Goal: Task Accomplishment & Management: Manage account settings

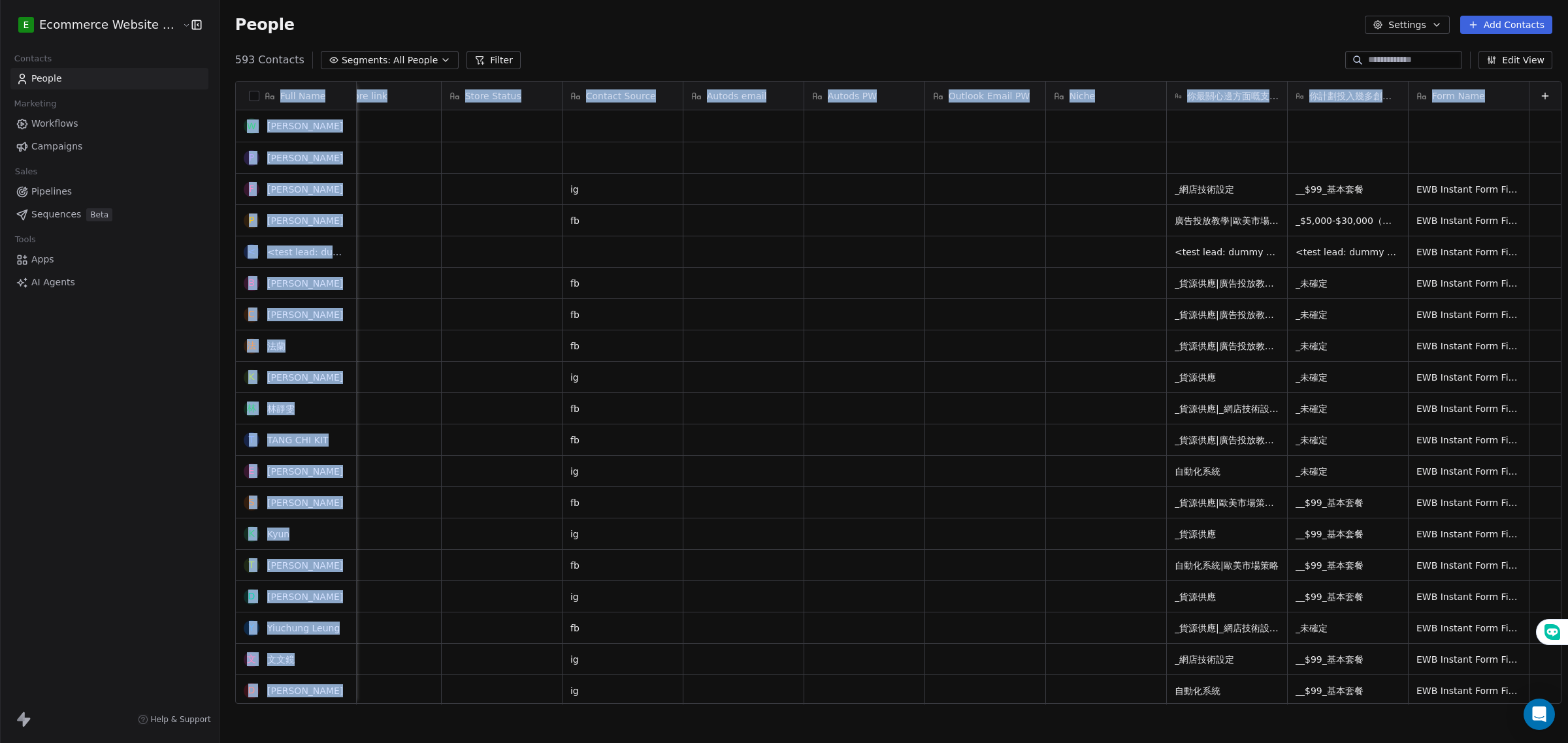
scroll to position [0, 2252]
drag, startPoint x: 245, startPoint y: 83, endPoint x: 1525, endPoint y: 90, distance: 1280.0
click at [1525, 90] on div "Full Name [PERSON_NAME] P [PERSON_NAME] F Fan [PERSON_NAME] P [PERSON_NAME] < <…" at bounding box center [898, 393] width 1325 height 623
click at [1513, 58] on button "Edit View" at bounding box center [1515, 59] width 74 height 18
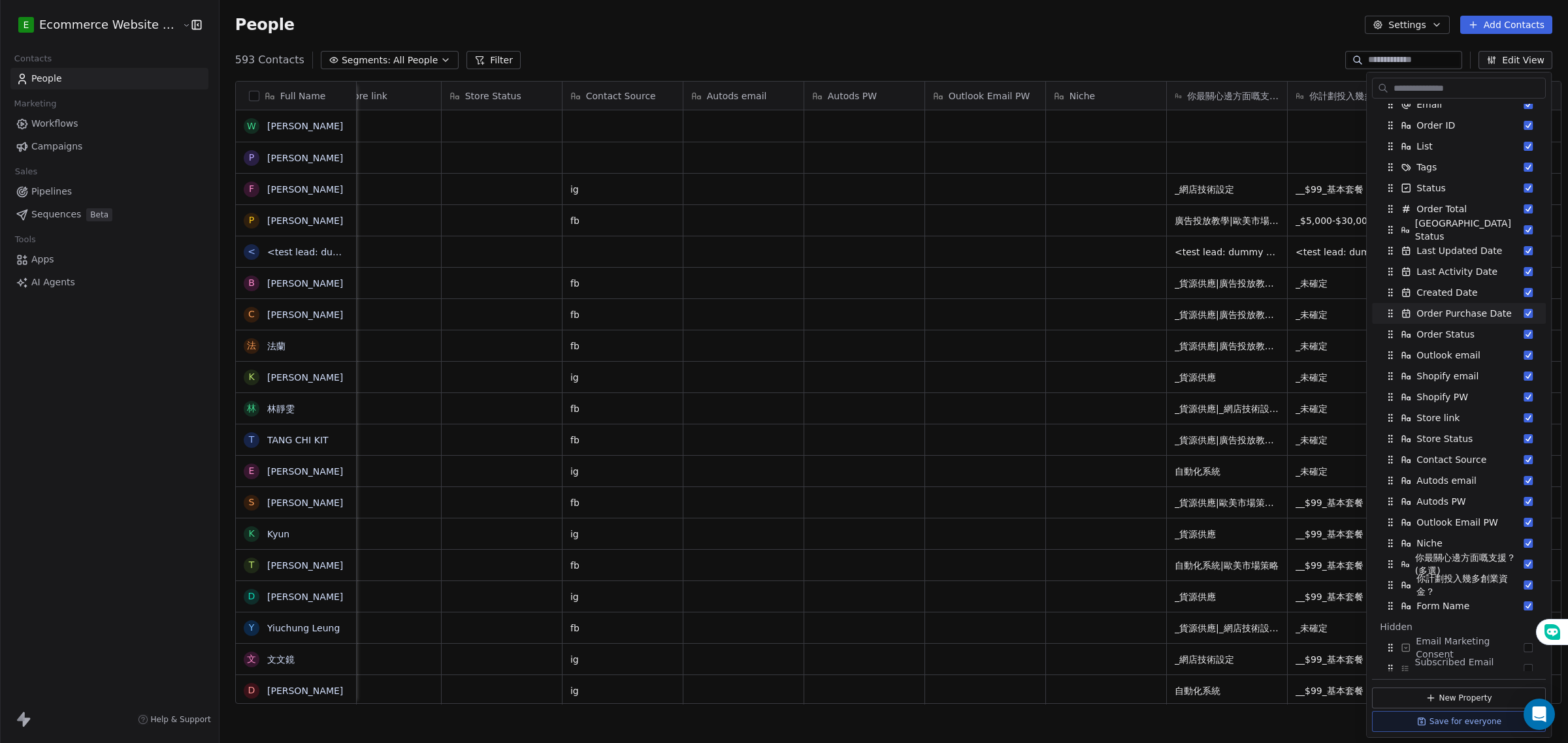
scroll to position [331, 0]
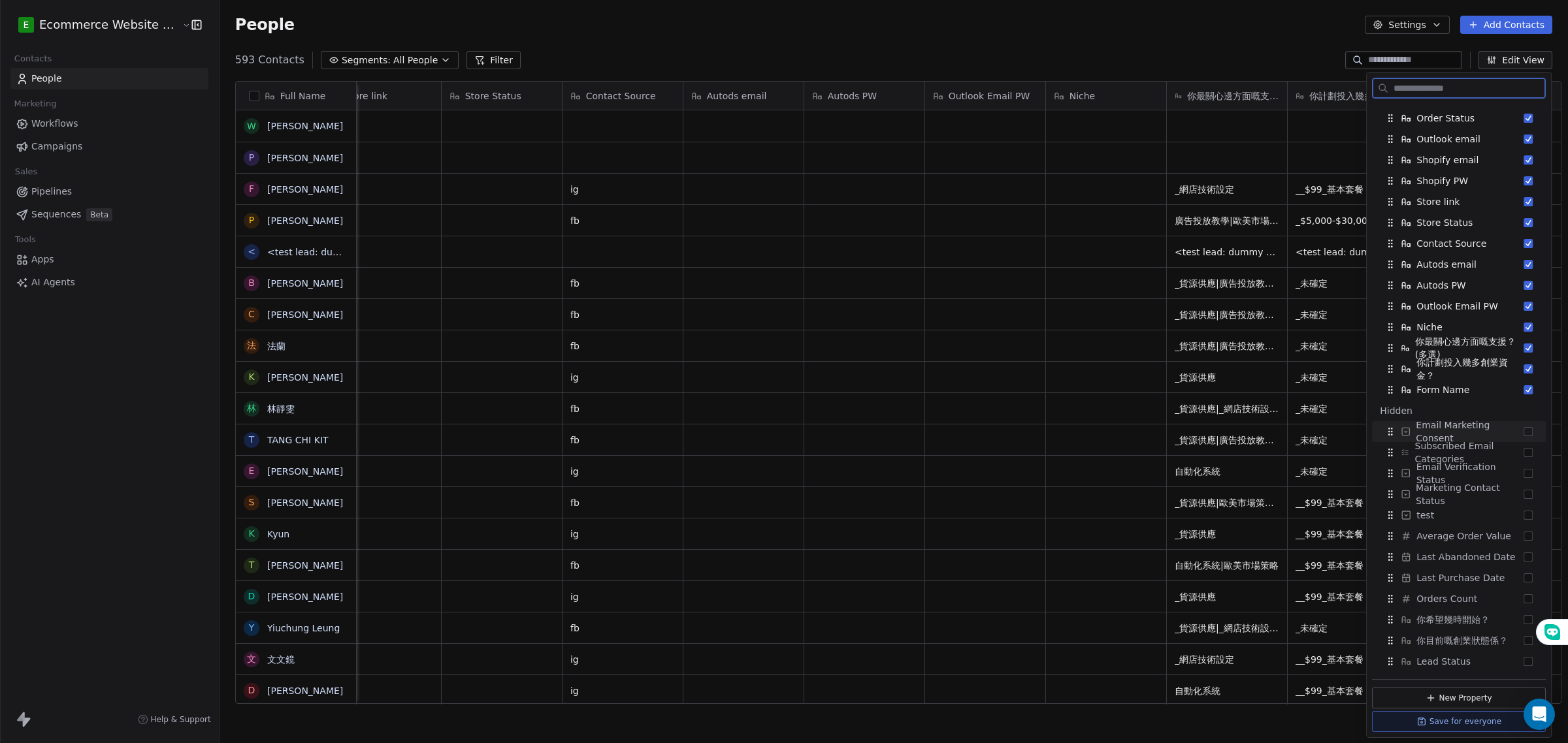
click at [1509, 431] on span "Email Marketing Consent" at bounding box center [1469, 431] width 108 height 26
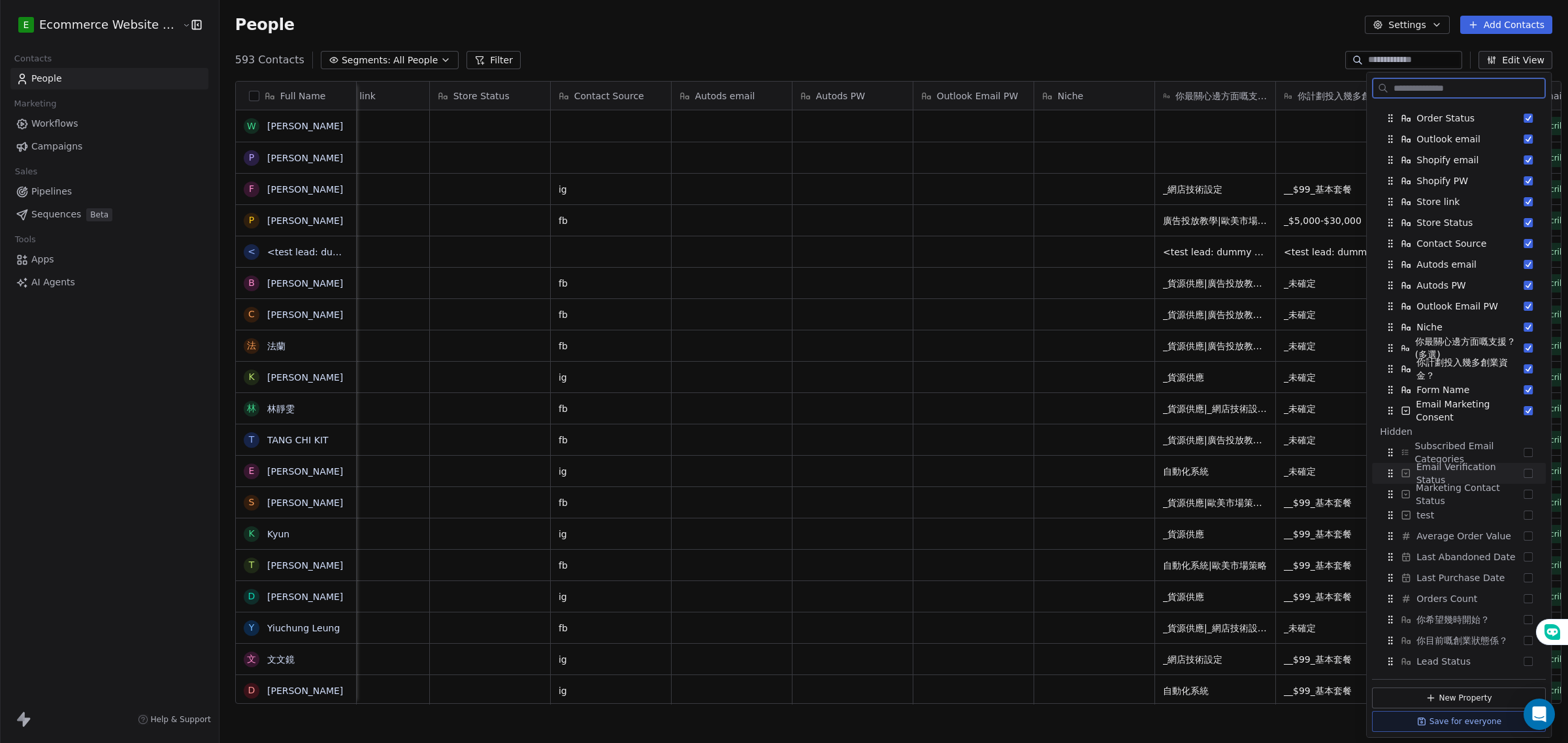
click at [1524, 474] on button "Suggestions" at bounding box center [1528, 473] width 9 height 9
click at [1524, 621] on button "Suggestions" at bounding box center [1528, 620] width 9 height 9
click at [1524, 636] on button "Suggestions" at bounding box center [1528, 641] width 9 height 9
click at [1524, 660] on button "Suggestions" at bounding box center [1528, 661] width 9 height 9
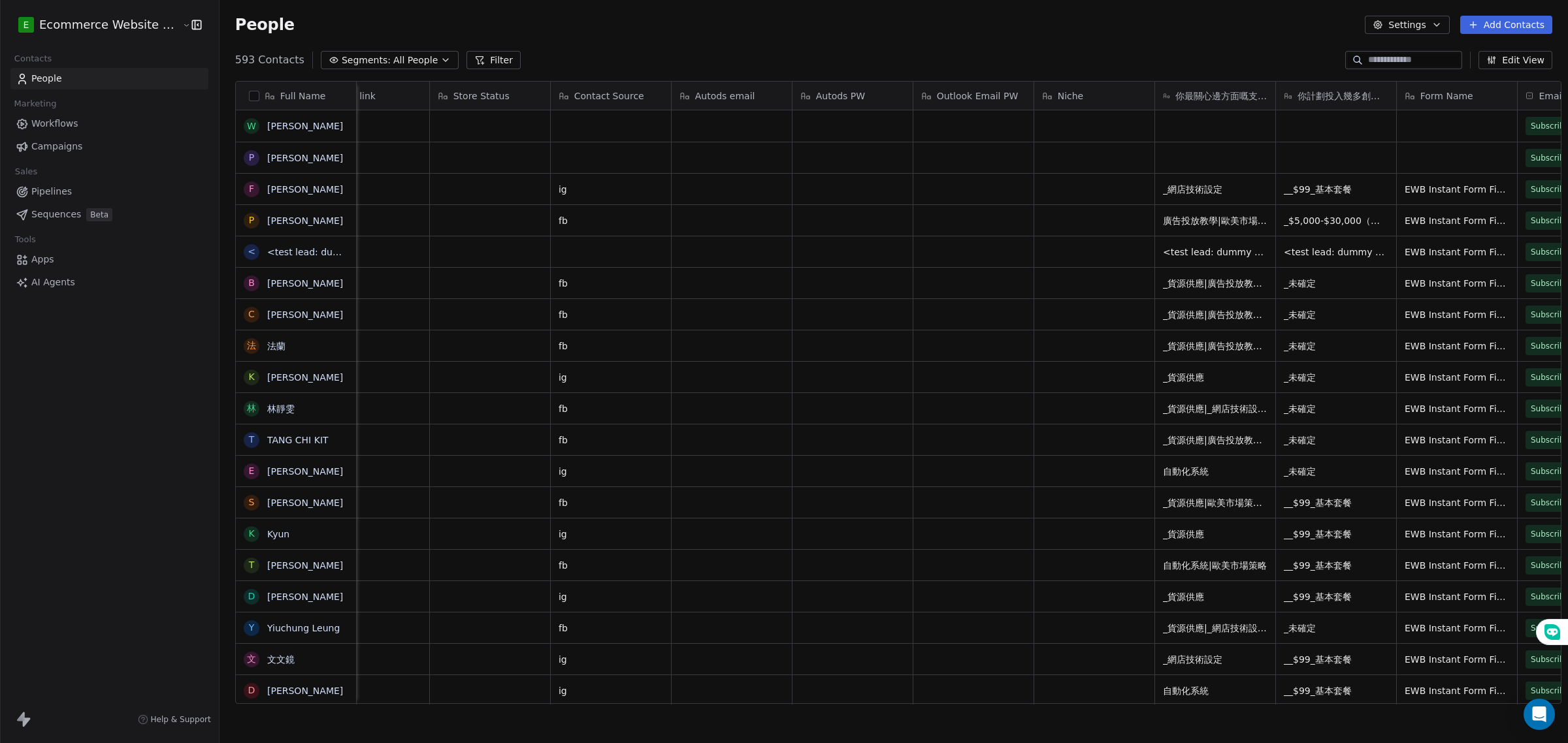
click at [1277, 55] on div "593 Contacts Segments: All People Filter Edit View" at bounding box center [893, 60] width 1348 height 21
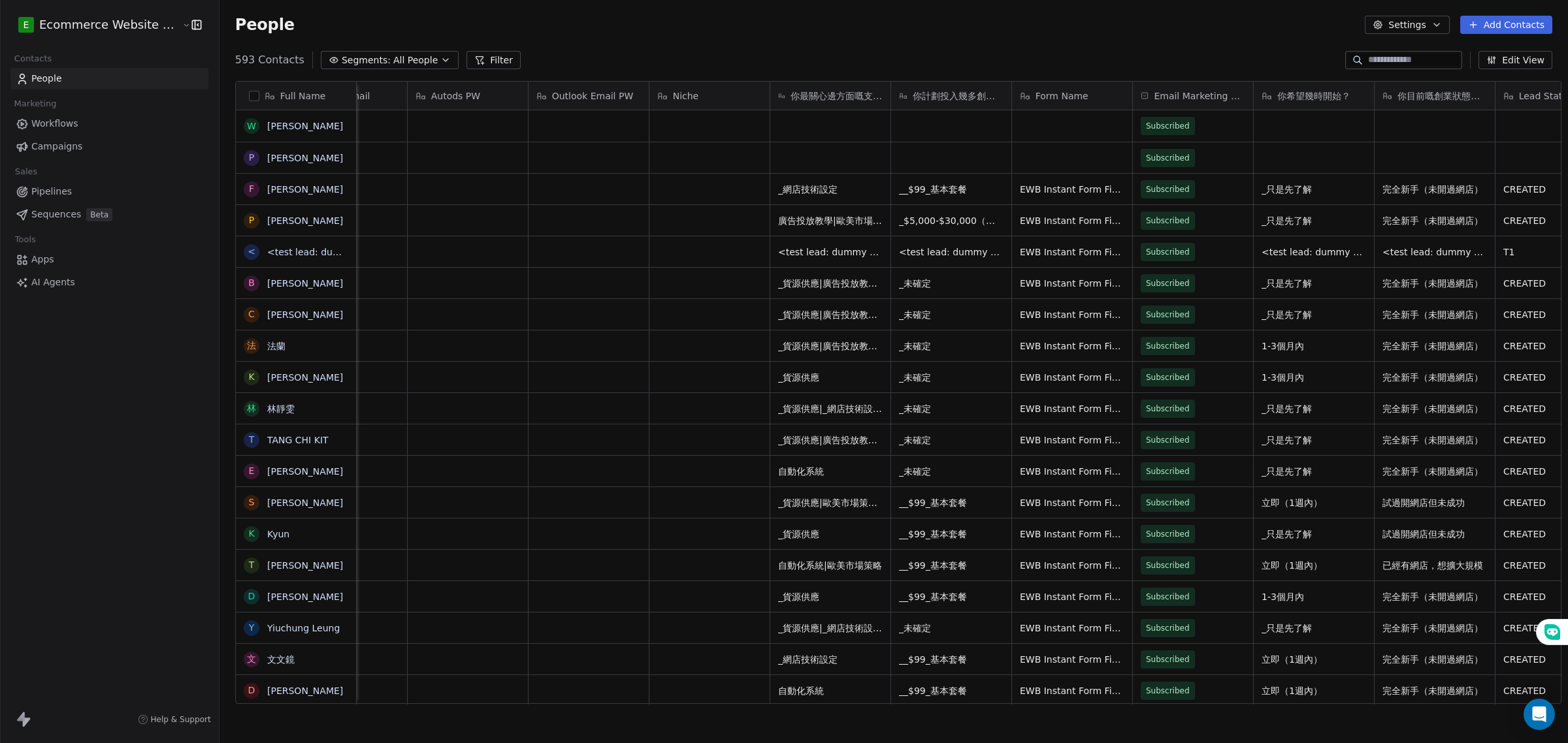
scroll to position [0, 2736]
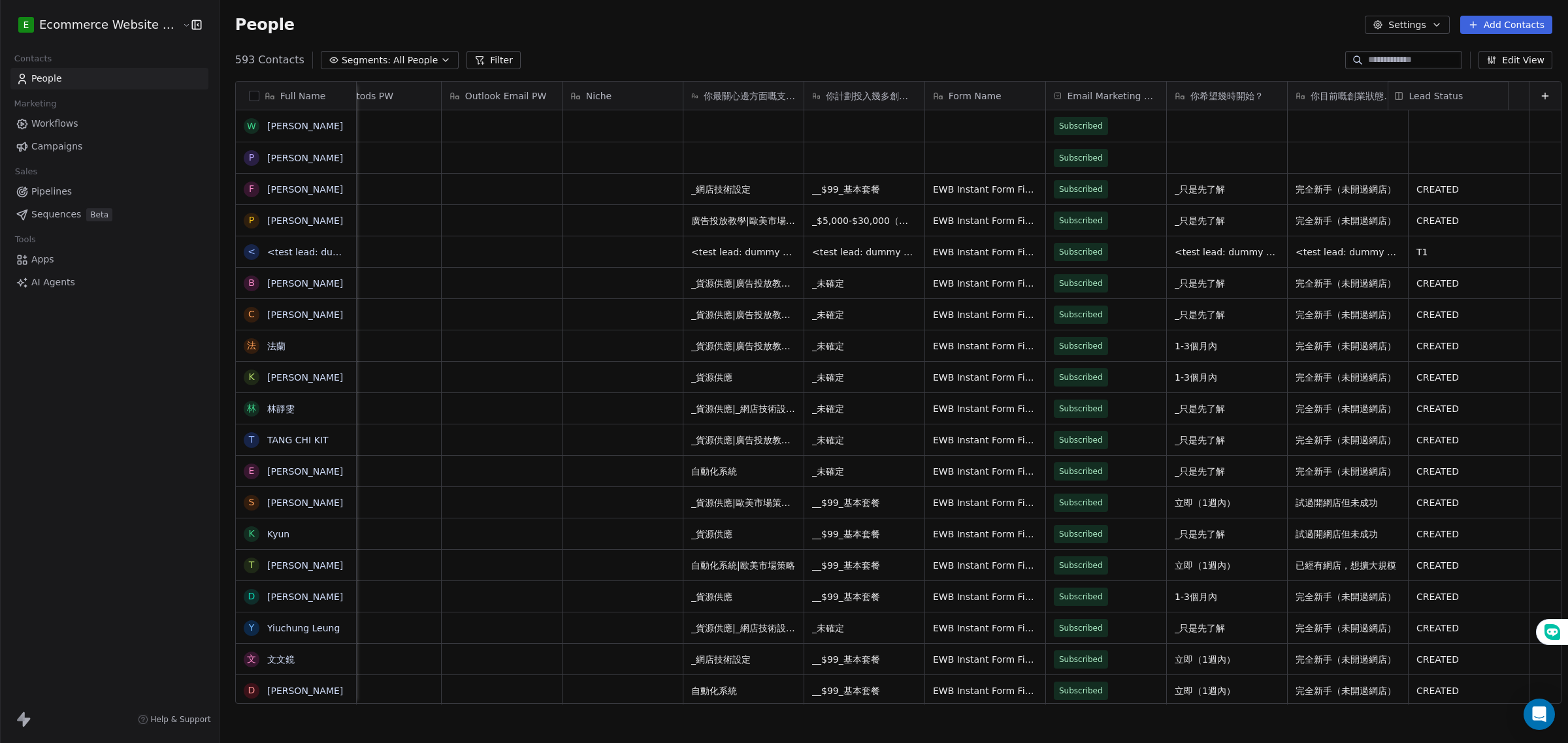
click at [1471, 83] on div "Full Name [PERSON_NAME] P [PERSON_NAME] F Fan [PERSON_NAME] P [PERSON_NAME] < <…" at bounding box center [898, 393] width 1325 height 623
drag, startPoint x: 622, startPoint y: 102, endPoint x: 560, endPoint y: 102, distance: 62.0
click at [562, 102] on div "Full Name [PERSON_NAME] P [PERSON_NAME] F Fan [PERSON_NAME] P [PERSON_NAME] < <…" at bounding box center [898, 393] width 1325 height 623
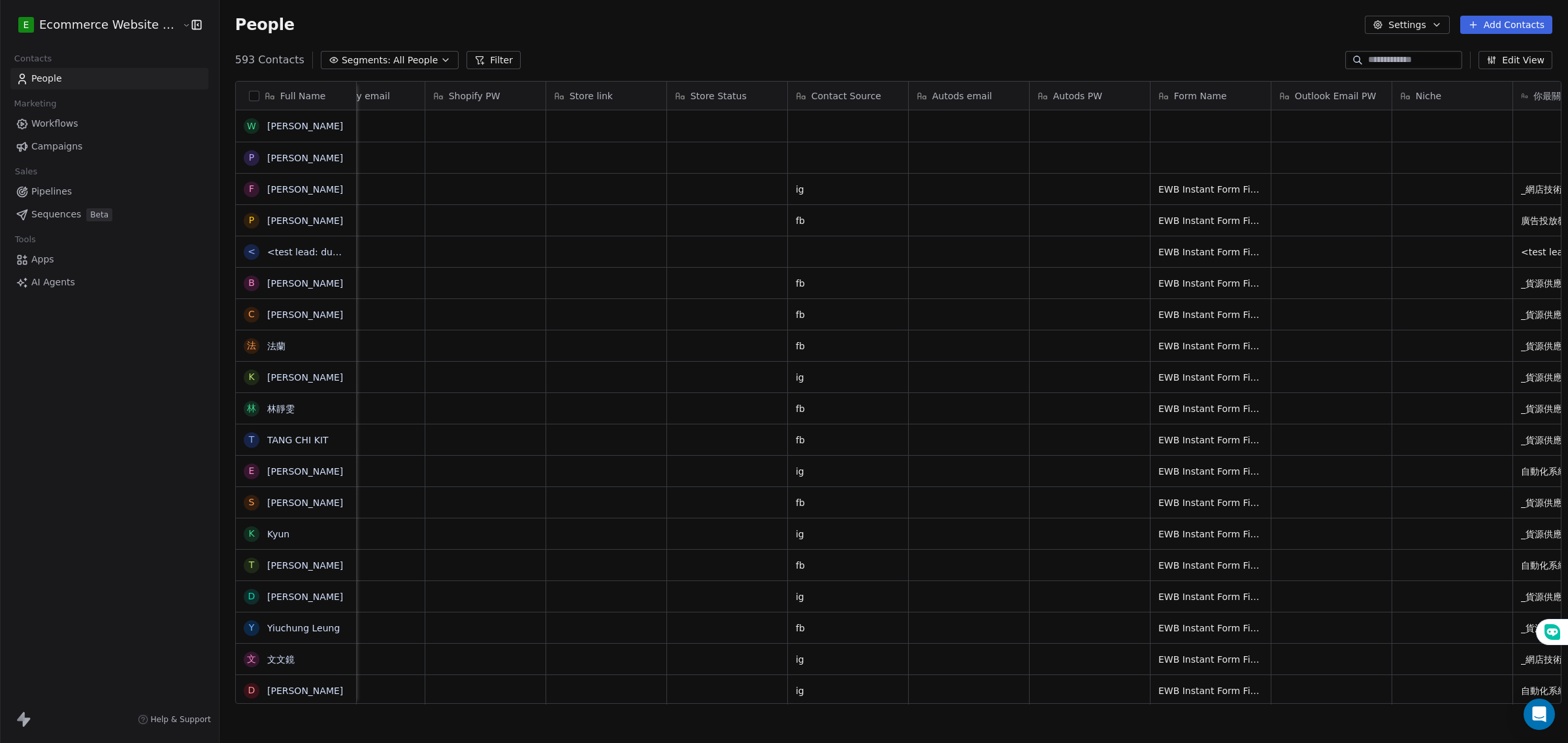
scroll to position [0, 2027]
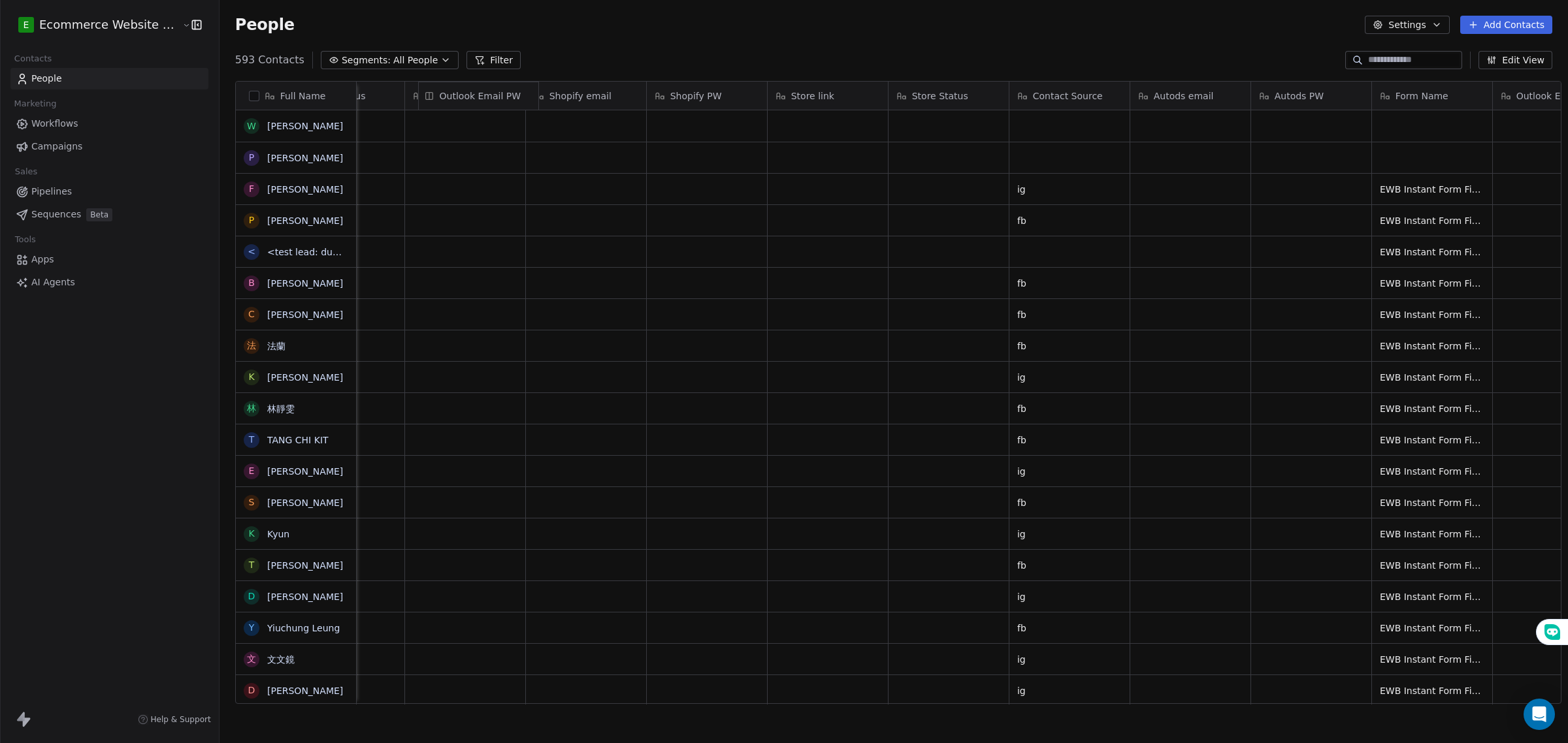
drag, startPoint x: 1292, startPoint y: 101, endPoint x: 502, endPoint y: 87, distance: 790.1
click at [502, 87] on div "Full Name [PERSON_NAME] P [PERSON_NAME] F Fan [PERSON_NAME] P [PERSON_NAME] < <…" at bounding box center [898, 393] width 1325 height 623
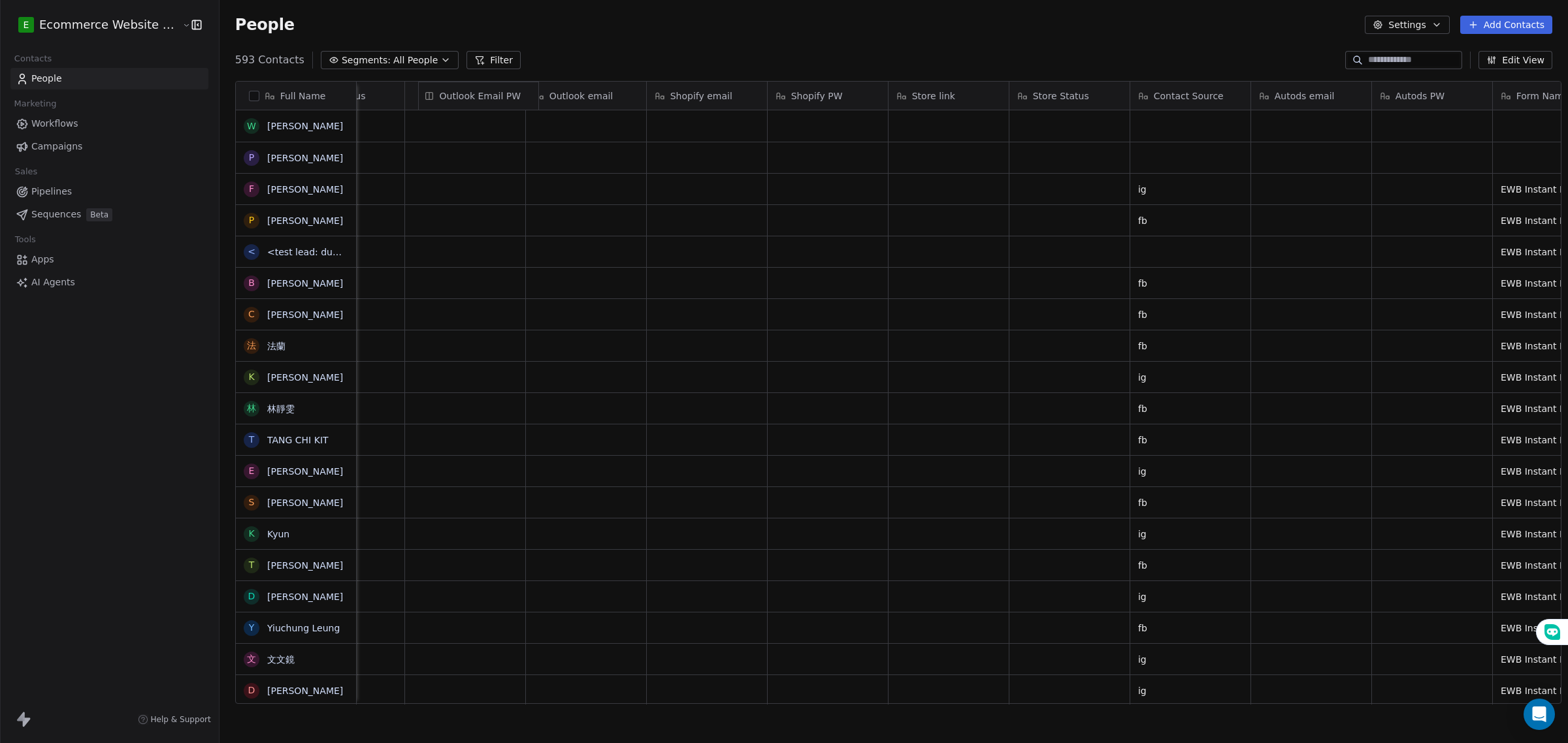
scroll to position [0, 1772]
click at [500, 97] on span "Outlook Email PW" at bounding box center [491, 96] width 82 height 13
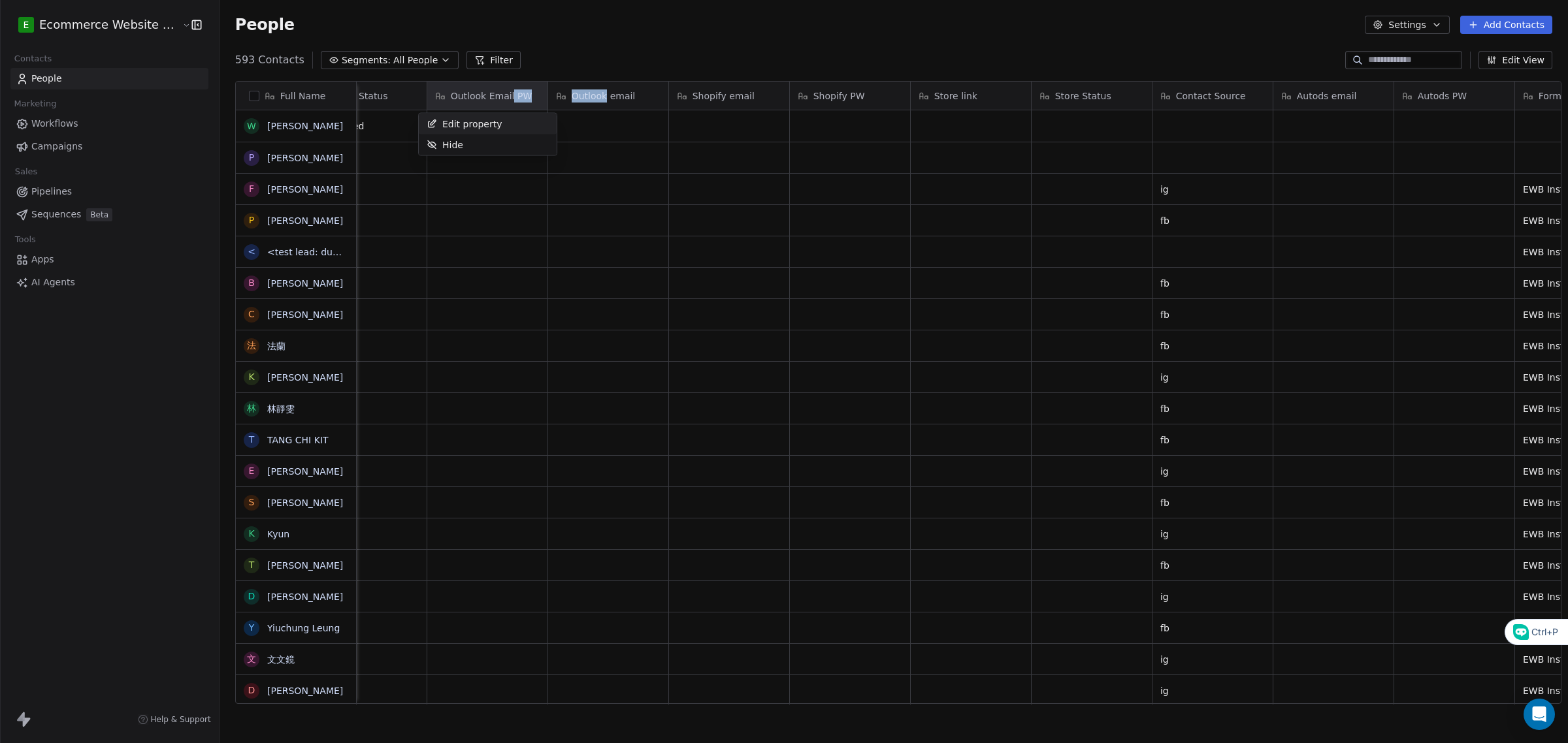
drag, startPoint x: 500, startPoint y: 97, endPoint x: 564, endPoint y: 77, distance: 67.1
click at [564, 77] on html "E Ecommerce Website Builder Contacts People Marketing Workflows Campaigns Sales…" at bounding box center [784, 371] width 1568 height 743
click at [657, 239] on html "E Ecommerce Website Builder Contacts People Marketing Workflows Campaigns Sales…" at bounding box center [784, 371] width 1568 height 743
drag, startPoint x: 427, startPoint y: 93, endPoint x: 565, endPoint y: 95, distance: 138.0
click at [565, 95] on div "Full Name [PERSON_NAME] P [PERSON_NAME] F Fan [PERSON_NAME] P [PERSON_NAME] < <…" at bounding box center [898, 393] width 1325 height 623
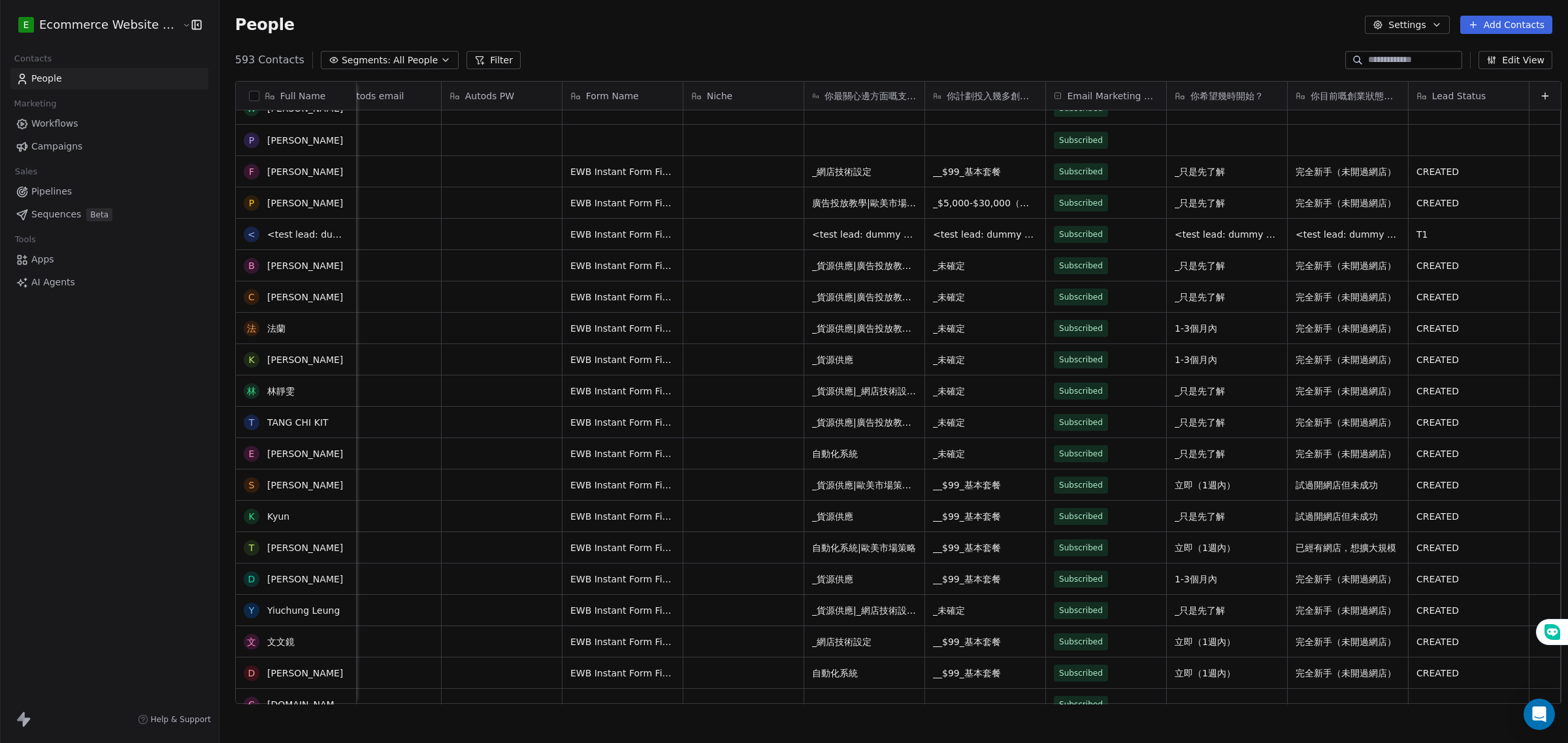
scroll to position [0, 0]
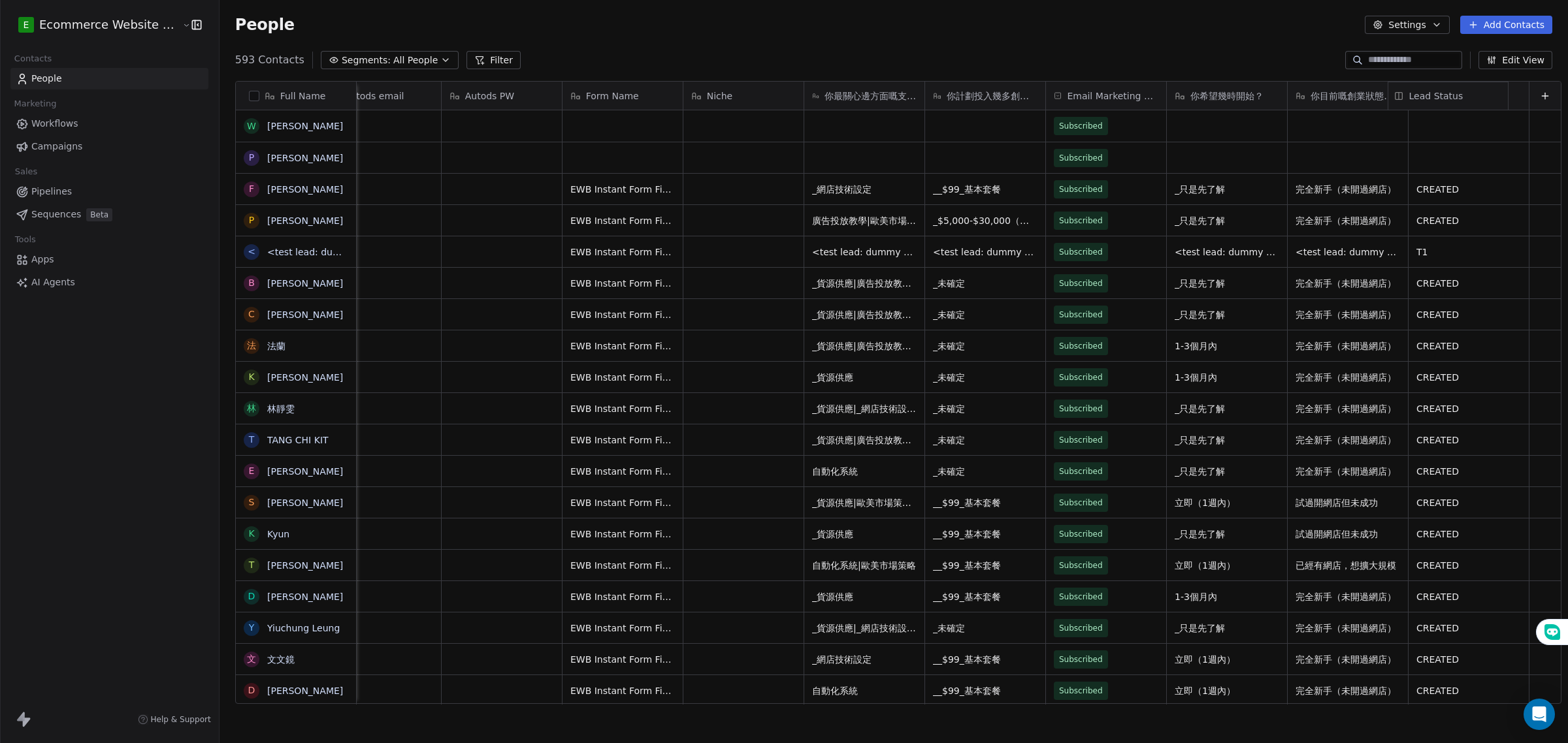
drag, startPoint x: 1424, startPoint y: 89, endPoint x: 1435, endPoint y: 90, distance: 11.0
click at [1435, 90] on div "Full Name [PERSON_NAME] P [PERSON_NAME] F Fan [PERSON_NAME] P [PERSON_NAME] < <…" at bounding box center [898, 393] width 1325 height 623
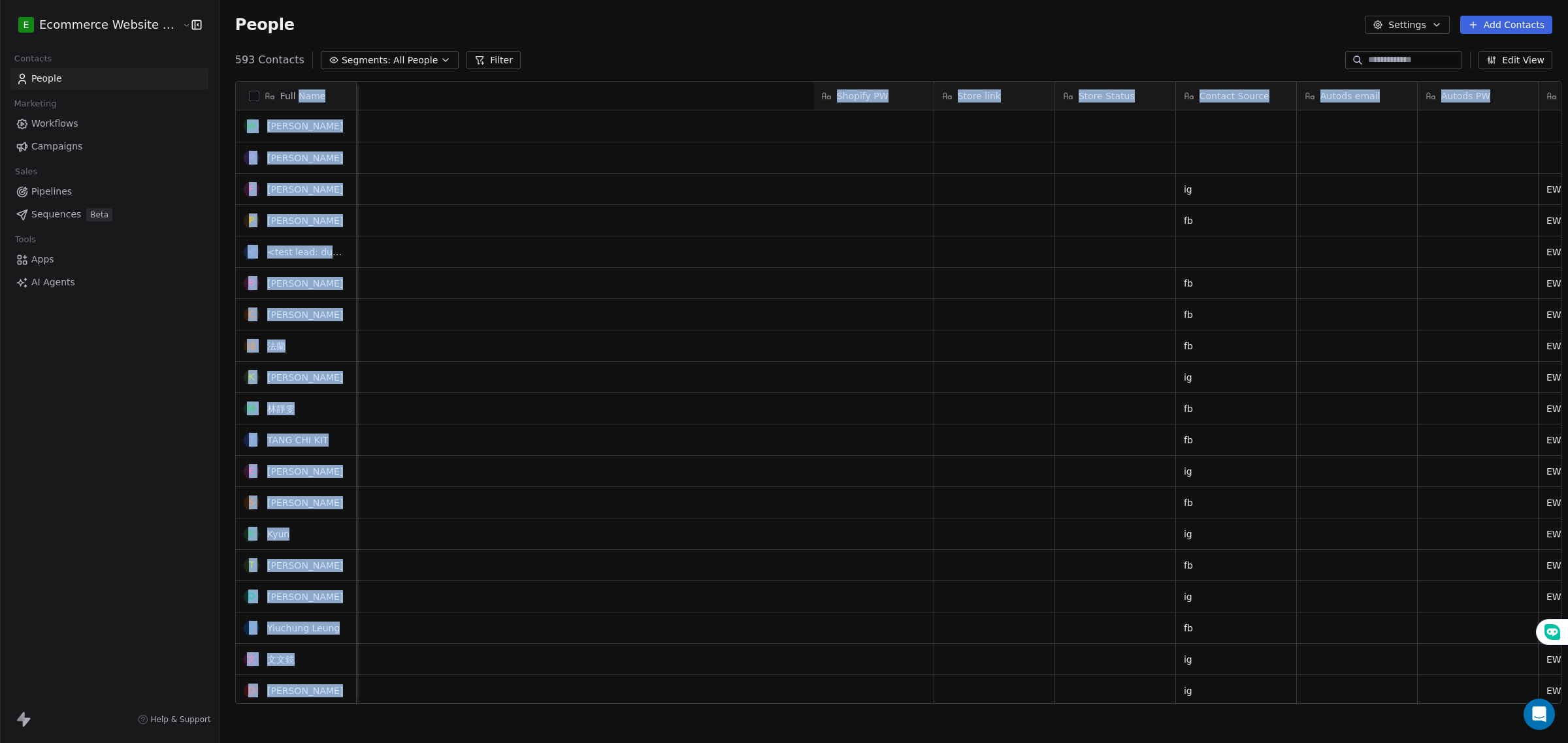
scroll to position [0, 2736]
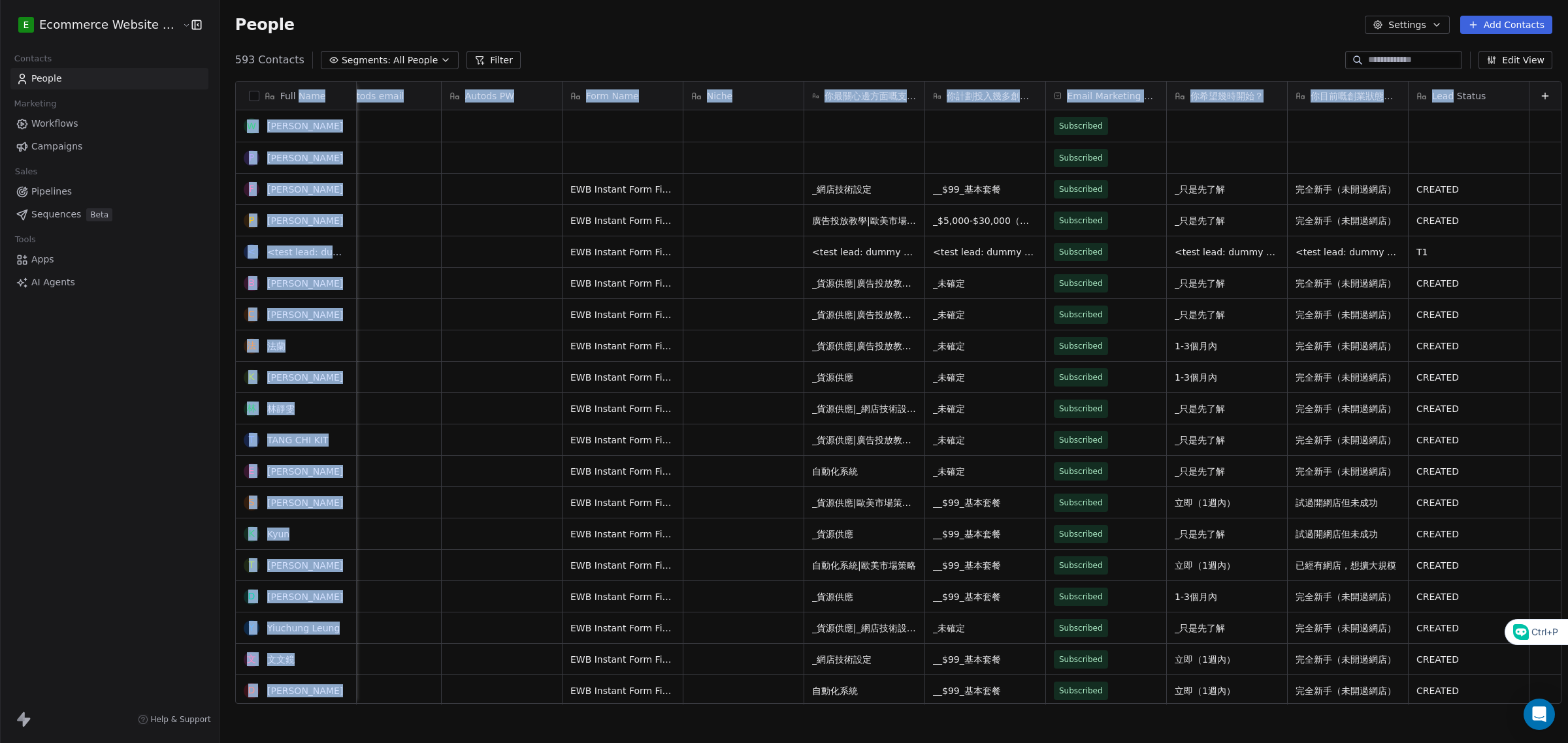
drag, startPoint x: 289, startPoint y: 90, endPoint x: 1431, endPoint y: 103, distance: 1142.1
click at [1431, 103] on div "Full Name [PERSON_NAME] P [PERSON_NAME] F Fan [PERSON_NAME] P [PERSON_NAME] < <…" at bounding box center [898, 393] width 1325 height 623
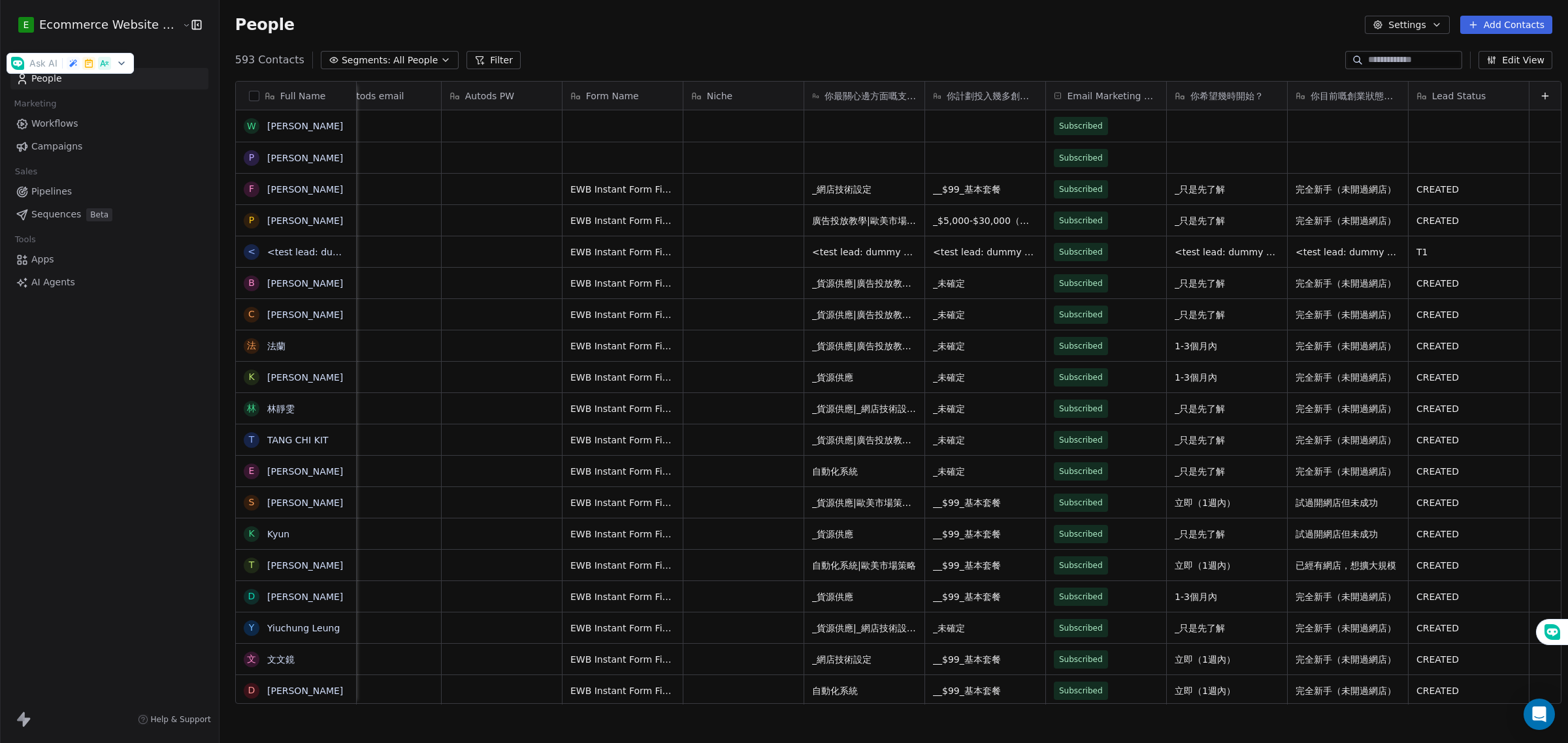
drag, startPoint x: 1229, startPoint y: 33, endPoint x: 1478, endPoint y: 40, distance: 249.1
click at [1370, 20] on div "People Settings Add Contacts" at bounding box center [893, 24] width 1317 height 18
click at [1503, 53] on button "Edit View" at bounding box center [1515, 59] width 74 height 18
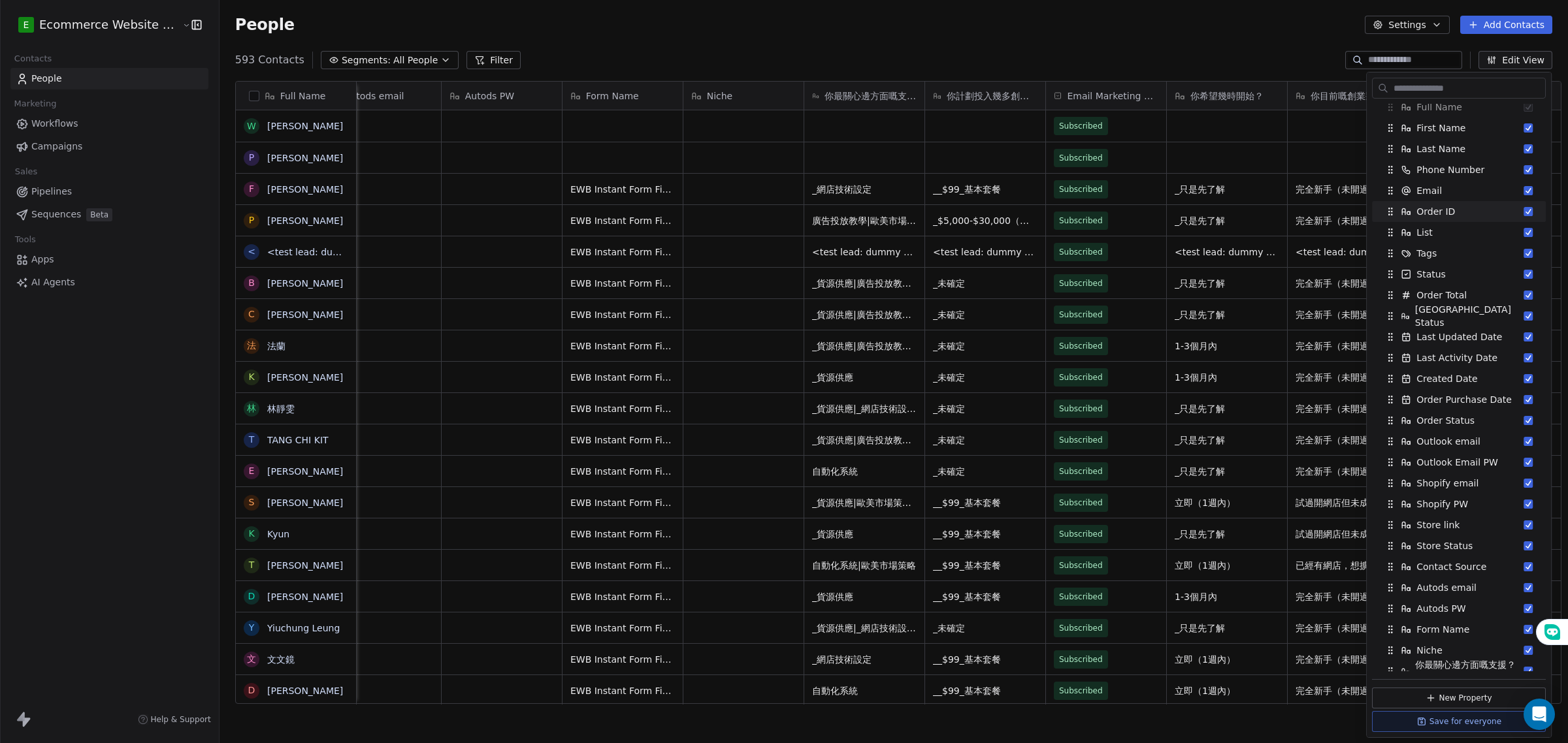
scroll to position [0, 0]
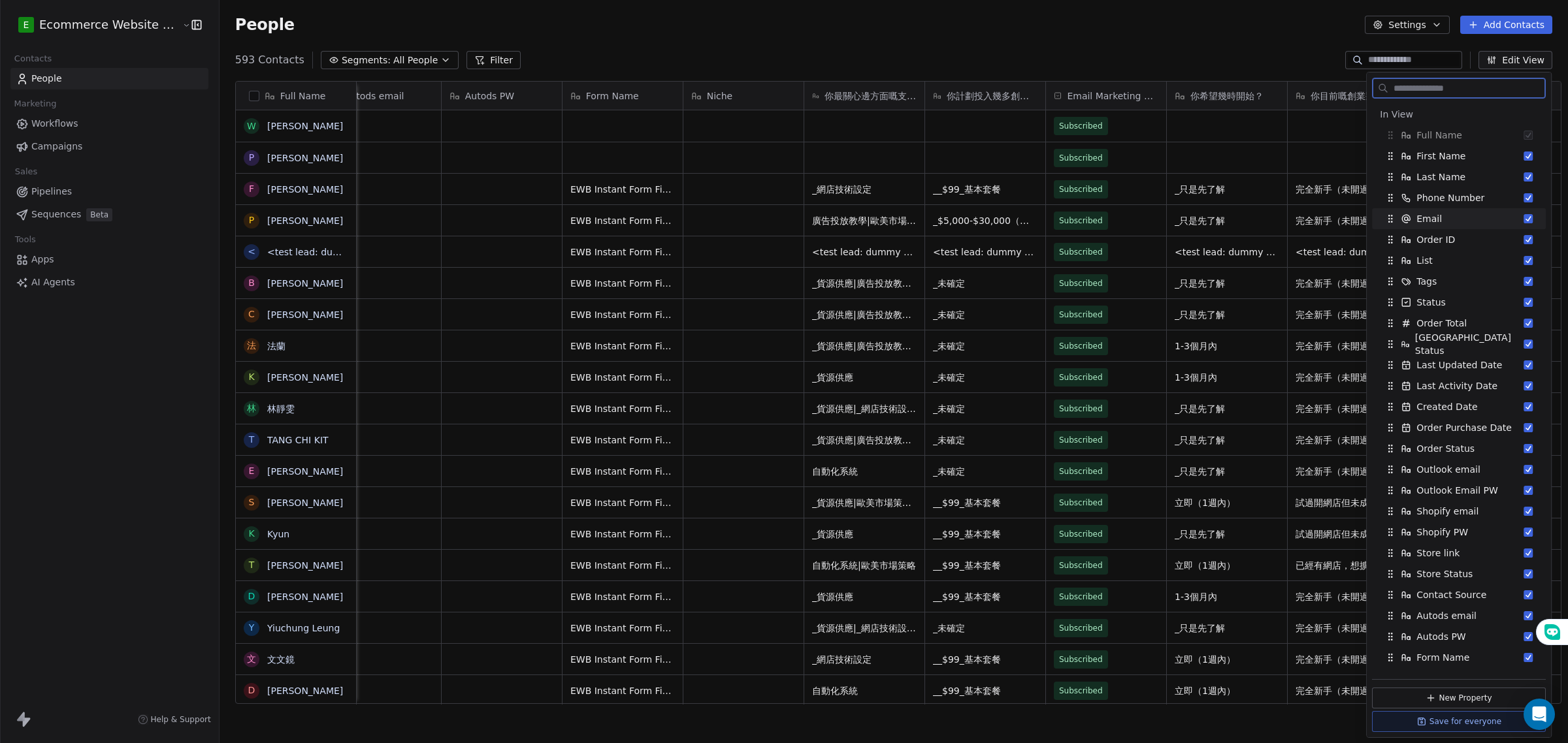
drag, startPoint x: 1463, startPoint y: 126, endPoint x: 1465, endPoint y: 142, distance: 16.1
click at [1465, 203] on div "In View Full Name First Name Last Name Phone Number Email Order ID List Tags St…" at bounding box center [1458, 458] width 174 height 710
drag, startPoint x: 1463, startPoint y: 135, endPoint x: 1471, endPoint y: 200, distance: 65.5
click at [1471, 200] on div "In View Full Name First Name Last Name Phone Number Email Order ID List Tags St…" at bounding box center [1458, 458] width 174 height 710
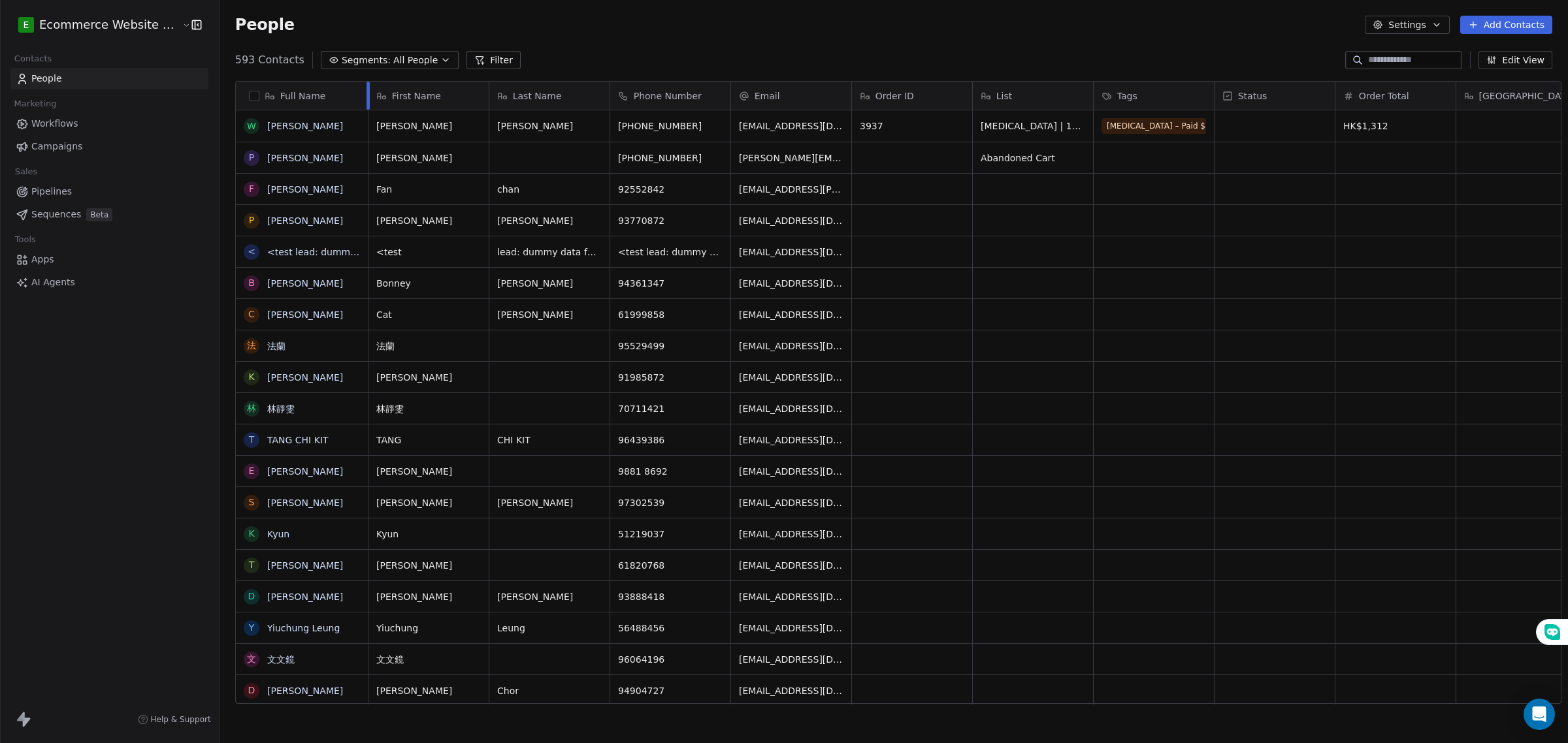
drag, startPoint x: 345, startPoint y: 94, endPoint x: 353, endPoint y: 129, distance: 35.9
click at [353, 129] on div "Full Name [PERSON_NAME] P [PERSON_NAME] F Fan [PERSON_NAME] P [PERSON_NAME] < <…" at bounding box center [302, 393] width 133 height 623
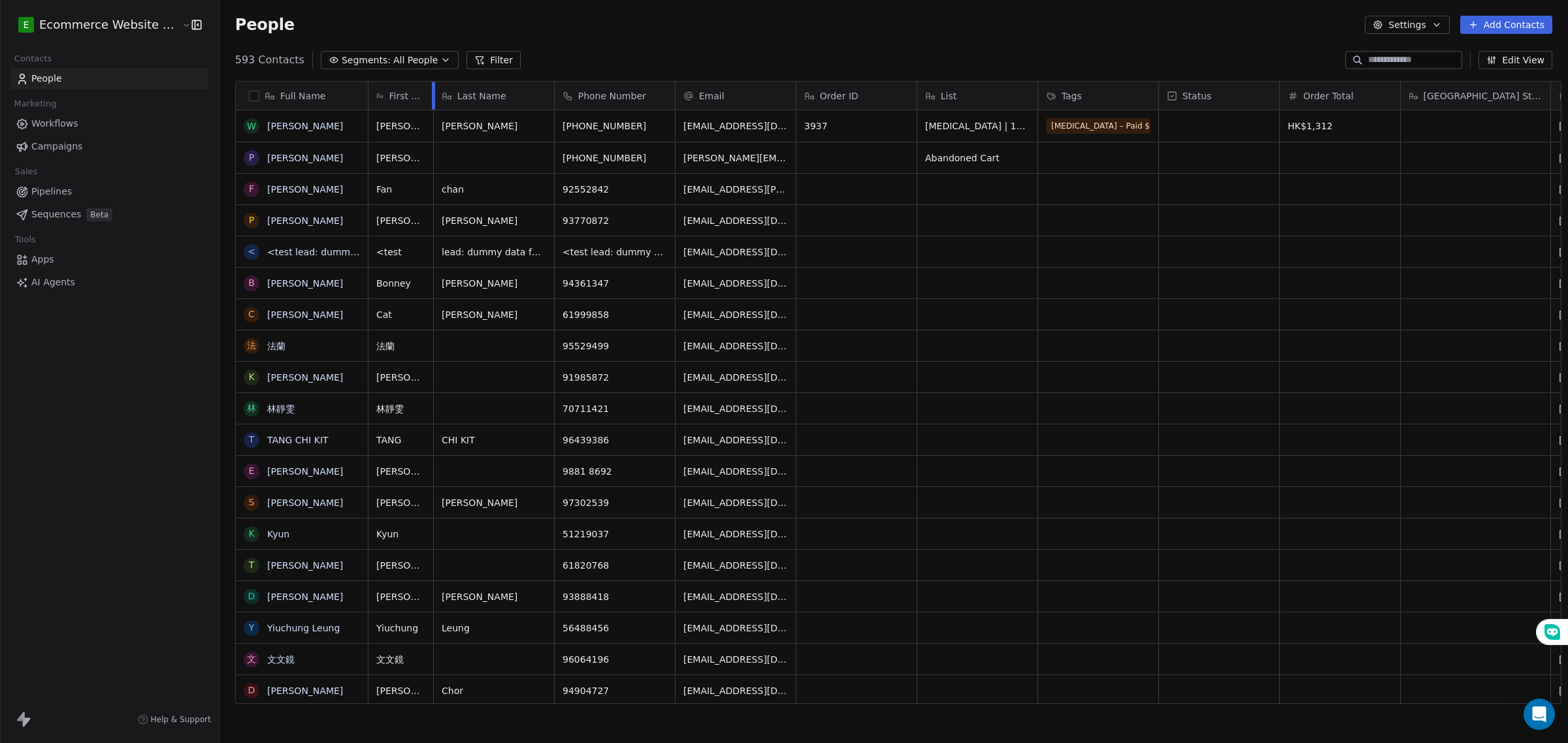
drag, startPoint x: 477, startPoint y: 97, endPoint x: 534, endPoint y: 104, distance: 57.4
click at [412, 85] on div "First Name" at bounding box center [401, 96] width 66 height 28
click at [543, 94] on html "E Ecommerce Website Builder Contacts People Marketing Workflows Campaigns Sales…" at bounding box center [784, 371] width 1568 height 743
click at [552, 94] on div at bounding box center [554, 96] width 3 height 28
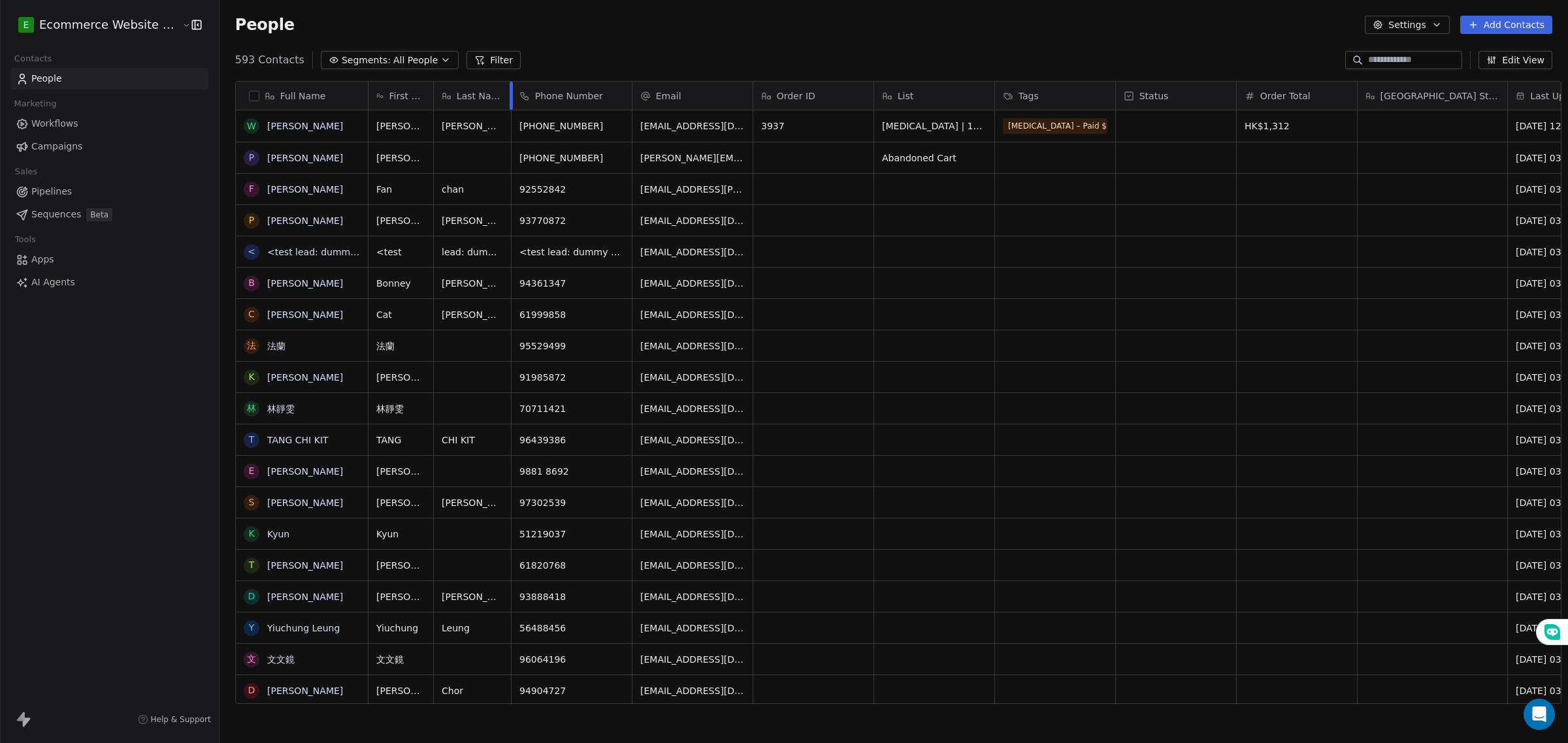
drag, startPoint x: 544, startPoint y: 94, endPoint x: 500, endPoint y: 83, distance: 45.4
click at [509, 83] on div at bounding box center [511, 96] width 3 height 28
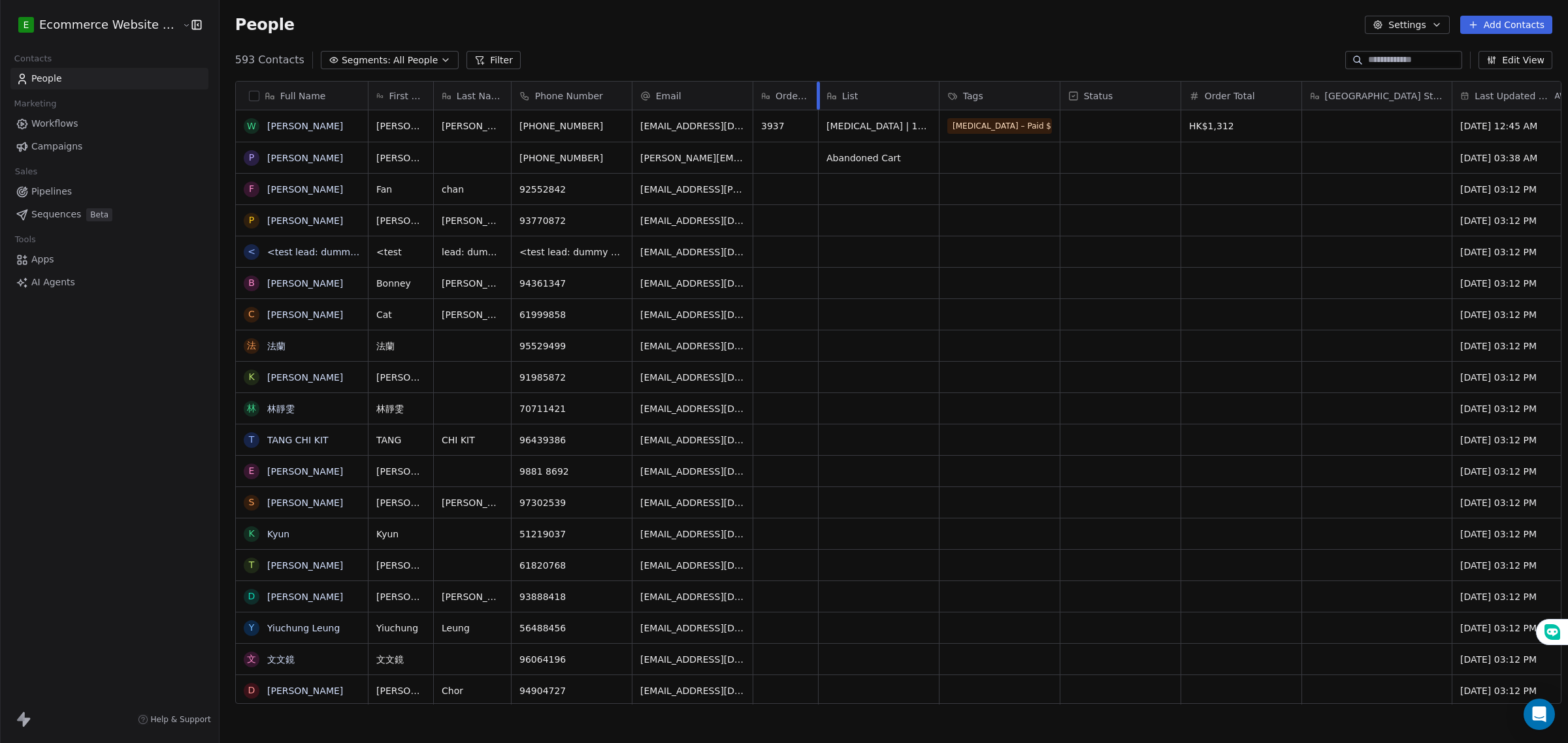
drag, startPoint x: 862, startPoint y: 94, endPoint x: 823, endPoint y: 94, distance: 39.0
click at [920, 91] on div "List" at bounding box center [888, 96] width 102 height 13
click at [942, 94] on html "E Ecommerce Website Builder Contacts People Marketing Workflows Campaigns Sales…" at bounding box center [784, 371] width 1568 height 743
drag, startPoint x: 941, startPoint y: 94, endPoint x: 917, endPoint y: 97, distance: 24.2
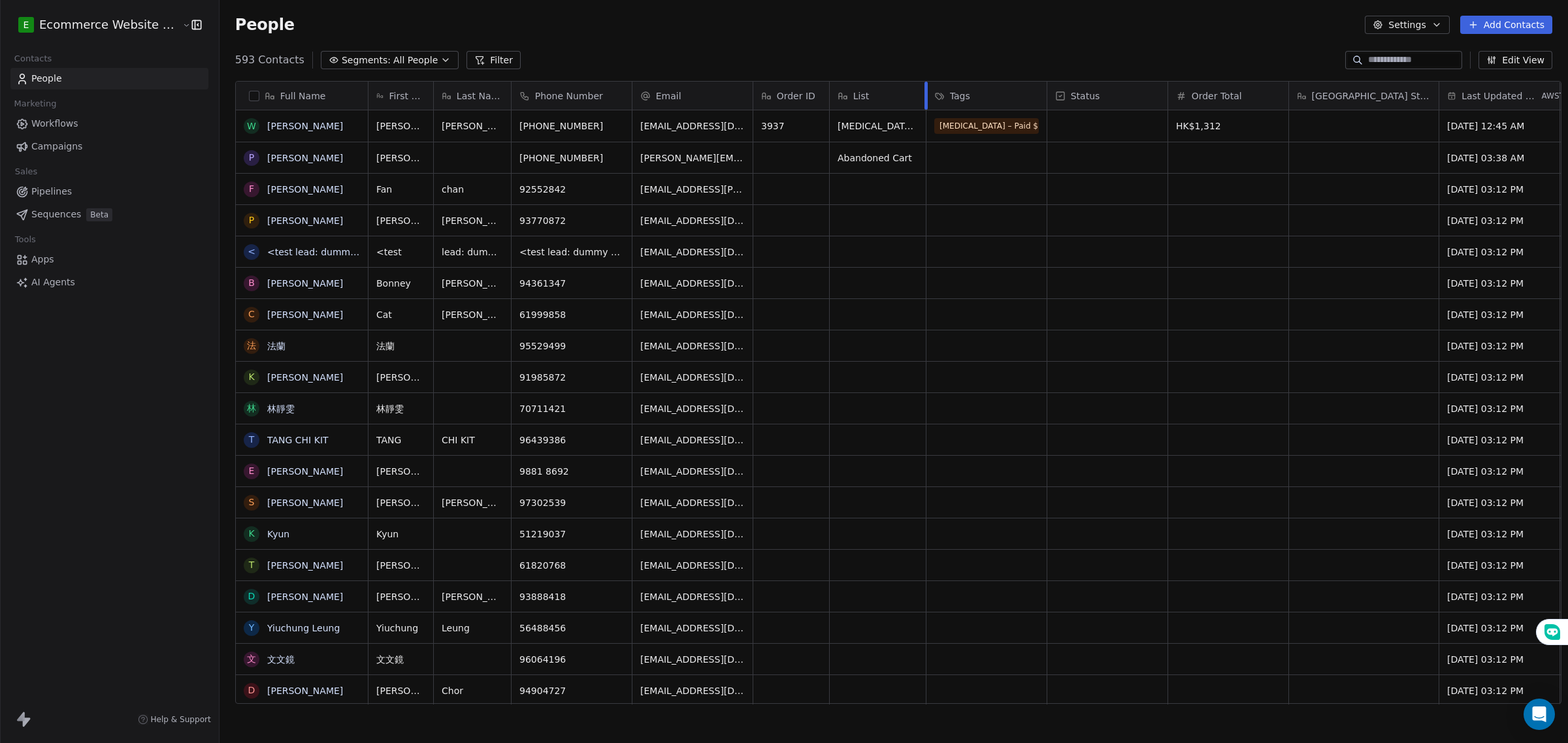
click at [1011, 90] on div "Tags" at bounding box center [984, 96] width 102 height 13
click at [1034, 90] on html "E Ecommerce Website Builder Contacts People Marketing Workflows Campaigns Sales…" at bounding box center [784, 371] width 1568 height 743
click at [1134, 94] on div "Status" at bounding box center [1105, 96] width 102 height 13
click at [1072, 434] on html "E Ecommerce Website Builder Contacts People Marketing Workflows Campaigns Sales…" at bounding box center [784, 371] width 1568 height 743
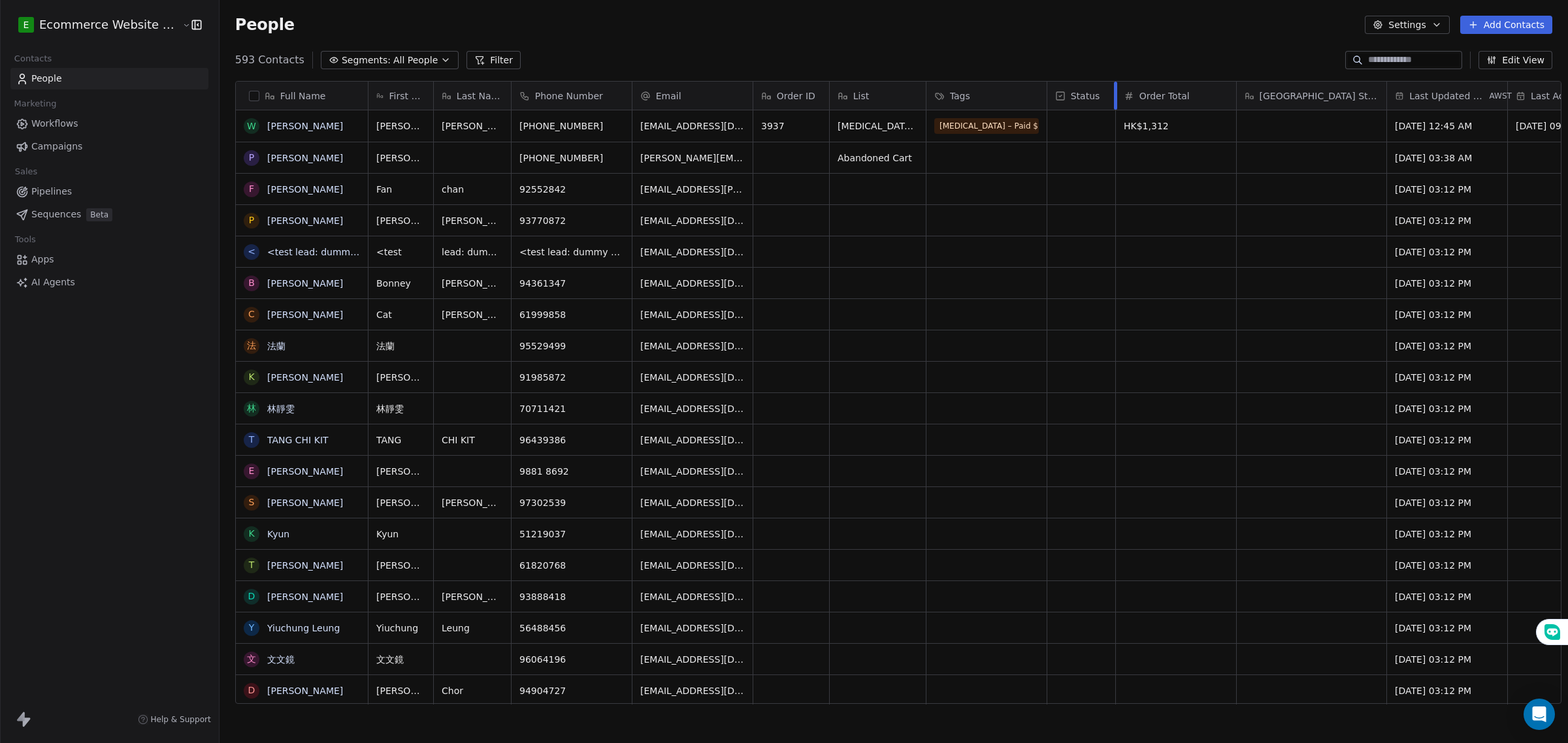
drag, startPoint x: 1156, startPoint y: 100, endPoint x: 1104, endPoint y: 96, distance: 52.2
click at [1114, 96] on div at bounding box center [1116, 96] width 3 height 28
click at [1214, 96] on div "Order Total" at bounding box center [1174, 96] width 102 height 13
click at [1229, 96] on html "E Ecommerce Website Builder Contacts People Marketing Workflows Campaigns Sales…" at bounding box center [784, 371] width 1568 height 743
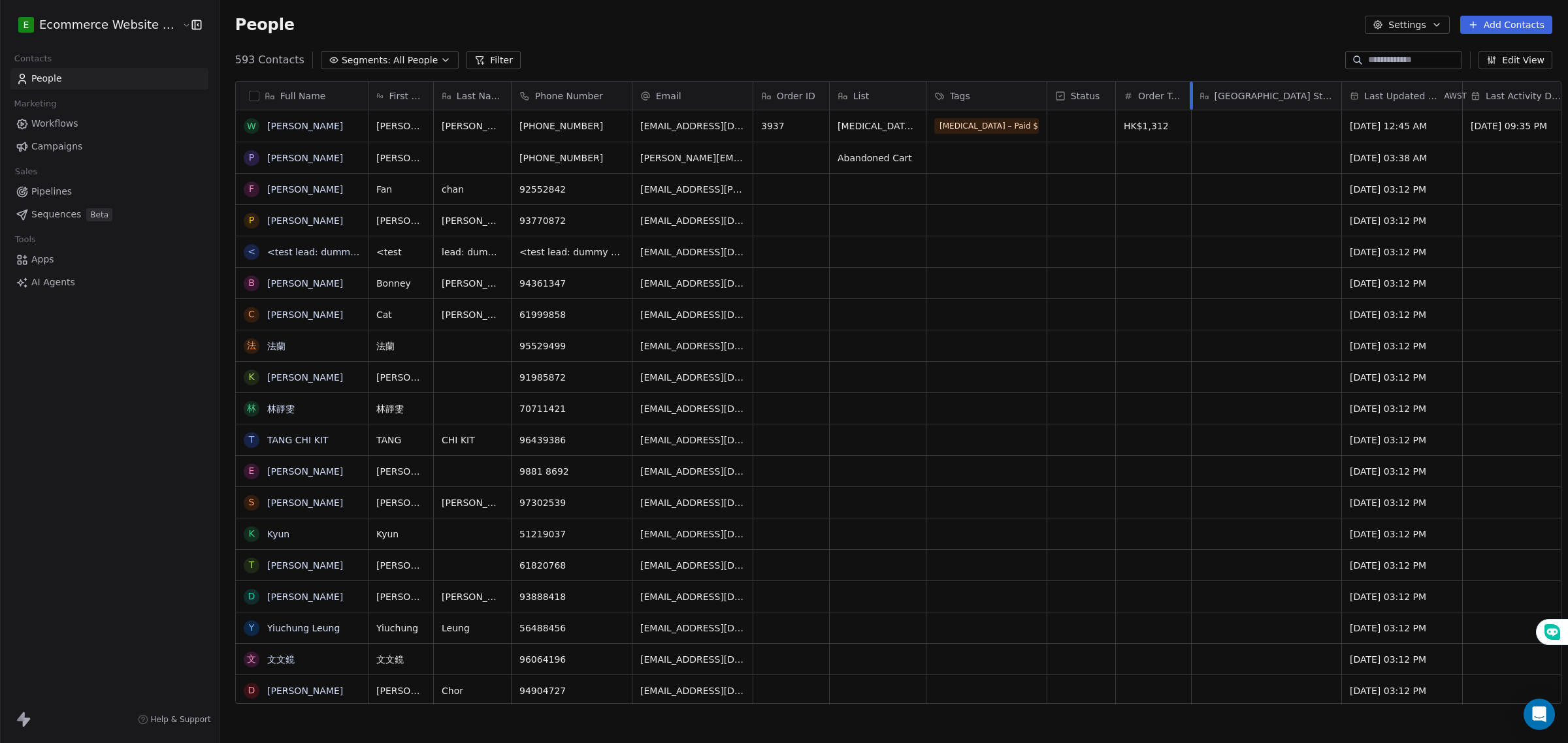
drag, startPoint x: 1226, startPoint y: 96, endPoint x: 1180, endPoint y: 91, distance: 46.3
click at [1190, 91] on div at bounding box center [1191, 96] width 3 height 28
click at [1238, 90] on span "[GEOGRAPHIC_DATA] Status" at bounding box center [1274, 96] width 119 height 13
click at [1238, 90] on html "E Ecommerce Website Builder Contacts People Marketing Workflows Campaigns Sales…" at bounding box center [784, 371] width 1568 height 743
click at [1325, 88] on html "E Ecommerce Website Builder Contacts People Marketing Workflows Campaigns Sales…" at bounding box center [784, 371] width 1568 height 743
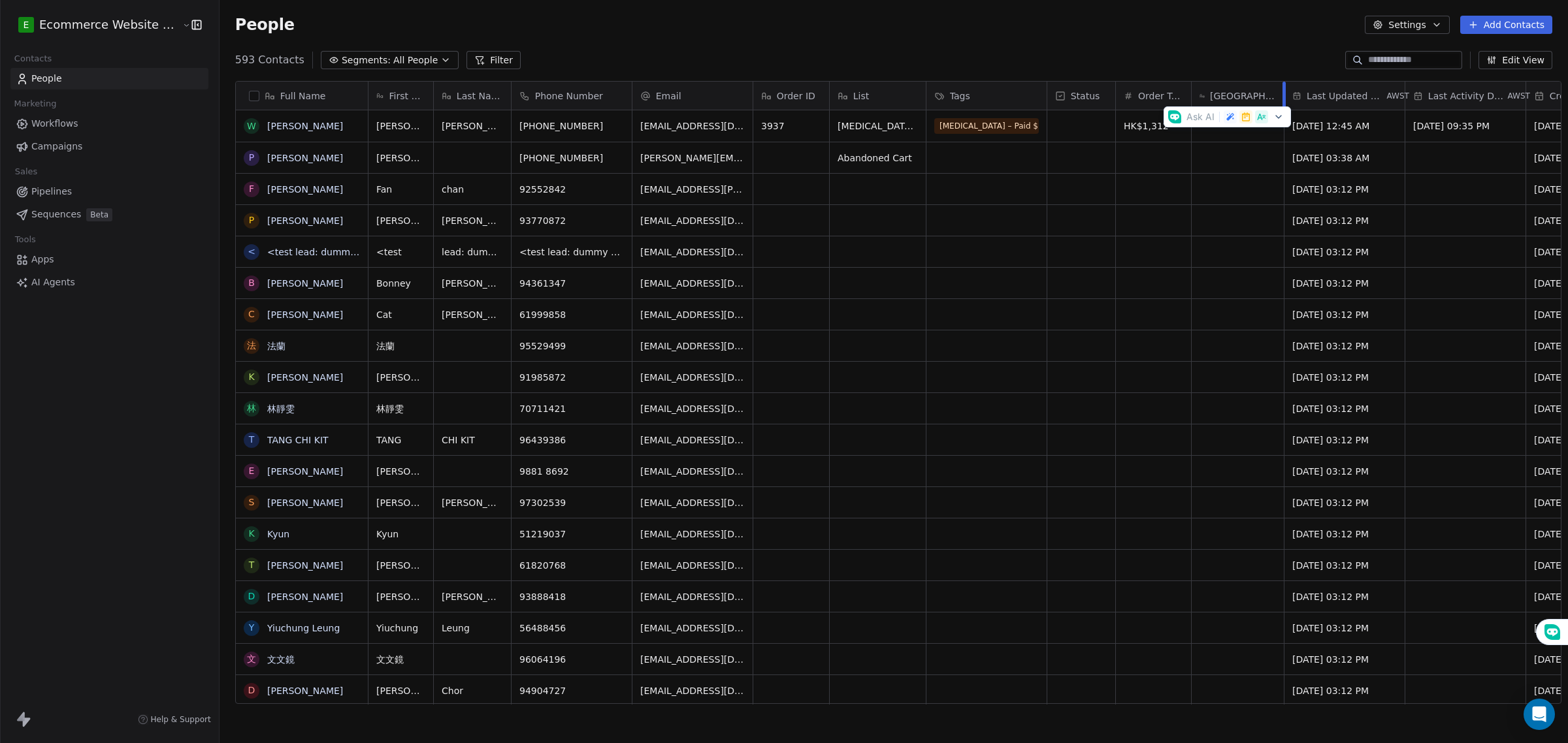
drag, startPoint x: 1330, startPoint y: 93, endPoint x: 1272, endPoint y: 99, distance: 58.3
click at [1282, 98] on div at bounding box center [1284, 96] width 3 height 28
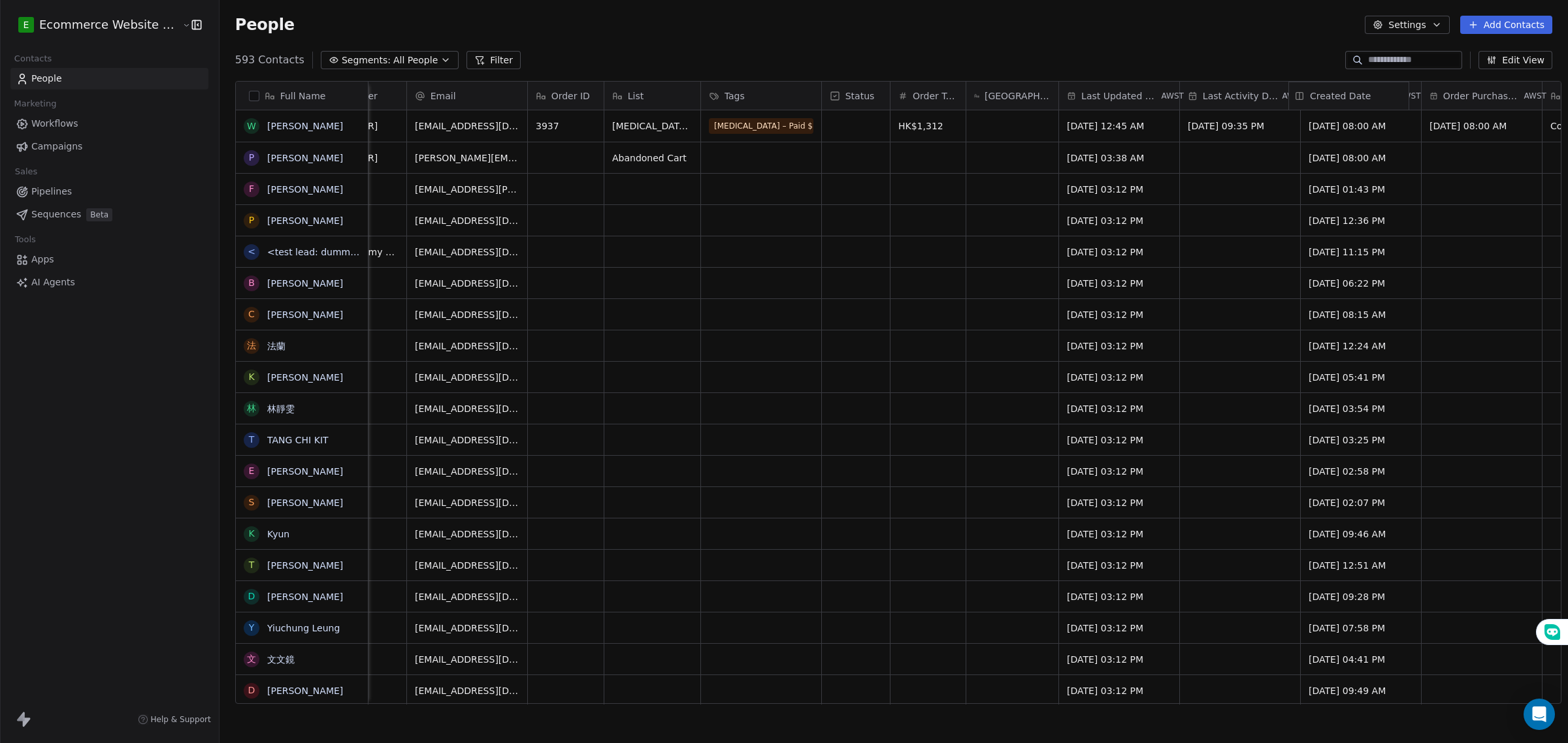
drag, startPoint x: 1346, startPoint y: 96, endPoint x: 1339, endPoint y: 98, distance: 7.3
click at [1339, 98] on div "Full Name [PERSON_NAME] P [PERSON_NAME] F Fan [PERSON_NAME] P [PERSON_NAME] < <…" at bounding box center [898, 393] width 1325 height 623
drag, startPoint x: 1339, startPoint y: 98, endPoint x: 1101, endPoint y: 80, distance: 238.7
click at [1101, 82] on div "Full Name [PERSON_NAME] P [PERSON_NAME] F Fan [PERSON_NAME] P [PERSON_NAME] < <…" at bounding box center [898, 393] width 1325 height 623
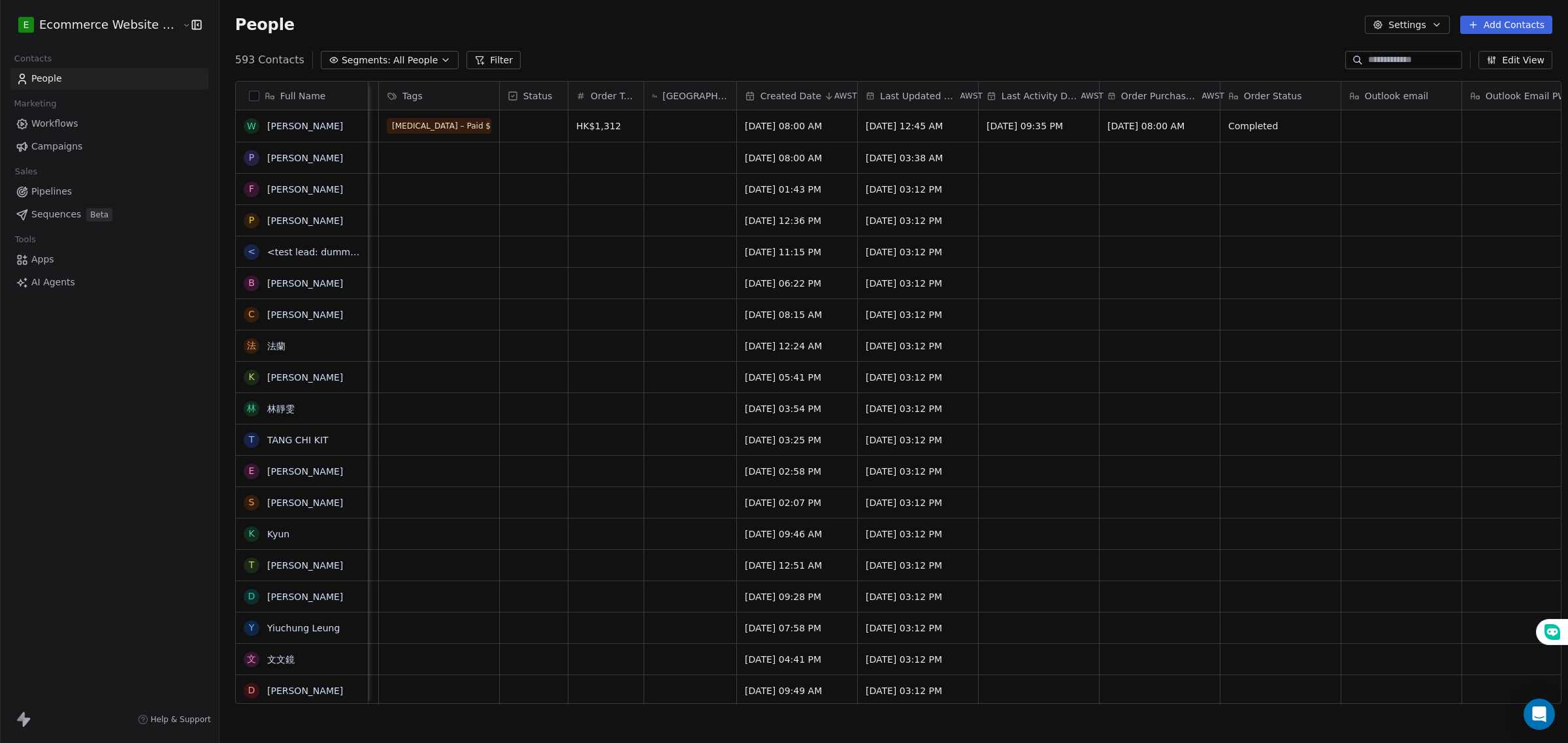
click at [1297, 83] on div "Order Status" at bounding box center [1280, 96] width 120 height 28
click at [1332, 96] on html "E Ecommerce Website Builder Contacts People Marketing Workflows Campaigns Sales…" at bounding box center [784, 371] width 1568 height 743
drag, startPoint x: 1329, startPoint y: 94, endPoint x: 1291, endPoint y: 102, distance: 38.8
click at [1300, 102] on div at bounding box center [1302, 96] width 3 height 28
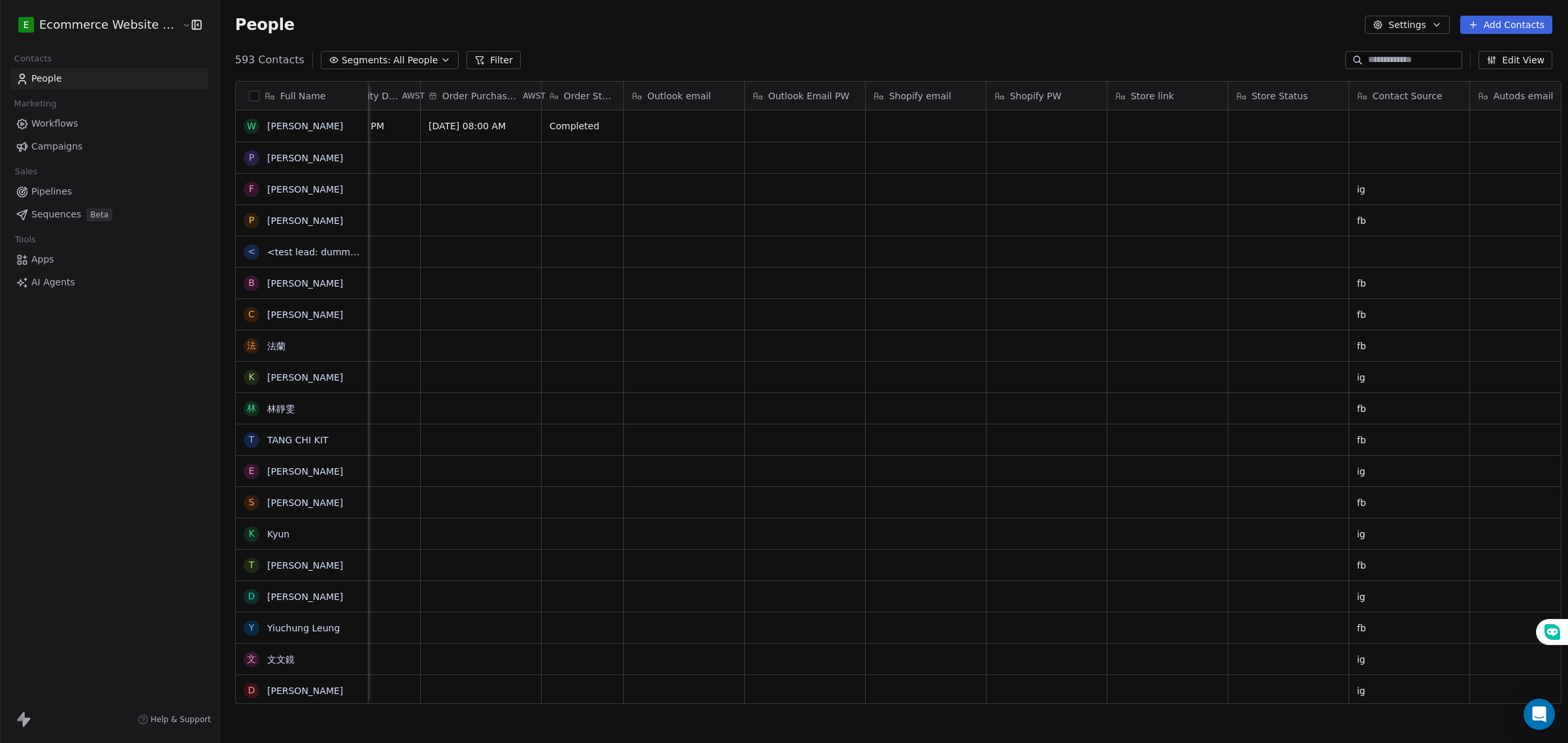
scroll to position [0, 1347]
click at [1357, 90] on div "Autods email" at bounding box center [1407, 96] width 102 height 13
drag, startPoint x: 1363, startPoint y: 90, endPoint x: 1343, endPoint y: 90, distance: 20.0
click at [1343, 90] on html "E Ecommerce Website Builder Contacts People Marketing Workflows Campaigns Sales…" at bounding box center [784, 371] width 1568 height 743
drag, startPoint x: 1362, startPoint y: 91, endPoint x: 1226, endPoint y: 94, distance: 136.0
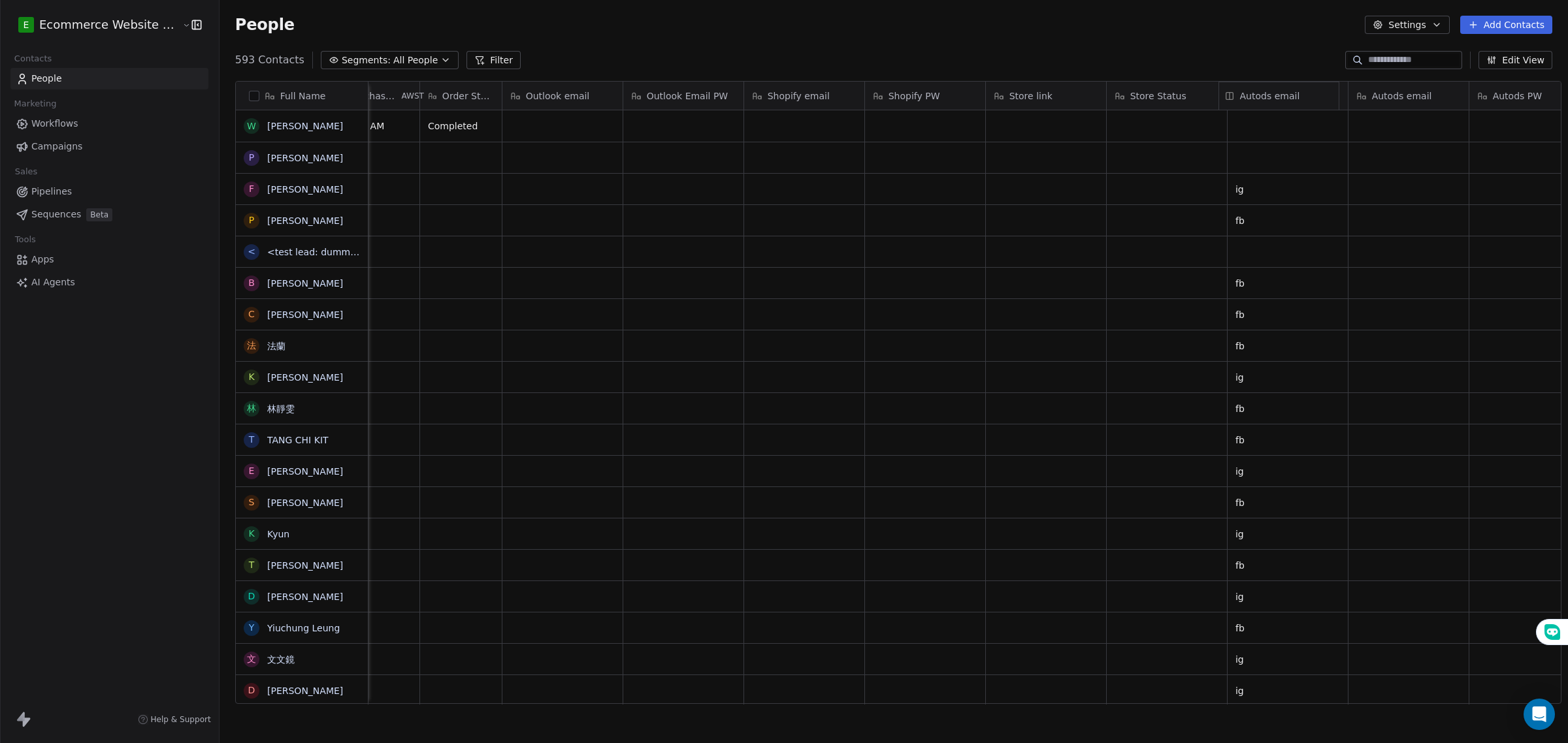
click at [1226, 94] on div "Full Name [PERSON_NAME] P [PERSON_NAME] F Fan [PERSON_NAME] P [PERSON_NAME] < <…" at bounding box center [898, 393] width 1325 height 623
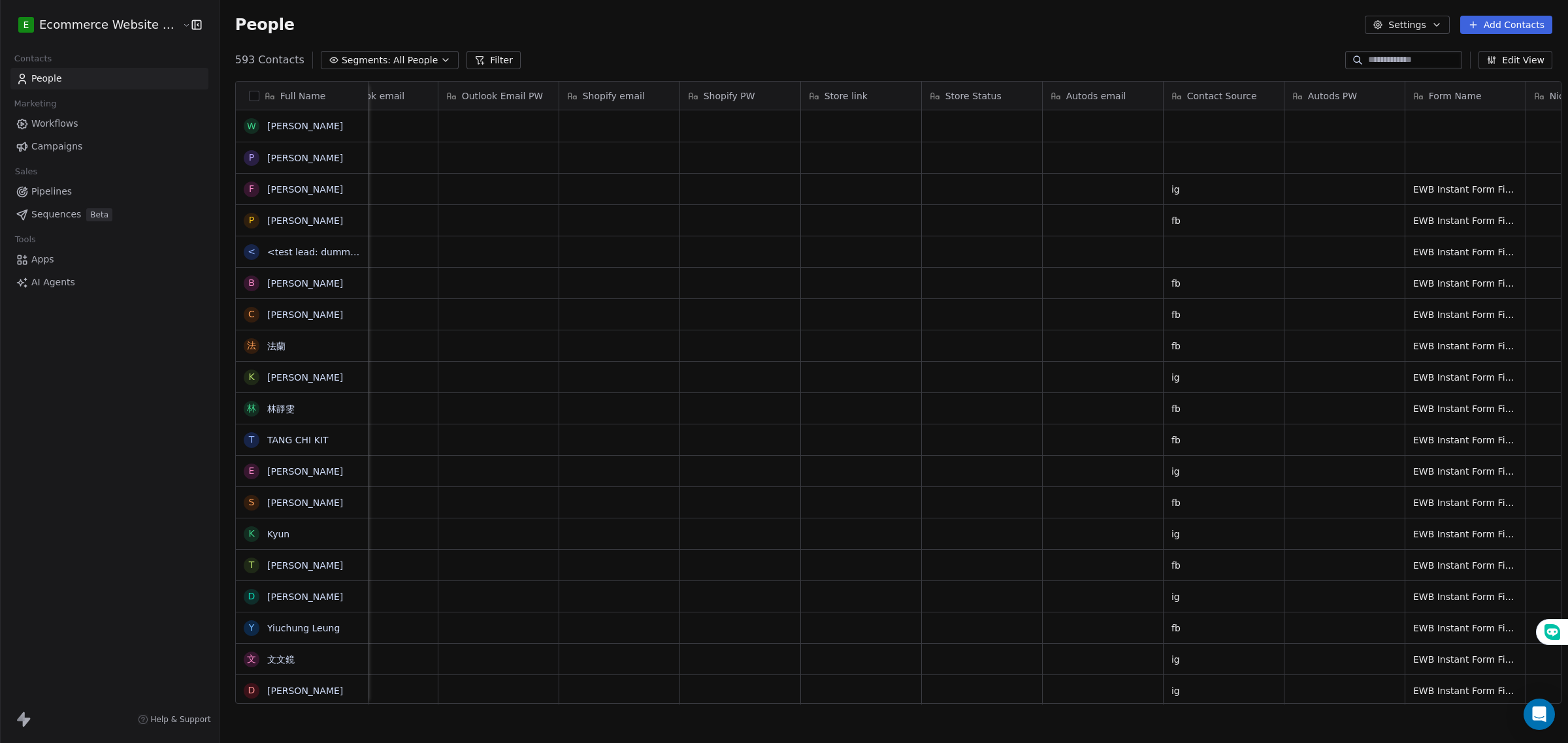
scroll to position [0, 1533]
drag, startPoint x: 1310, startPoint y: 97, endPoint x: 1197, endPoint y: 90, distance: 113.2
click at [1197, 90] on div "Full Name [PERSON_NAME] P [PERSON_NAME] F Fan [PERSON_NAME] P [PERSON_NAME] < <…" at bounding box center [898, 393] width 1325 height 623
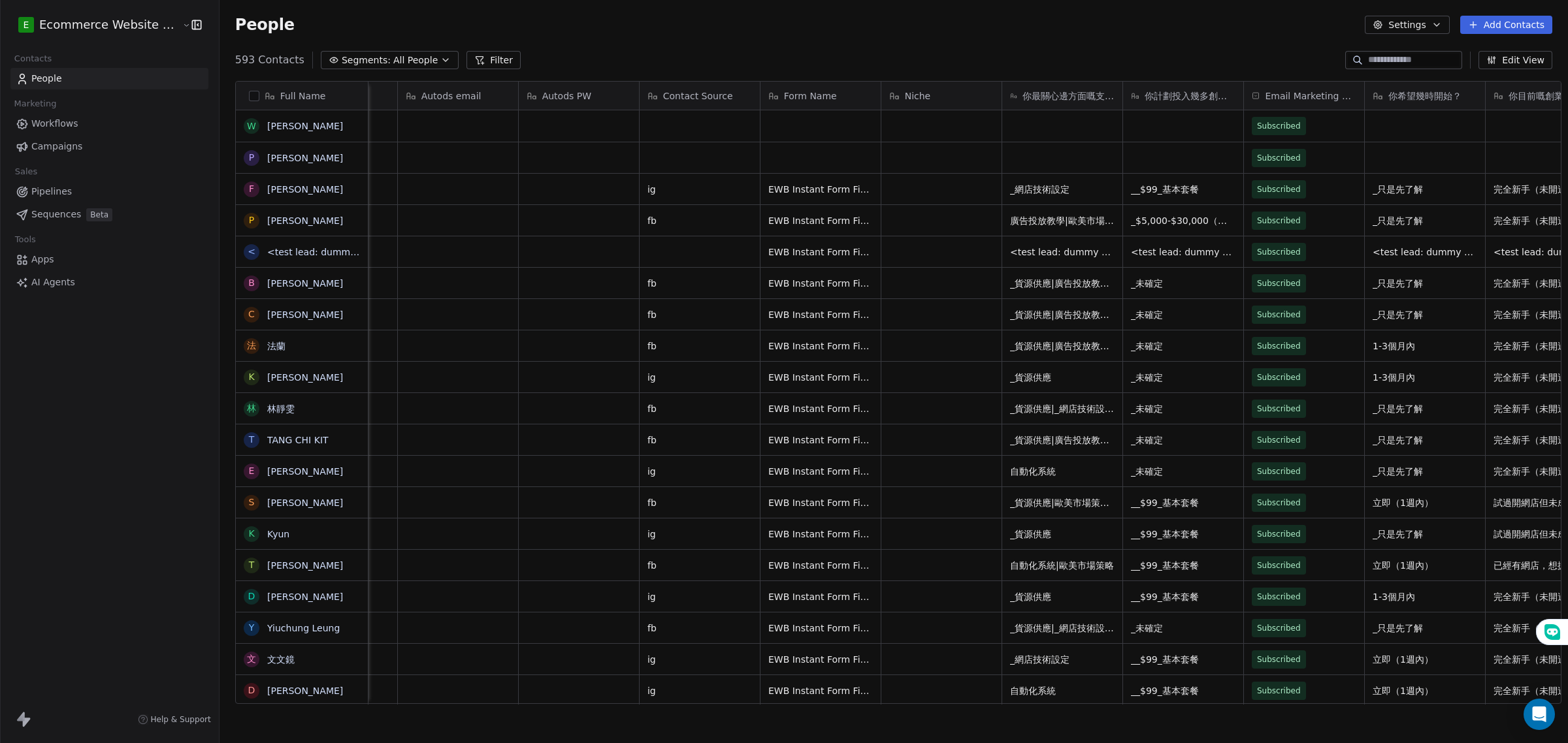
scroll to position [0, 2387]
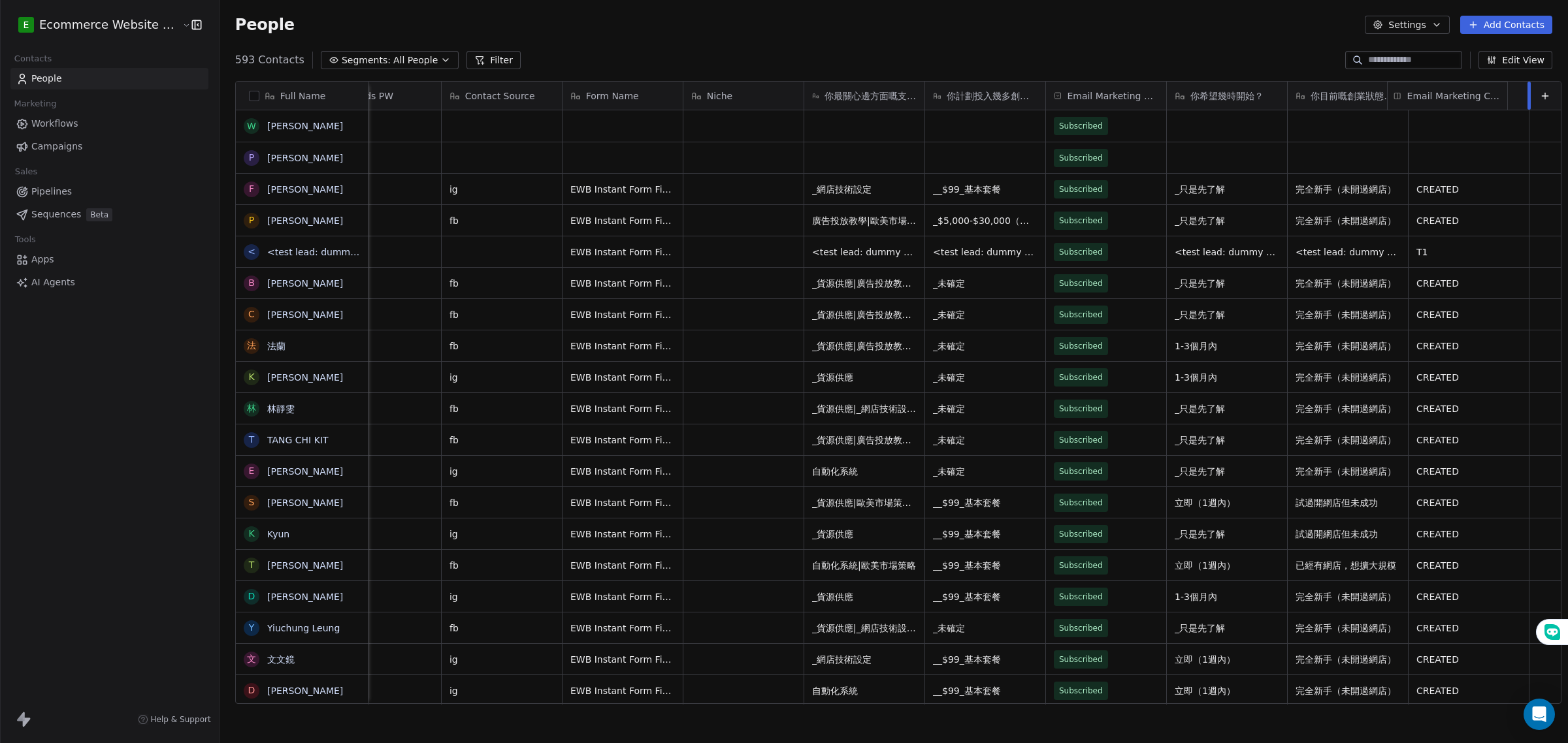
drag, startPoint x: 1095, startPoint y: 90, endPoint x: 1431, endPoint y: 94, distance: 336.0
click at [1431, 94] on div "Full Name [PERSON_NAME] P [PERSON_NAME] F Fan [PERSON_NAME] P [PERSON_NAME] < <…" at bounding box center [898, 393] width 1325 height 623
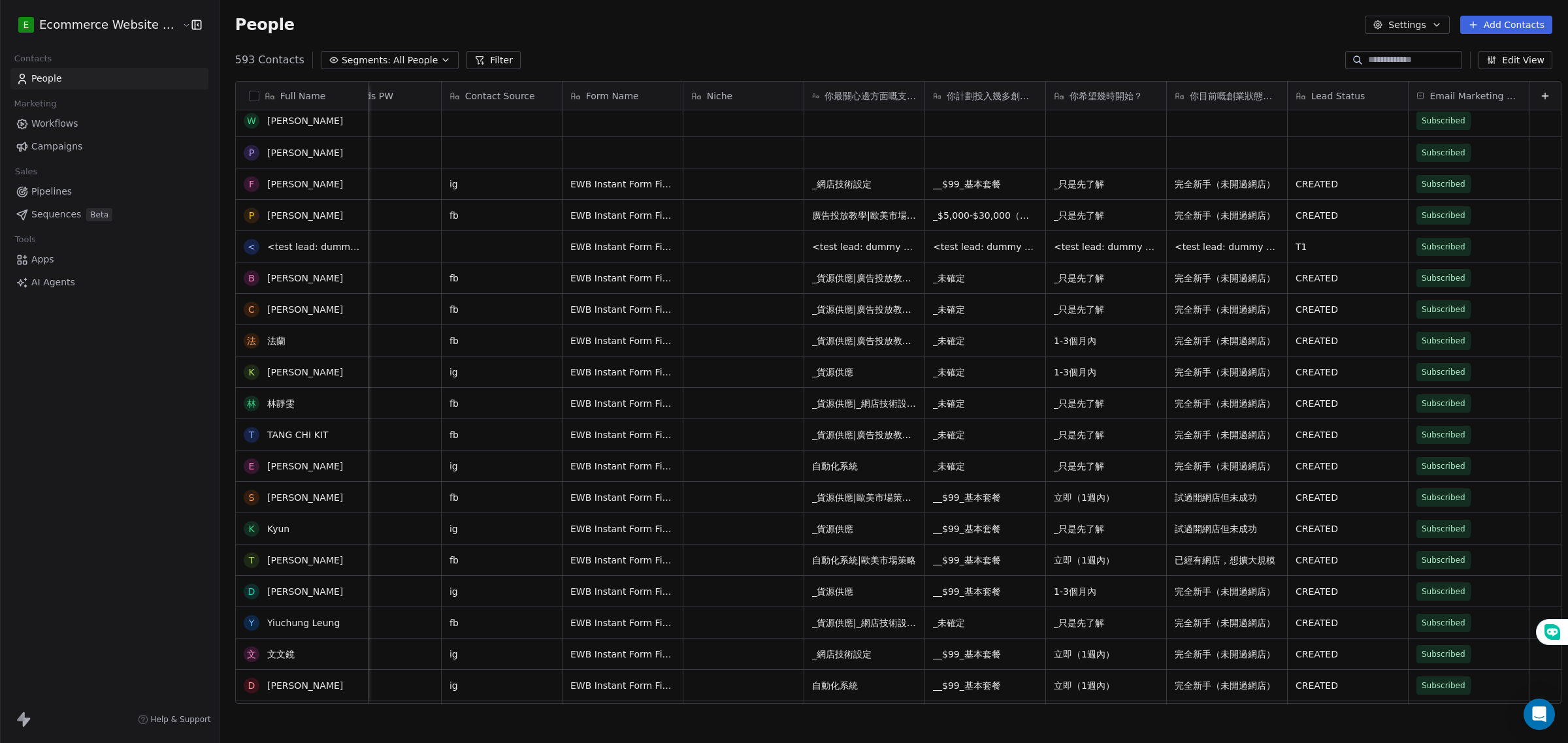
scroll to position [0, 0]
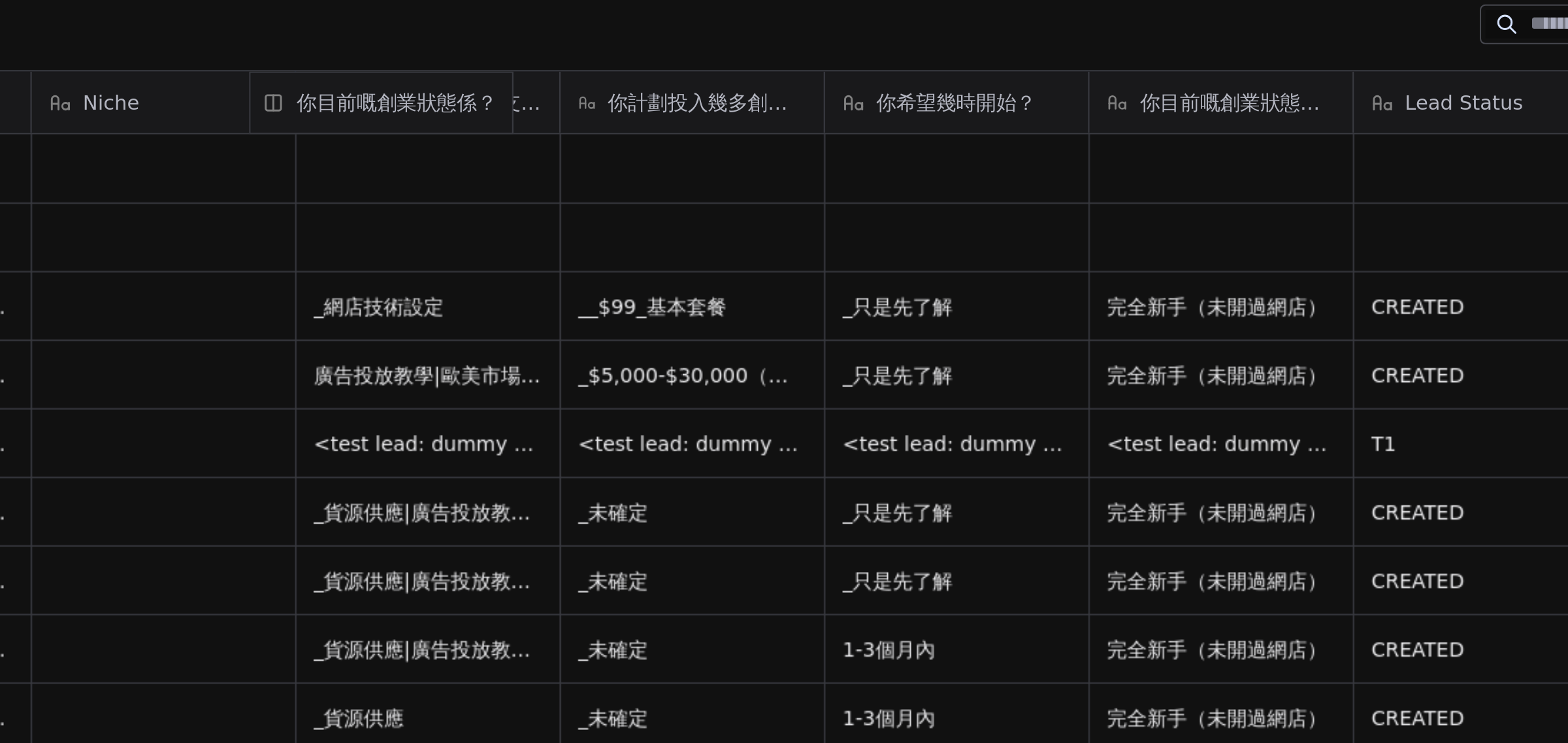
drag, startPoint x: 1162, startPoint y: 94, endPoint x: 833, endPoint y: 92, distance: 329.0
click at [833, 92] on div "Full Name [PERSON_NAME] P [PERSON_NAME] F Fan [PERSON_NAME] P [PERSON_NAME] < <…" at bounding box center [898, 393] width 1325 height 623
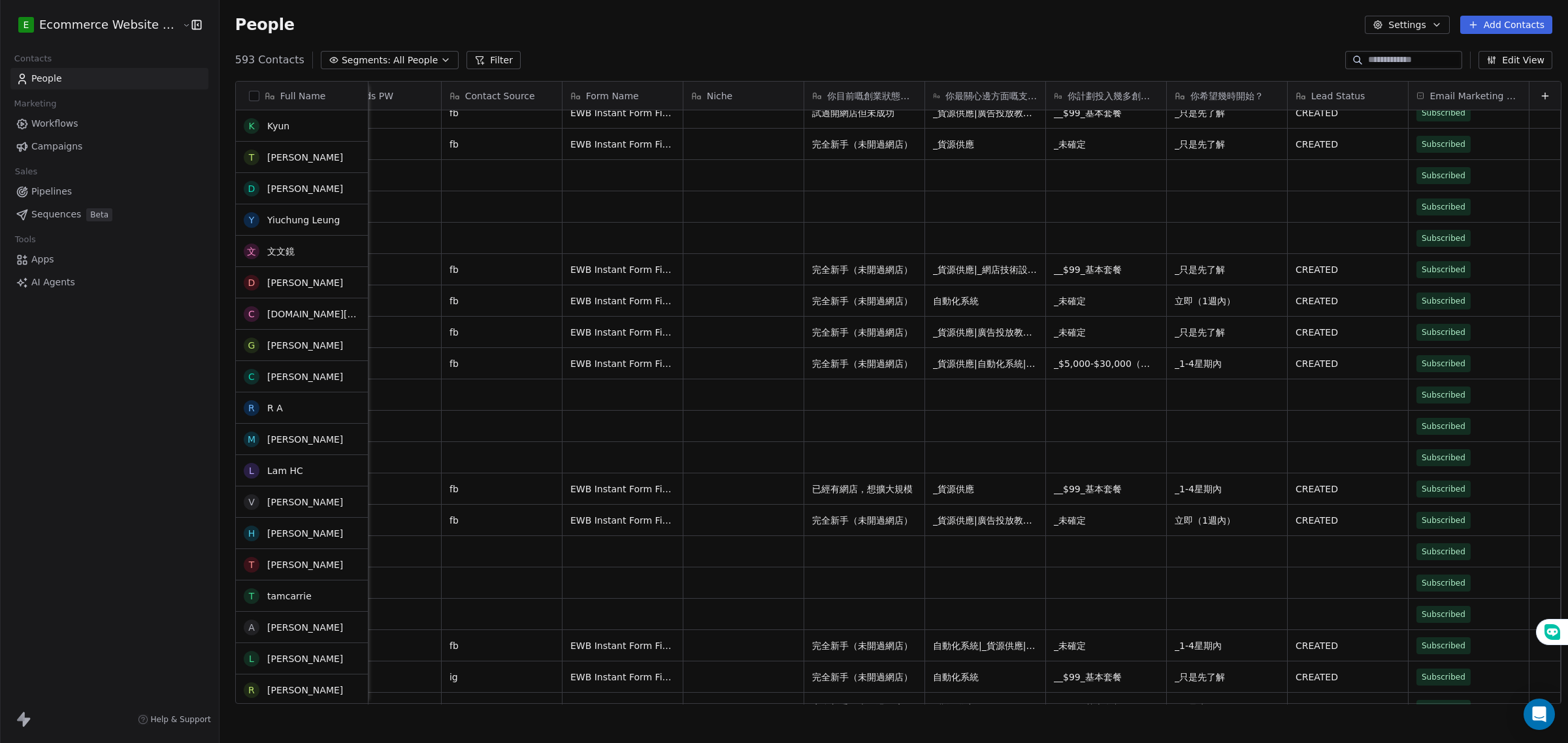
scroll to position [734, 0]
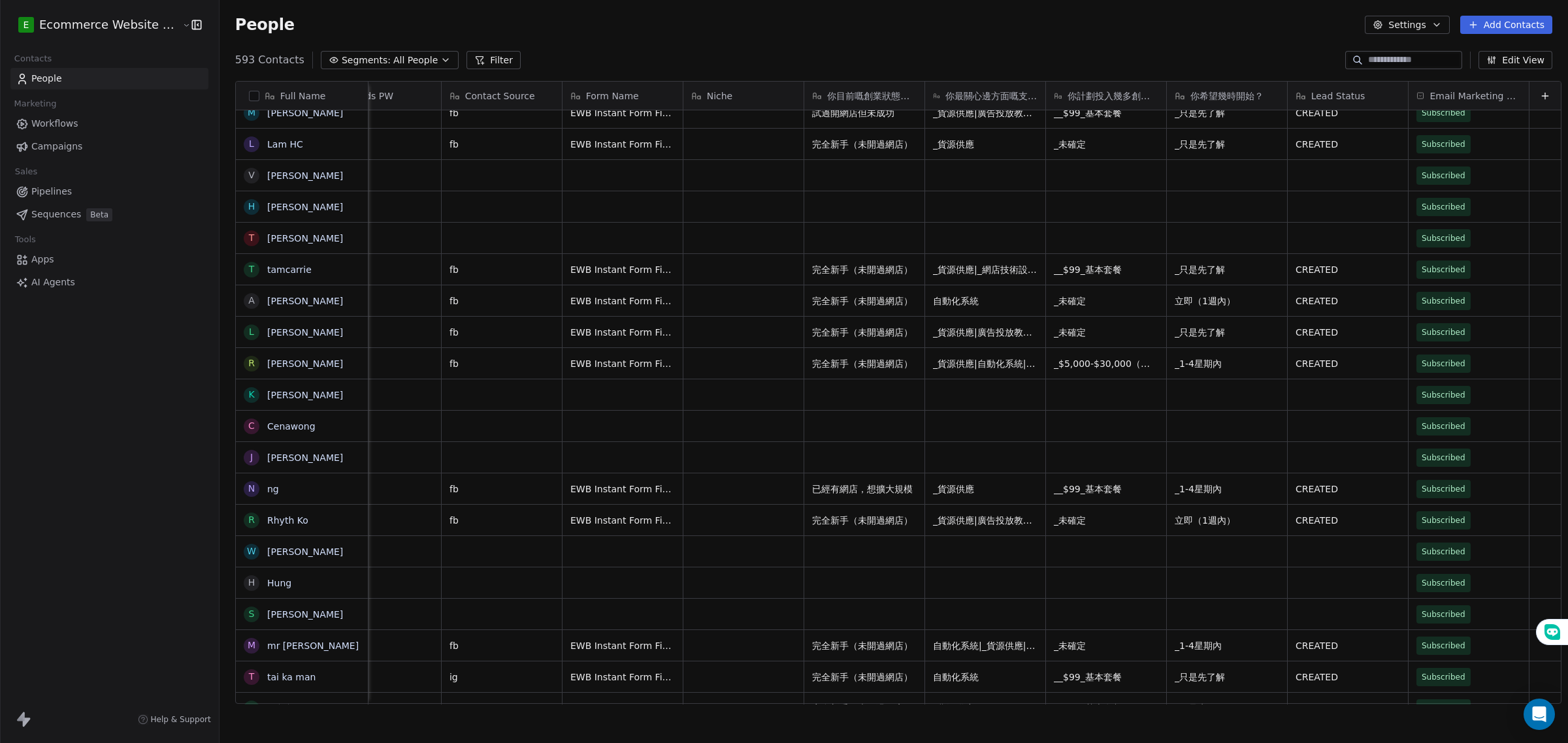
click at [371, 58] on span "Segments:" at bounding box center [366, 61] width 49 height 14
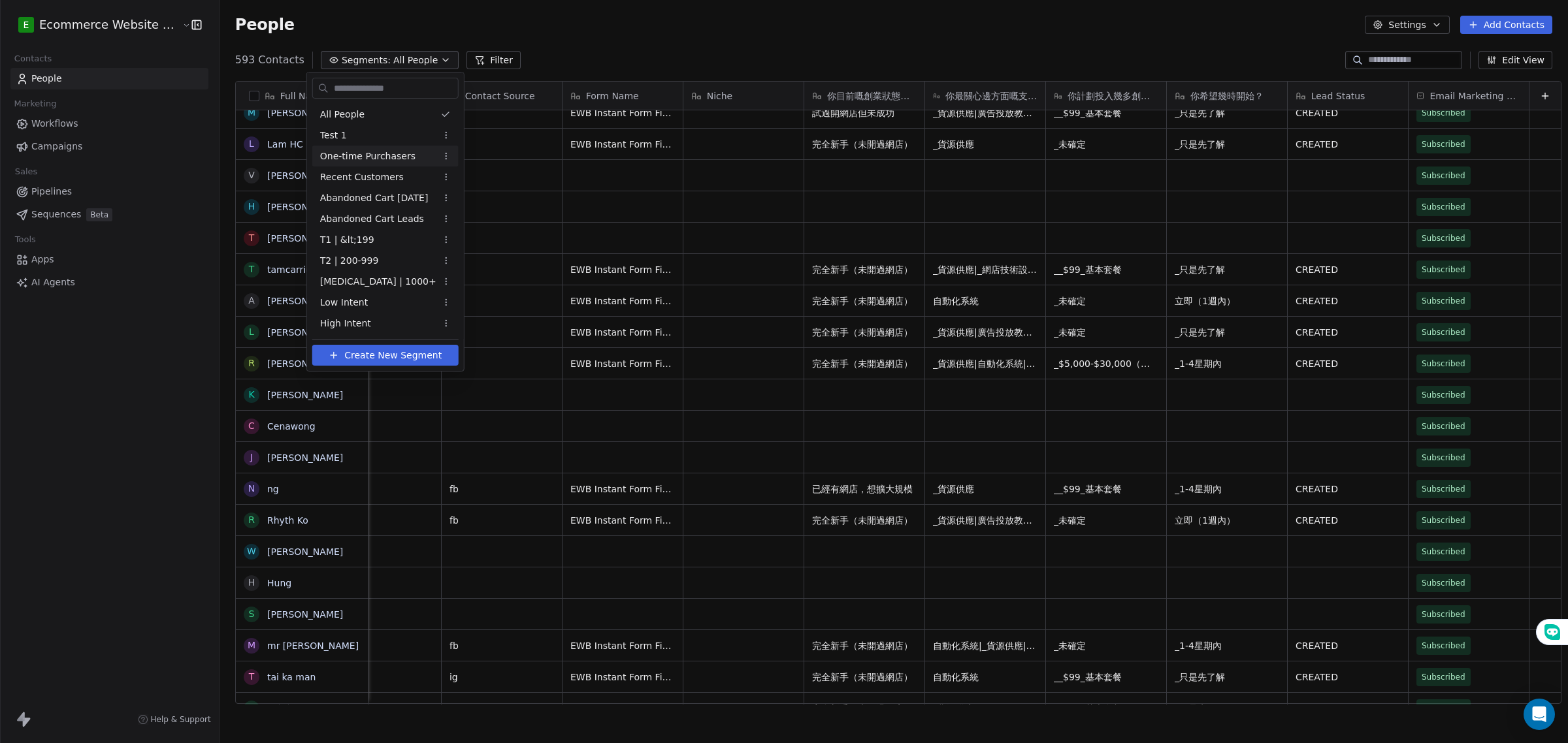
click at [419, 150] on div "One-time Purchasers" at bounding box center [385, 156] width 147 height 21
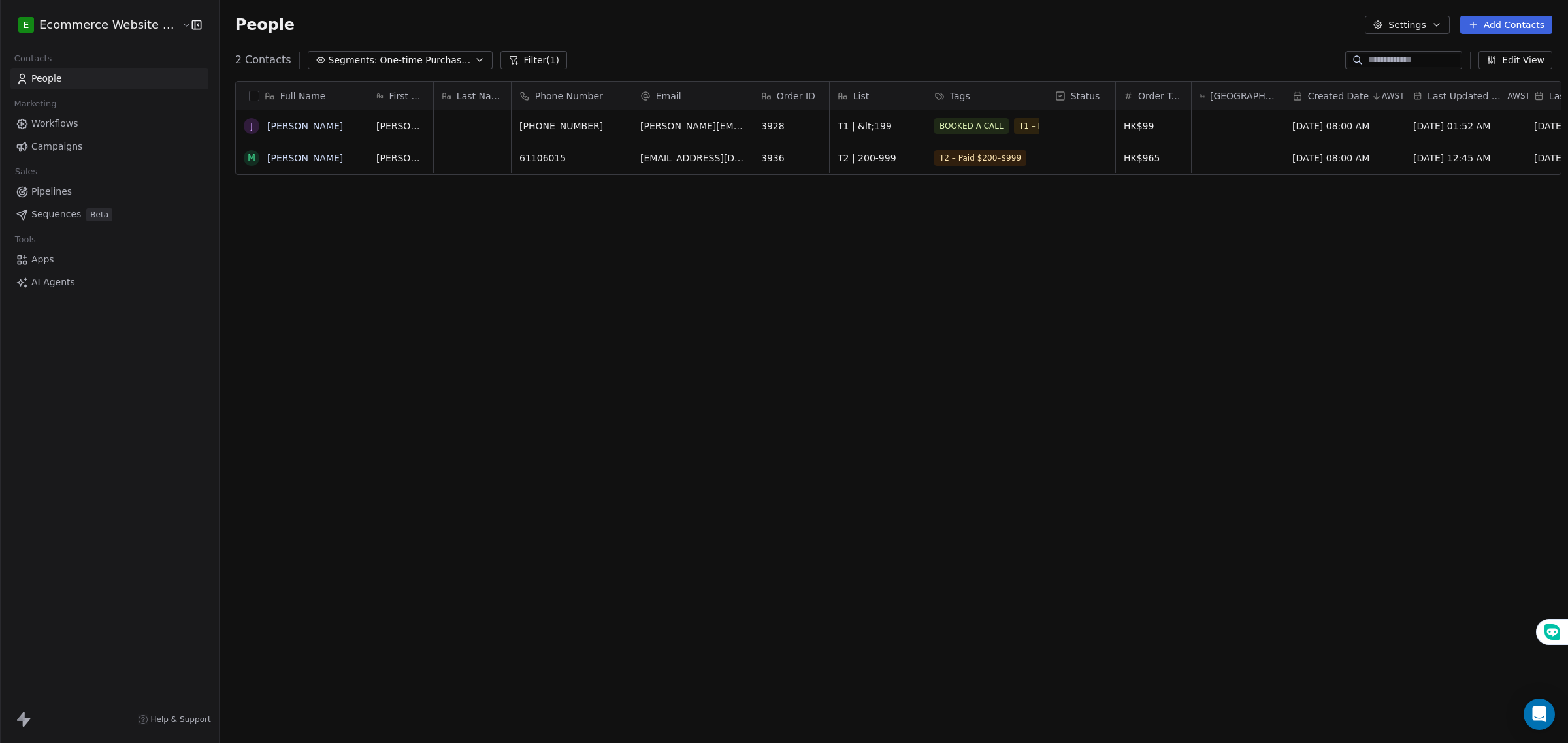
scroll to position [641, 1346]
click at [465, 60] on button "Segments: One-time Purchasers" at bounding box center [399, 59] width 185 height 18
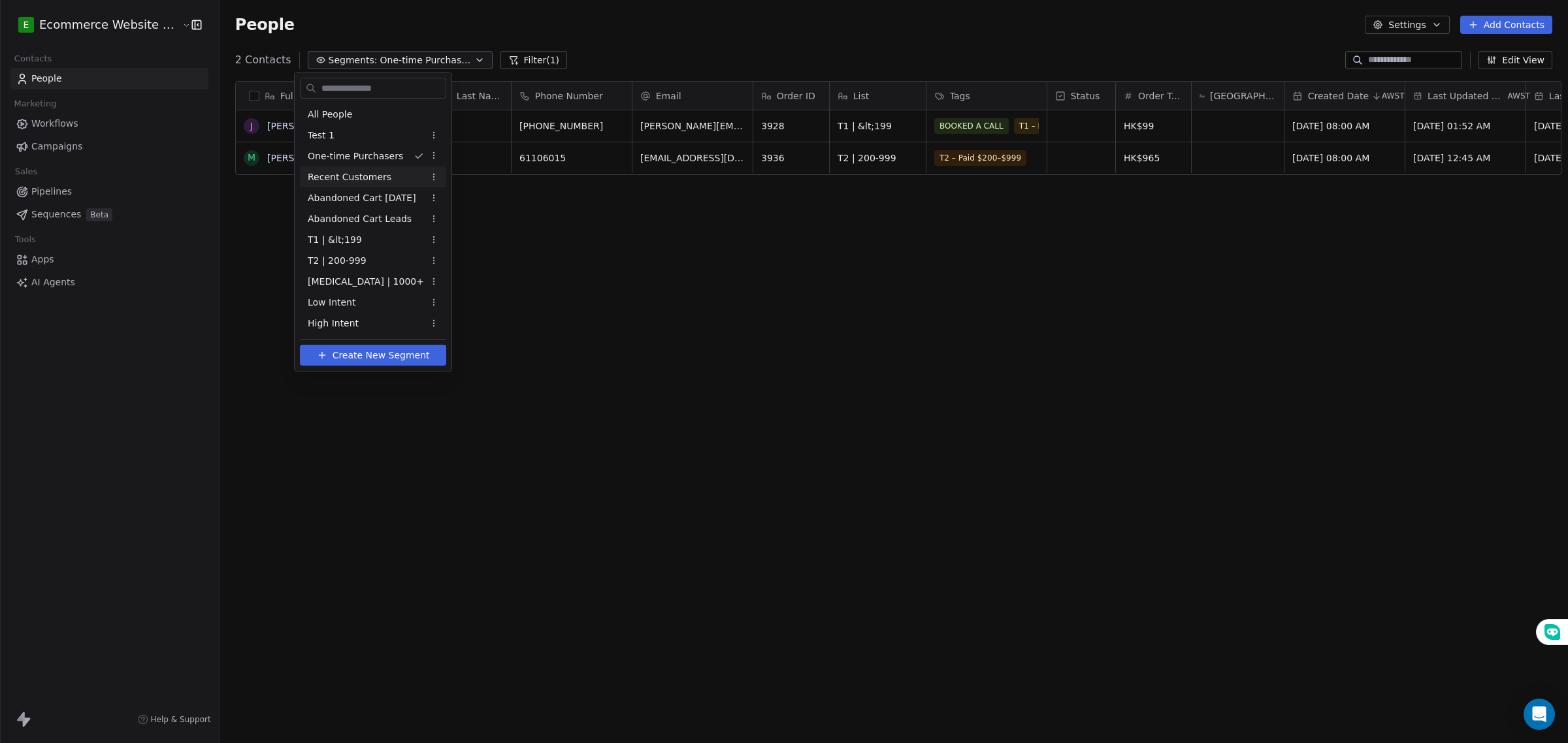
click at [402, 179] on div "Recent Customers" at bounding box center [373, 177] width 147 height 21
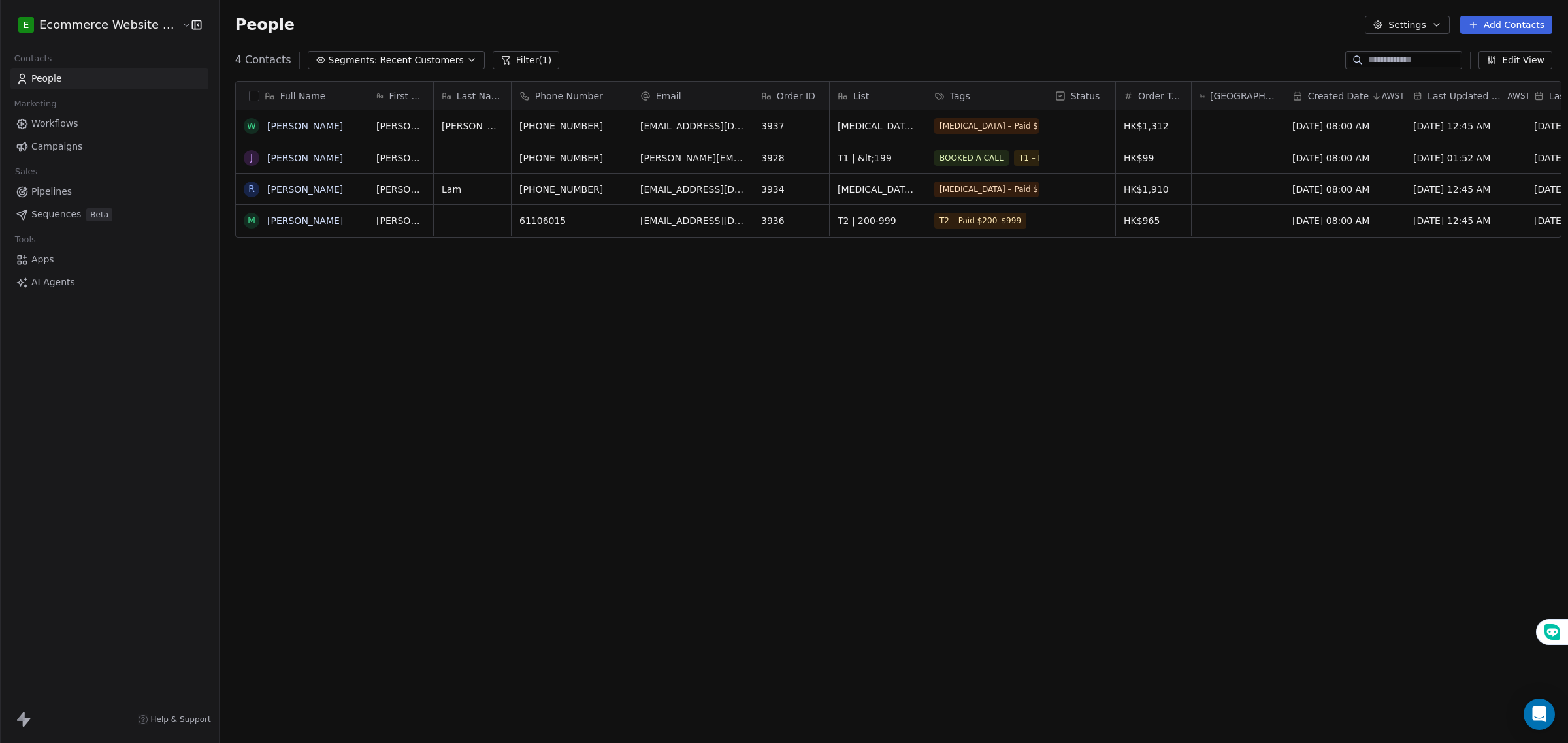
click at [410, 61] on span "Recent Customers" at bounding box center [421, 61] width 83 height 14
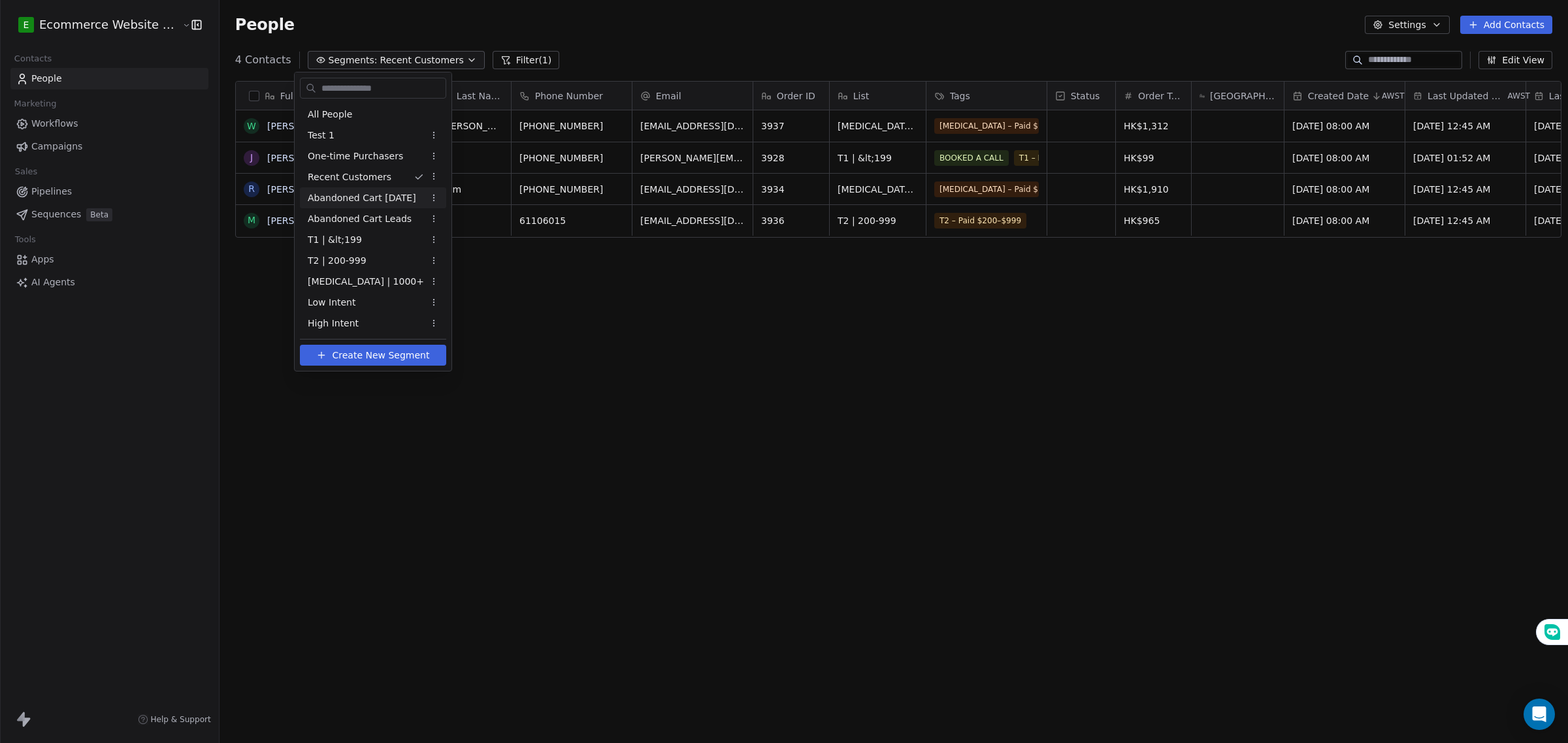
click at [373, 193] on span "Abandoned Cart [DATE]" at bounding box center [361, 198] width 108 height 14
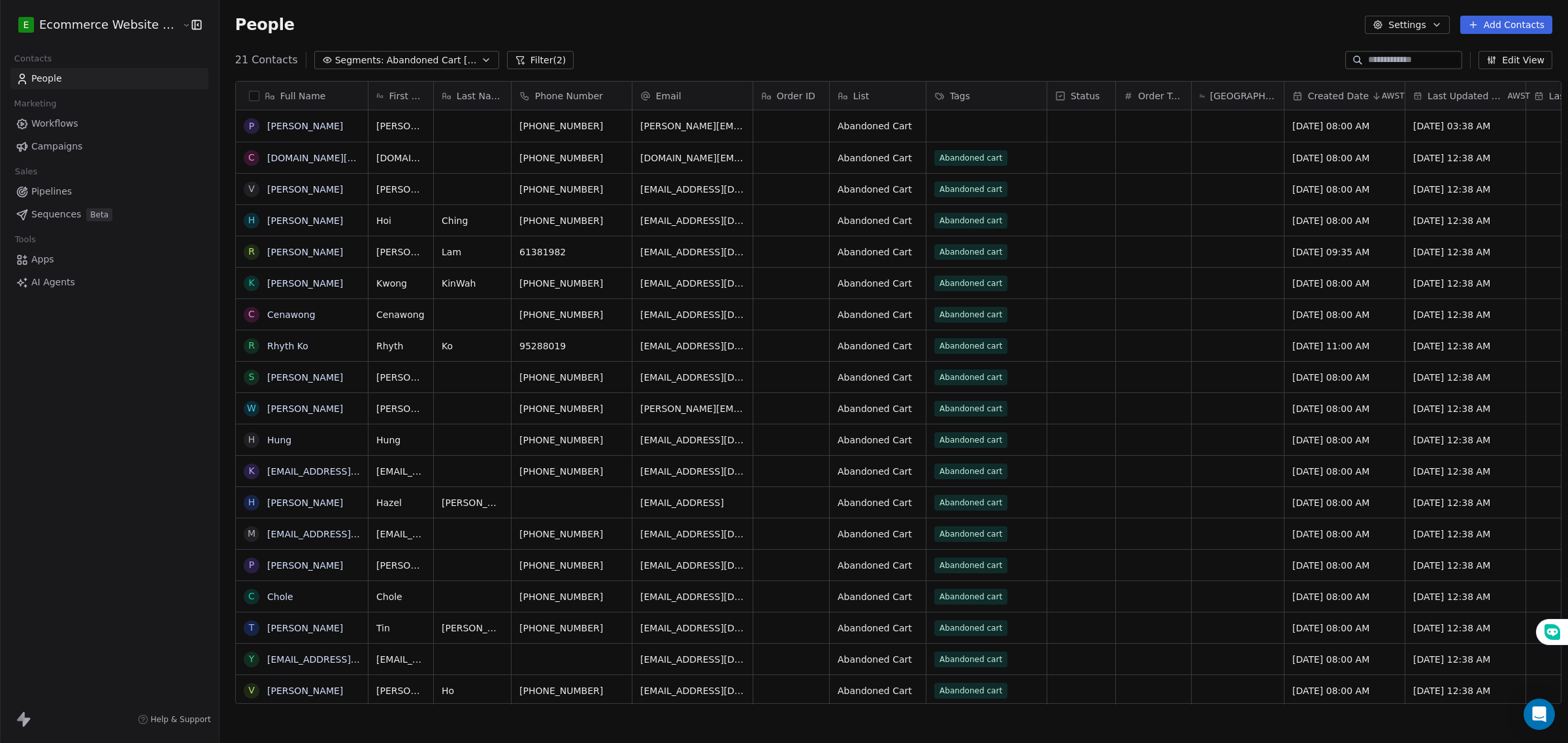
scroll to position [0, 0]
click at [402, 62] on span "Abandoned Cart [DATE]" at bounding box center [432, 61] width 91 height 14
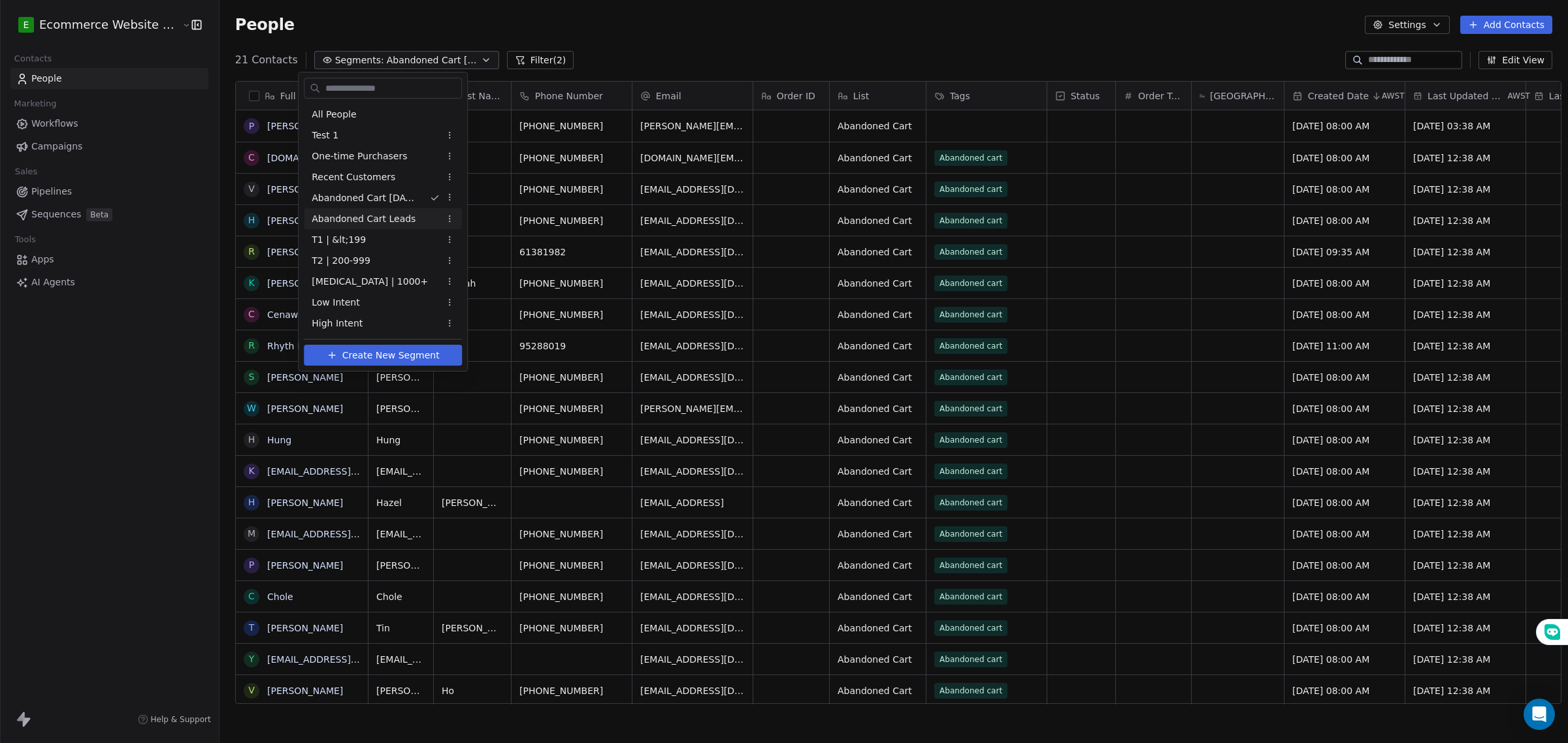
click at [385, 221] on span "Abandoned Cart Leads" at bounding box center [363, 219] width 104 height 14
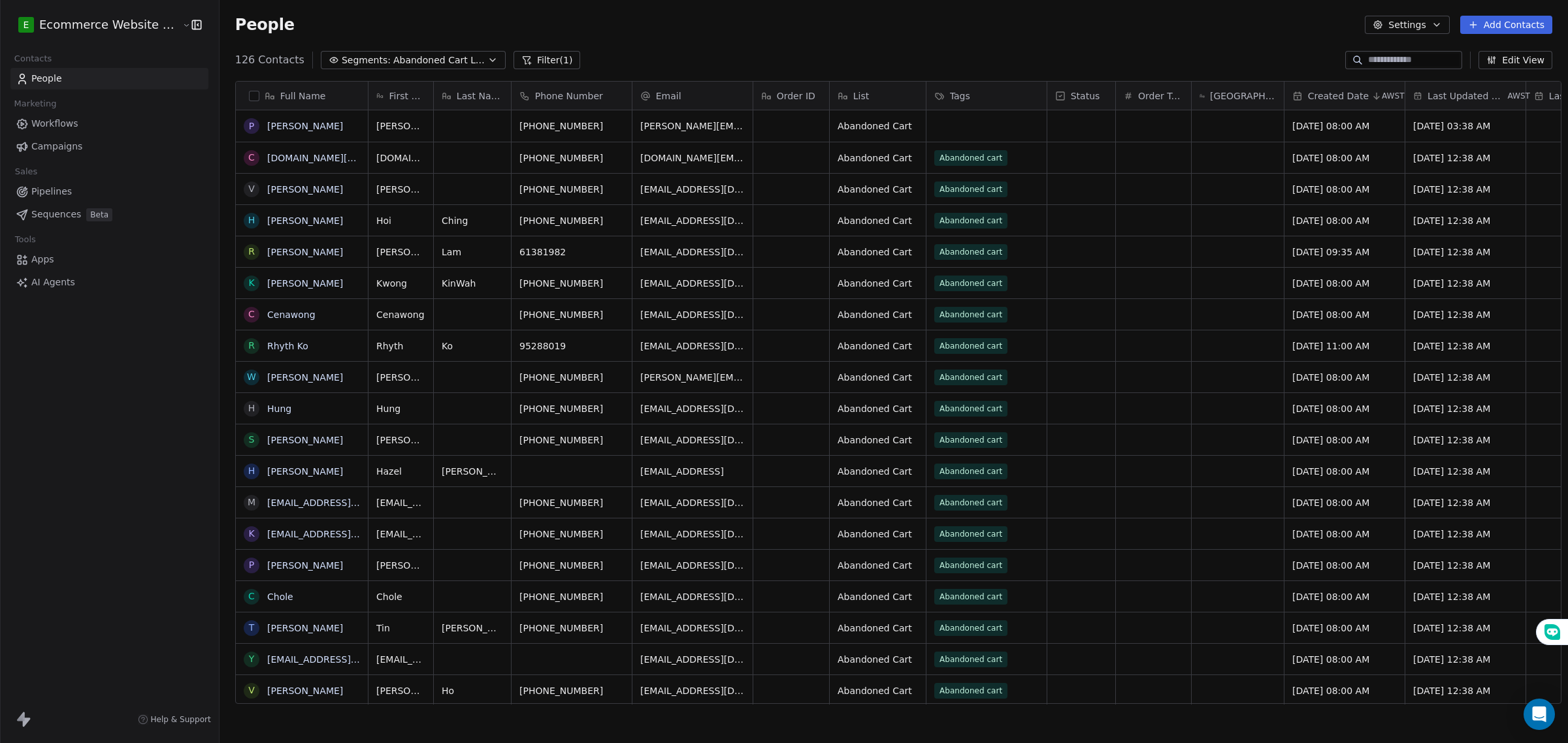
scroll to position [12, 13]
click at [452, 56] on span "Abandoned Cart Leads" at bounding box center [438, 61] width 91 height 14
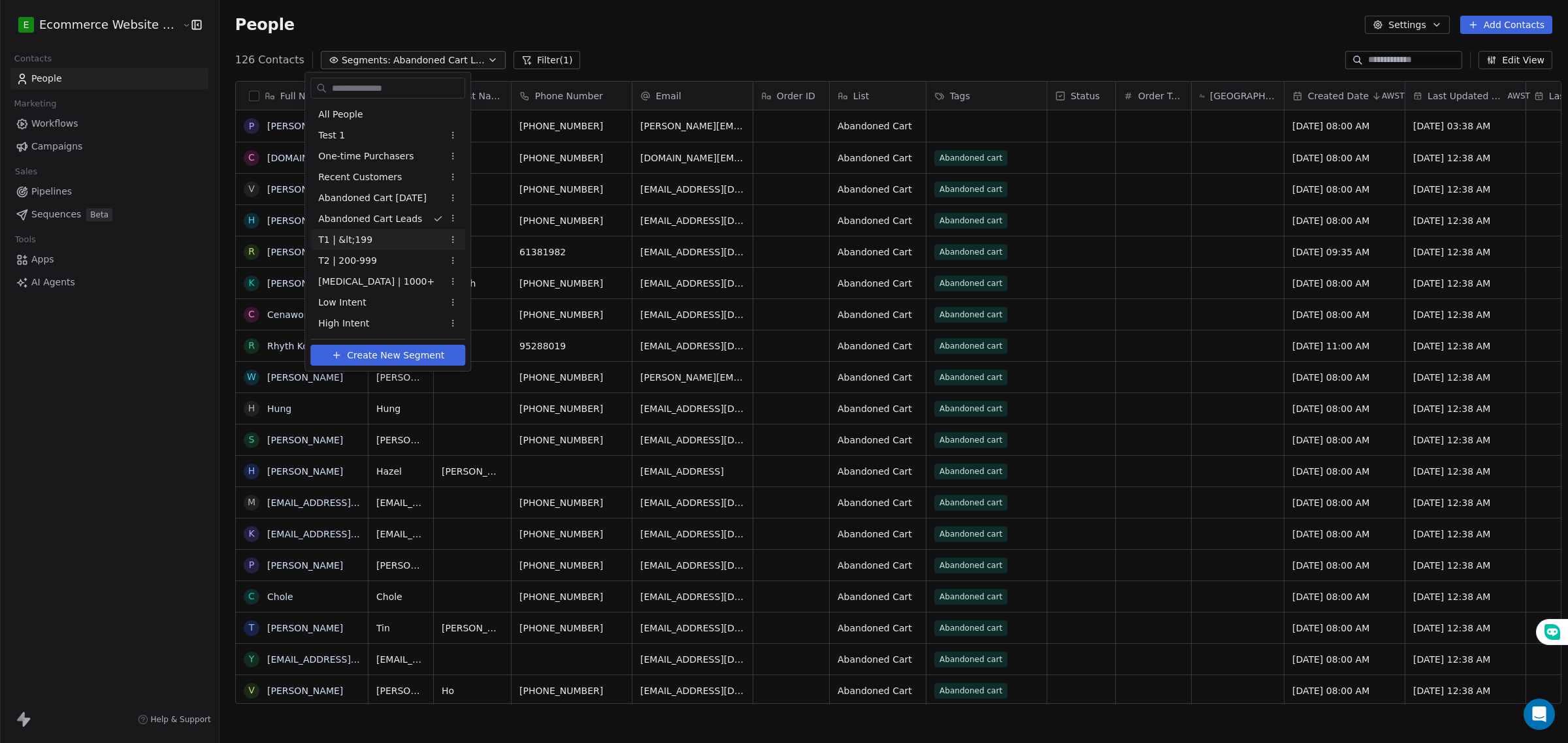
click at [386, 234] on div "T1 | &lt;199" at bounding box center [388, 239] width 154 height 21
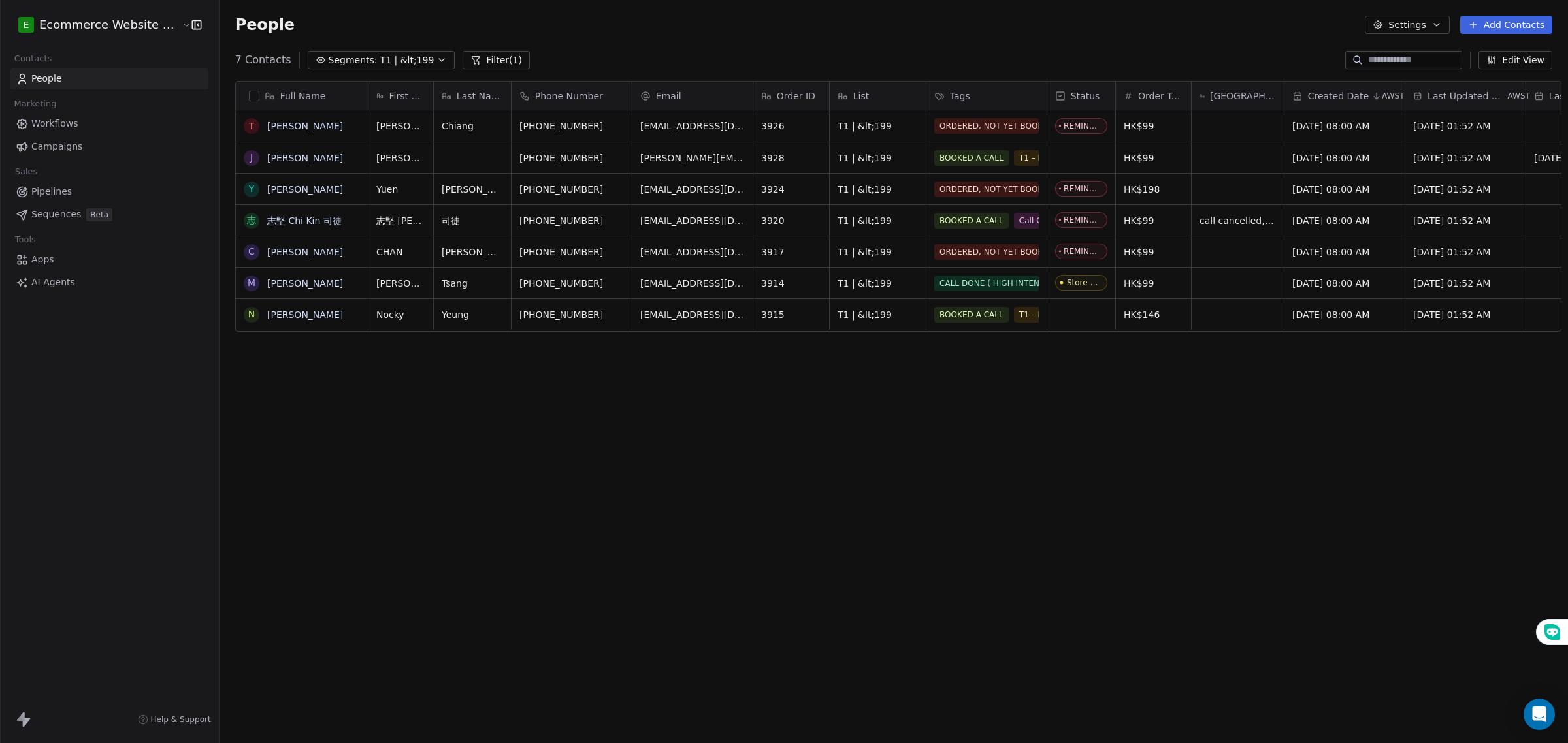
click at [436, 62] on icon "button" at bounding box center [441, 59] width 10 height 10
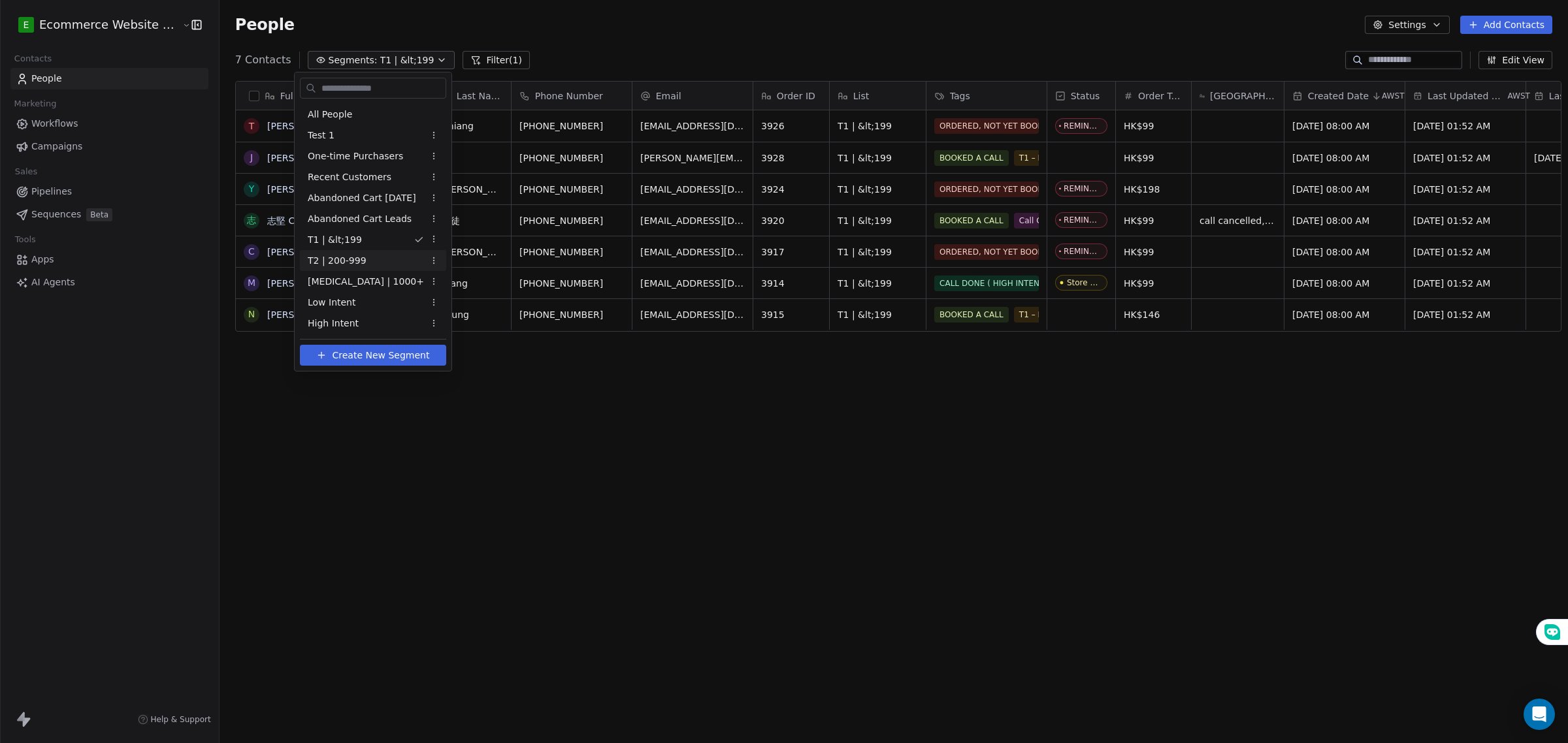
click at [367, 259] on div "T2 | 200-999" at bounding box center [373, 260] width 147 height 21
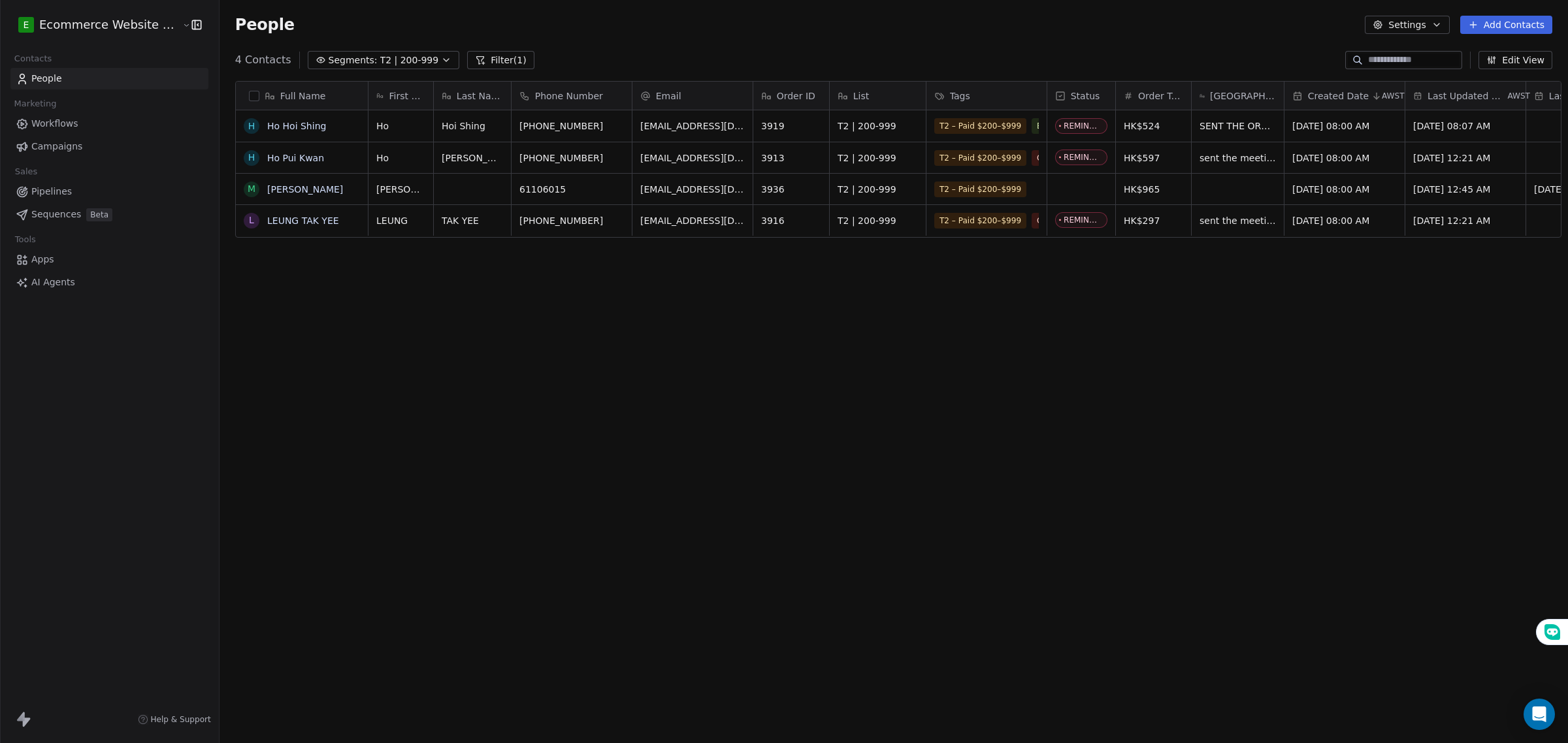
click at [388, 58] on span "T2 | 200-999" at bounding box center [409, 61] width 59 height 14
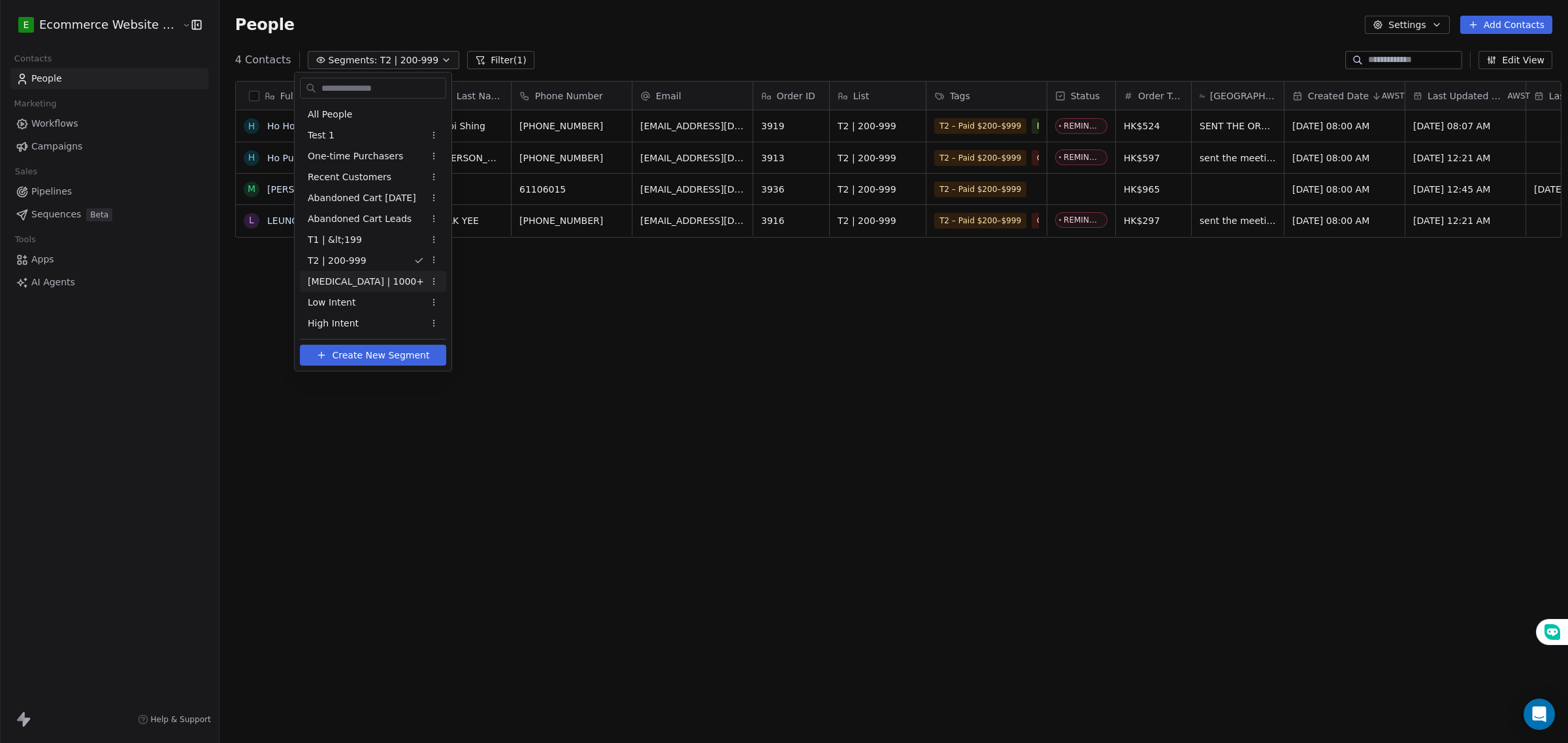
click at [340, 276] on span "[MEDICAL_DATA] | 1000+" at bounding box center [365, 282] width 116 height 14
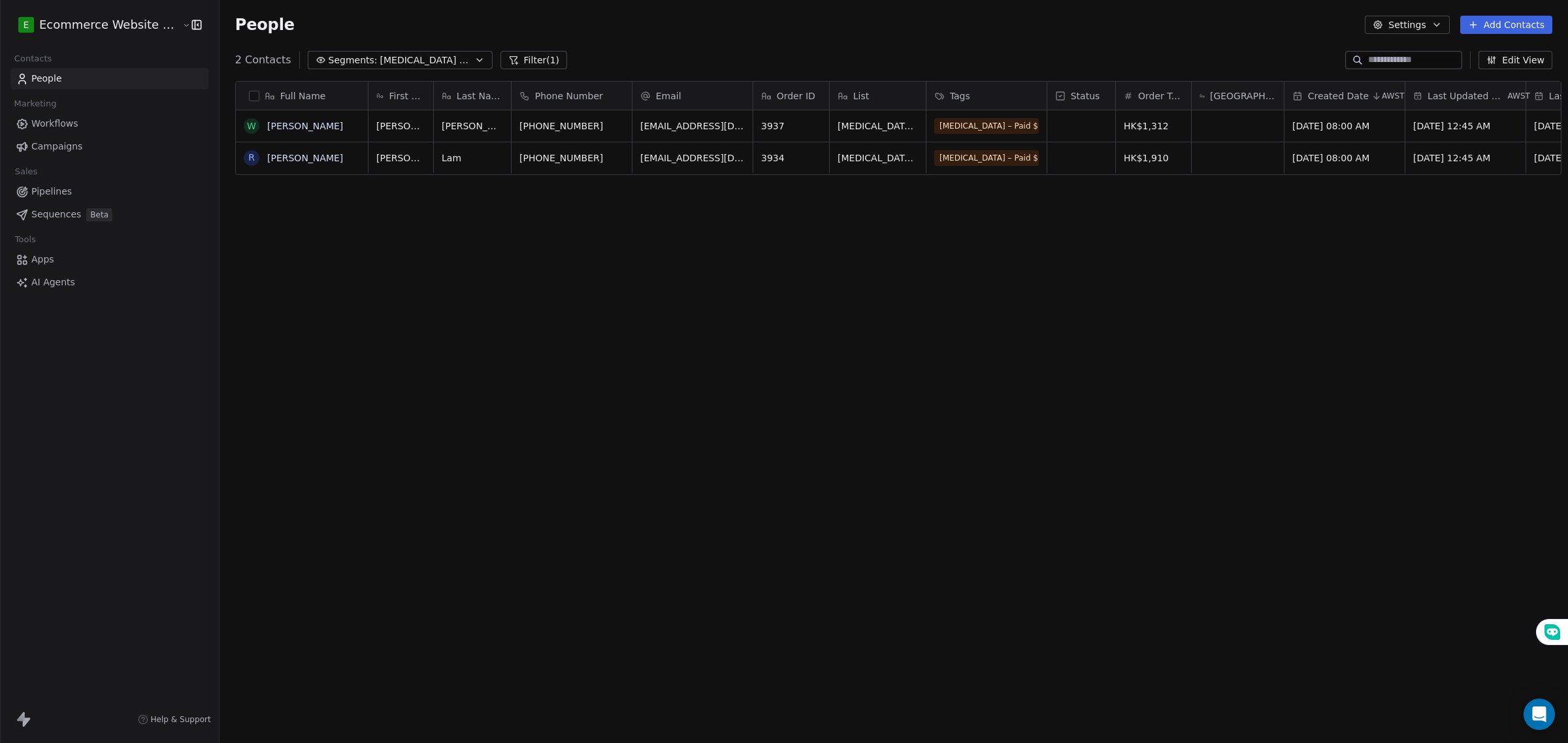
click at [396, 60] on span "[MEDICAL_DATA] | 1000+" at bounding box center [425, 61] width 91 height 14
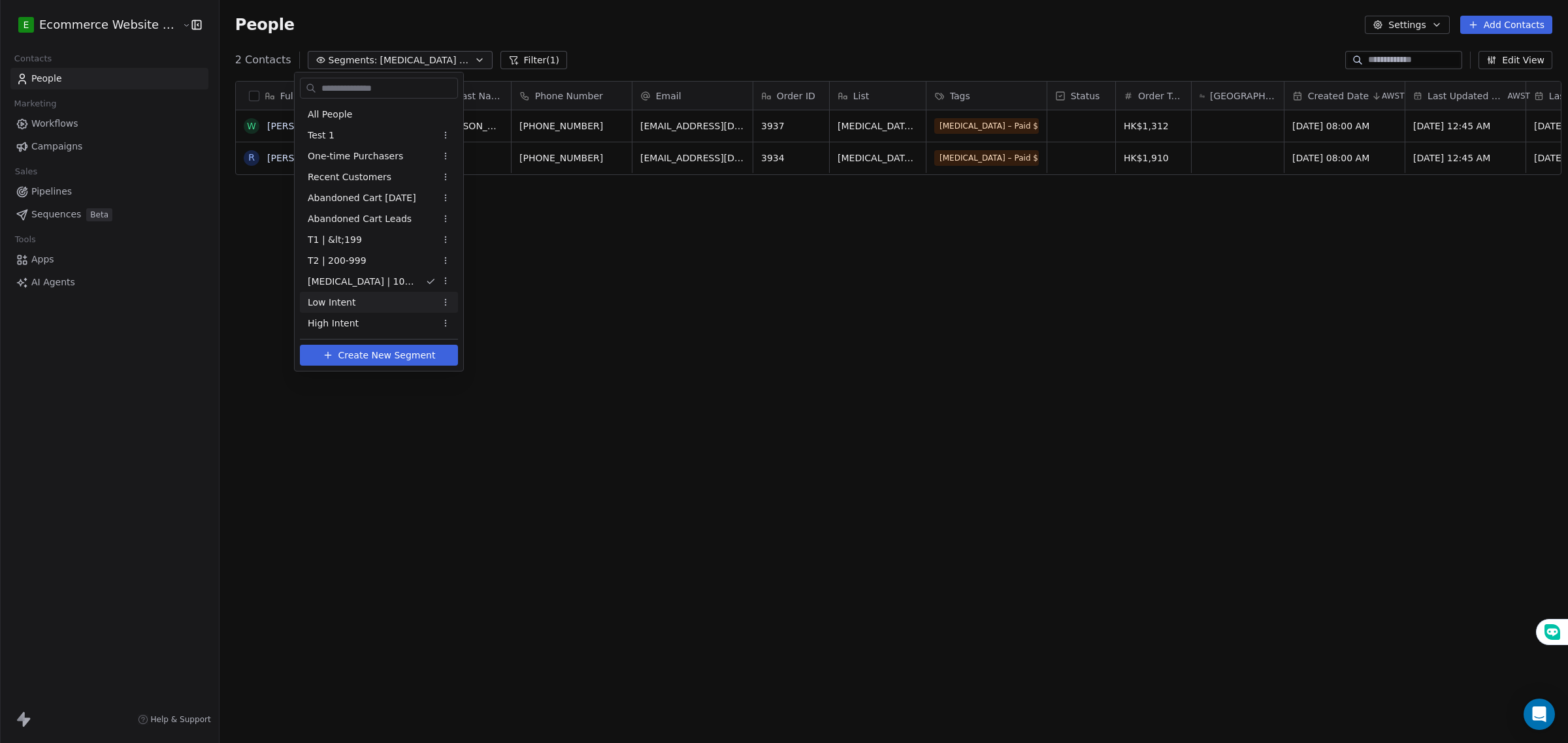
click at [348, 308] on span "Low Intent" at bounding box center [332, 303] width 48 height 14
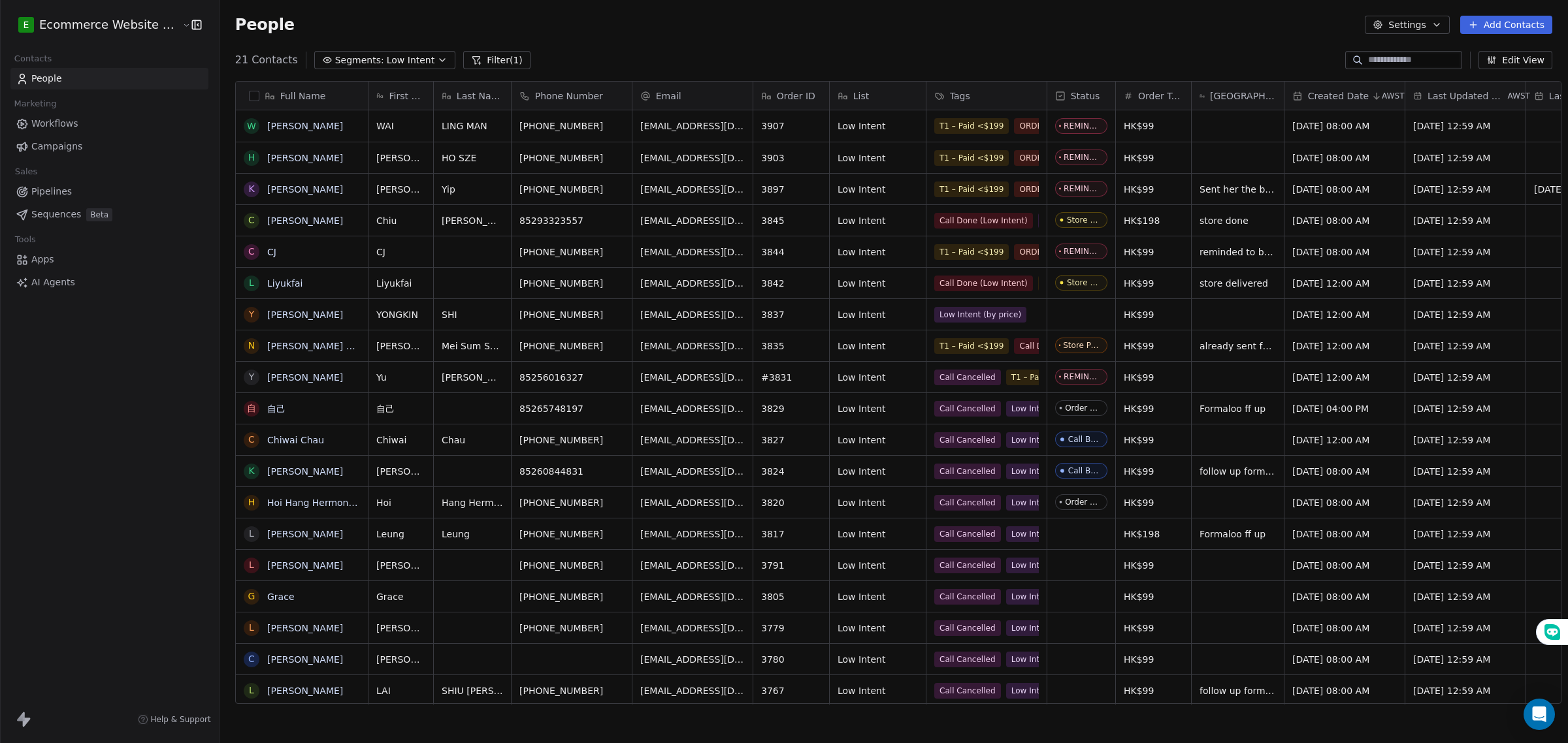
click at [348, 63] on span "Segments:" at bounding box center [360, 61] width 49 height 14
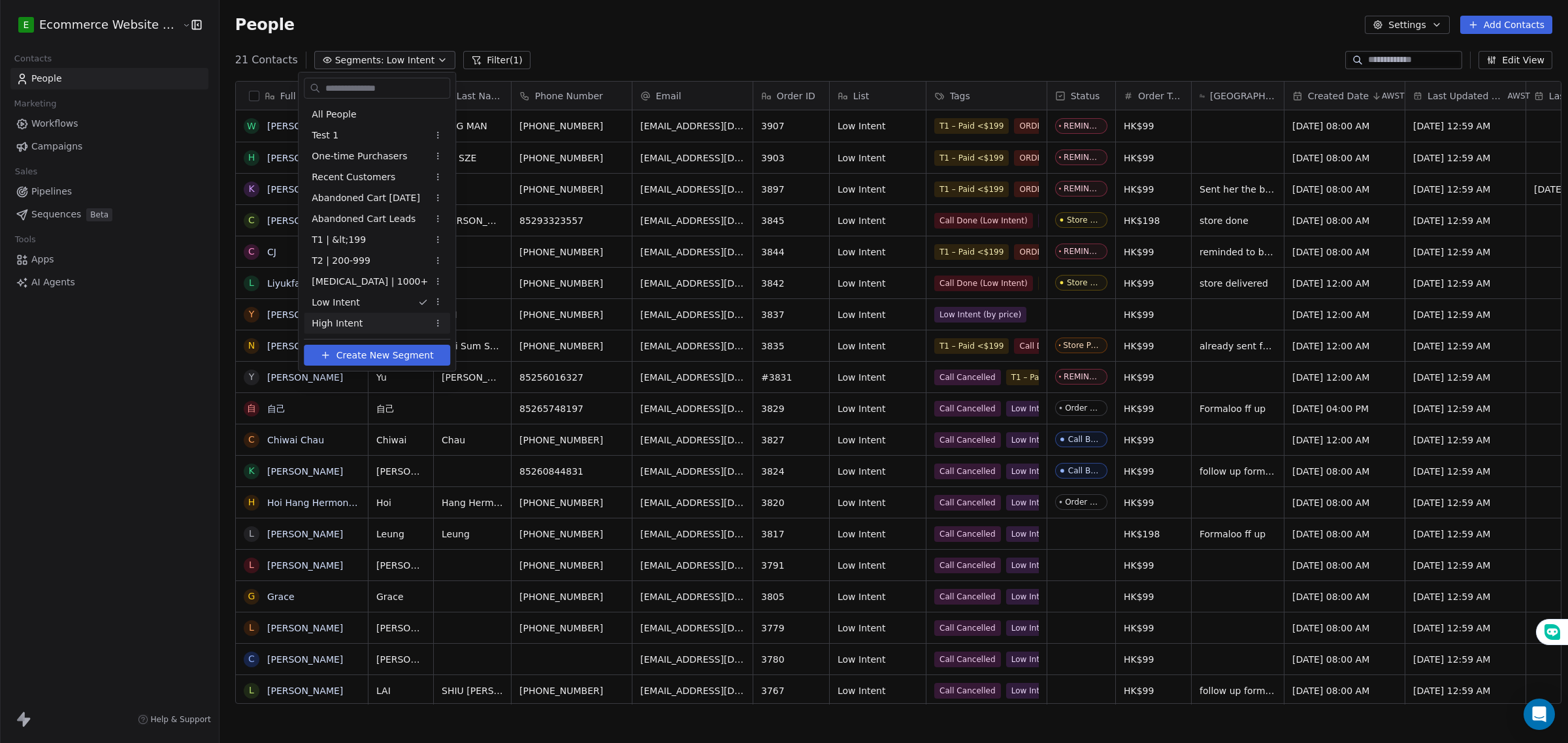
click at [328, 314] on div "High Intent" at bounding box center [377, 323] width 147 height 21
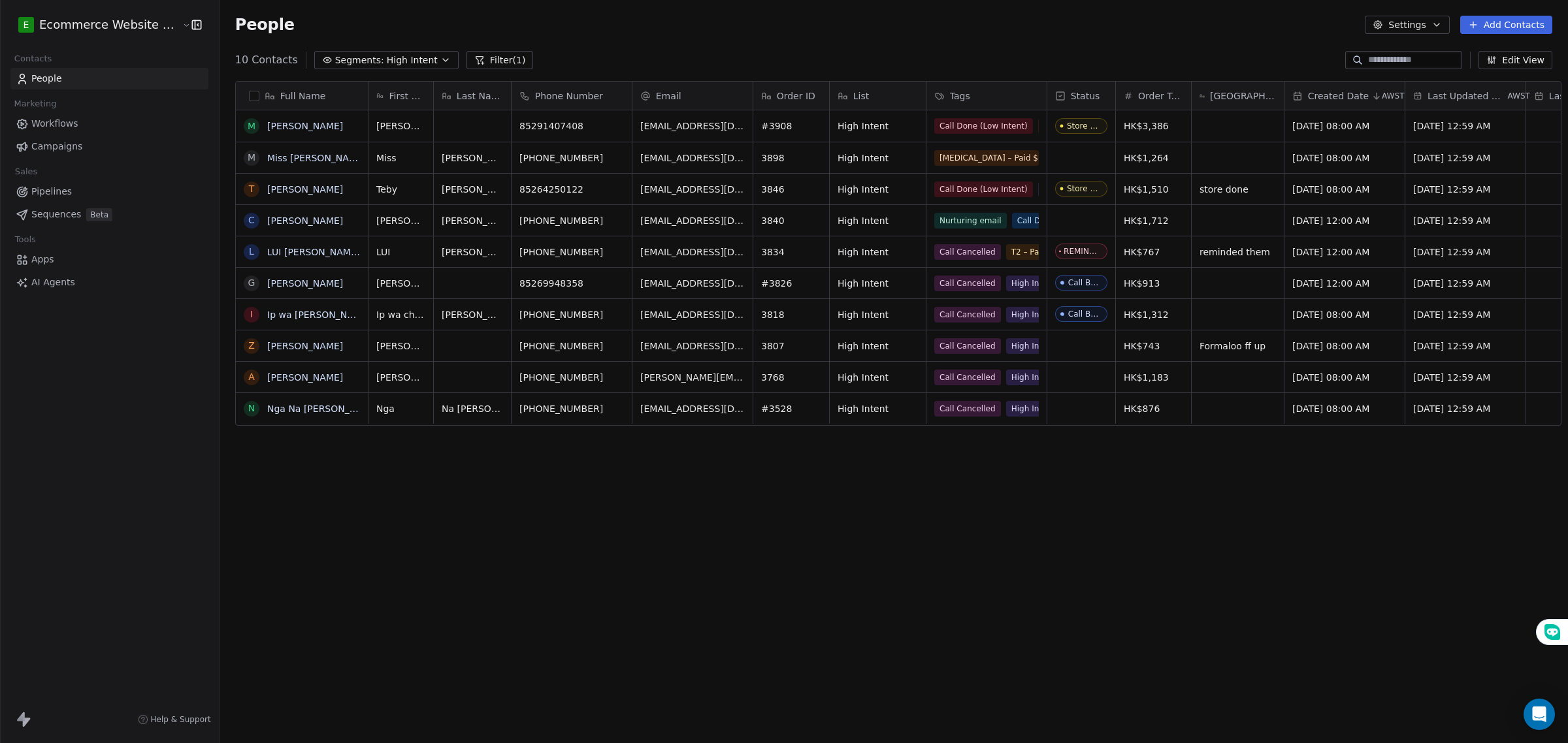
click at [364, 58] on button "Segments: High Intent" at bounding box center [386, 59] width 144 height 18
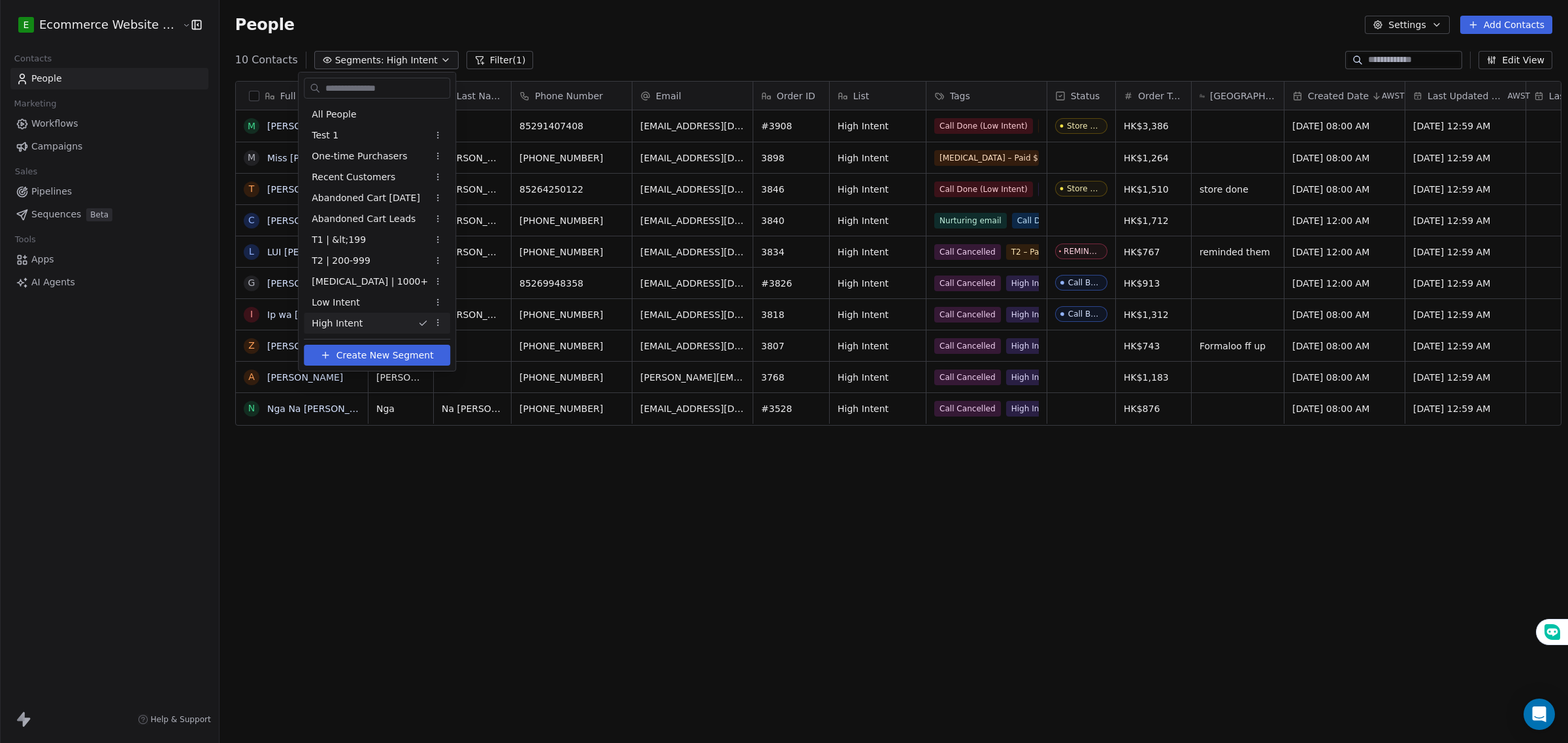
click at [384, 352] on span "Create New Segment" at bounding box center [385, 356] width 98 height 14
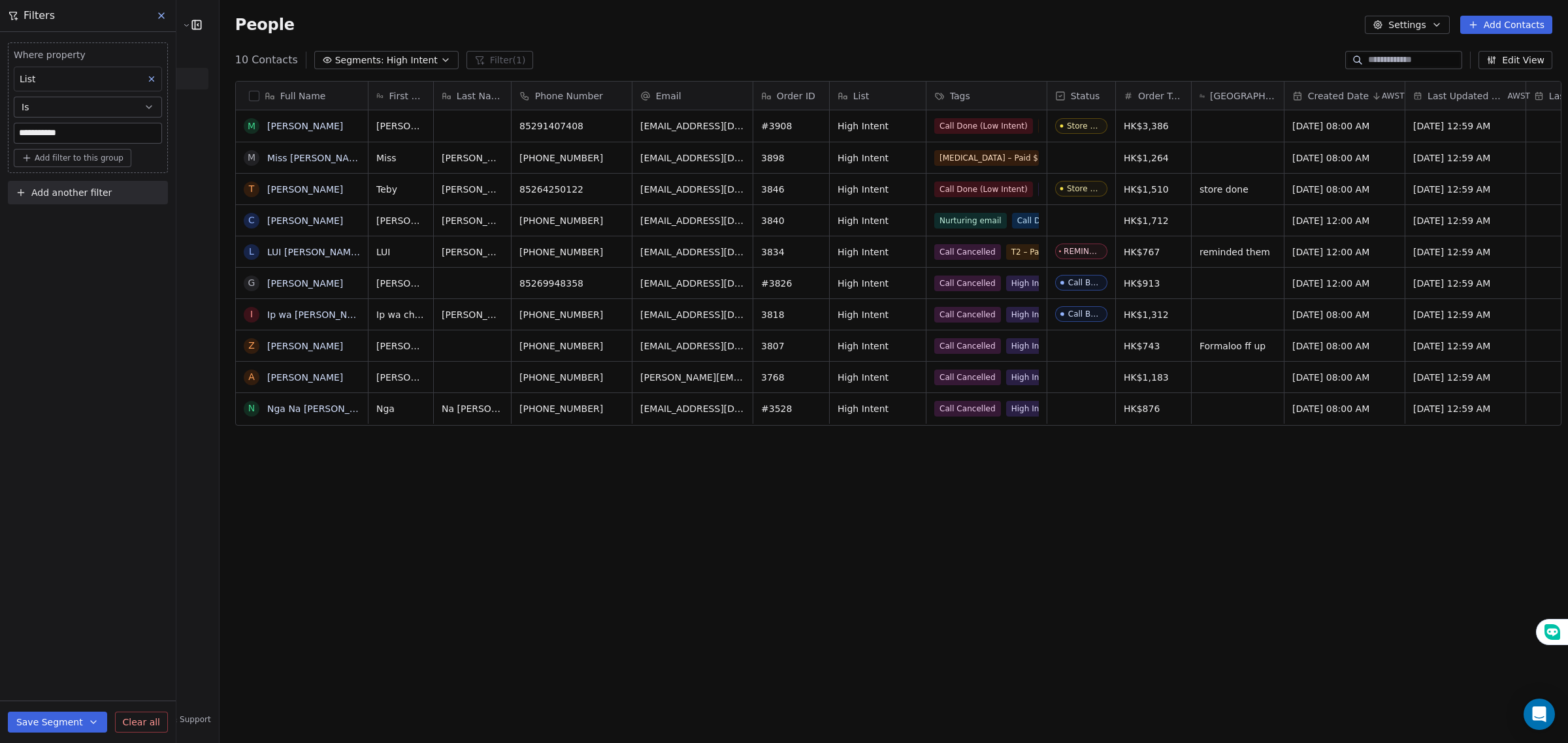
click at [76, 82] on div "List" at bounding box center [88, 79] width 148 height 25
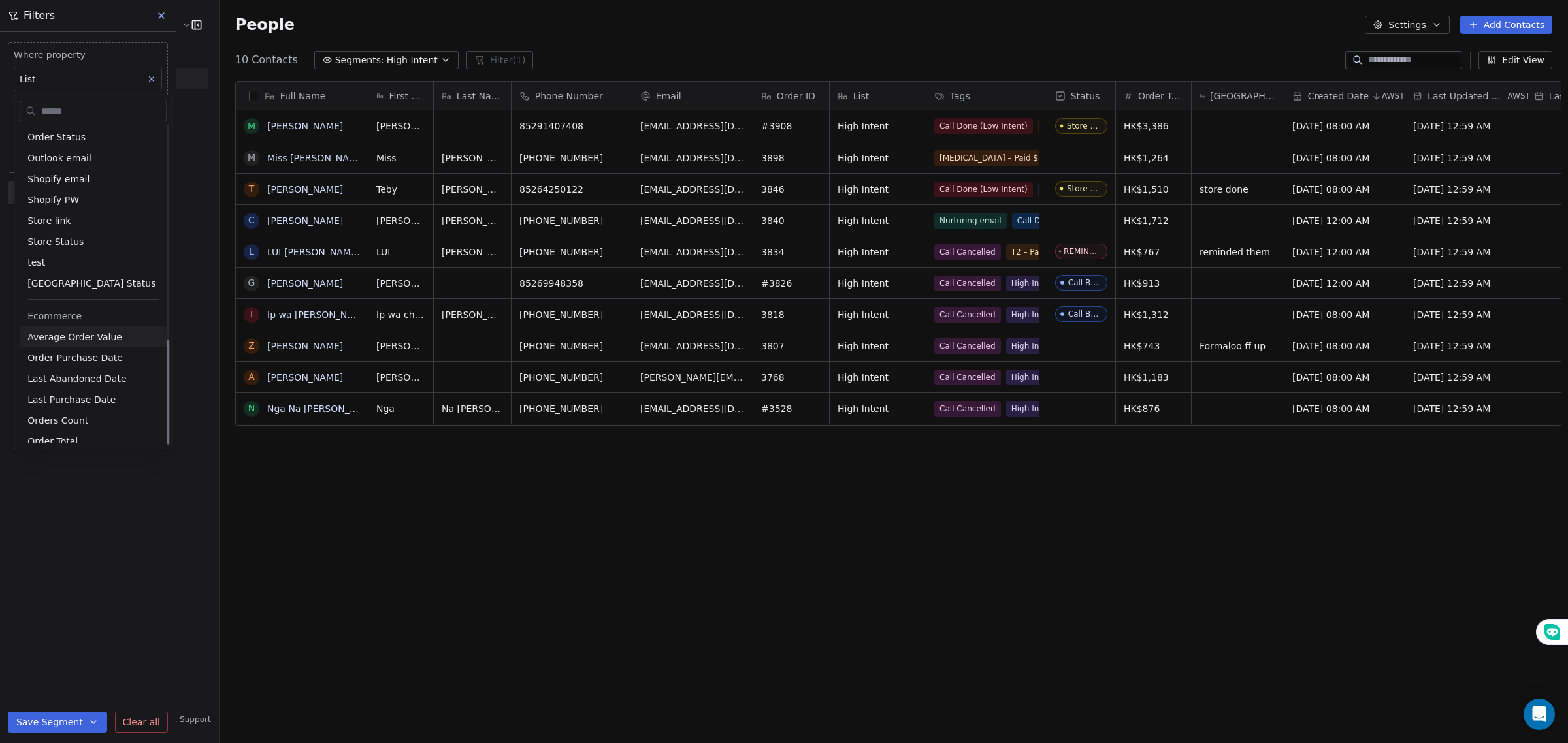
scroll to position [660, 0]
drag, startPoint x: 94, startPoint y: 483, endPoint x: 118, endPoint y: 395, distance: 91.2
click at [92, 480] on html "**********" at bounding box center [784, 371] width 1568 height 743
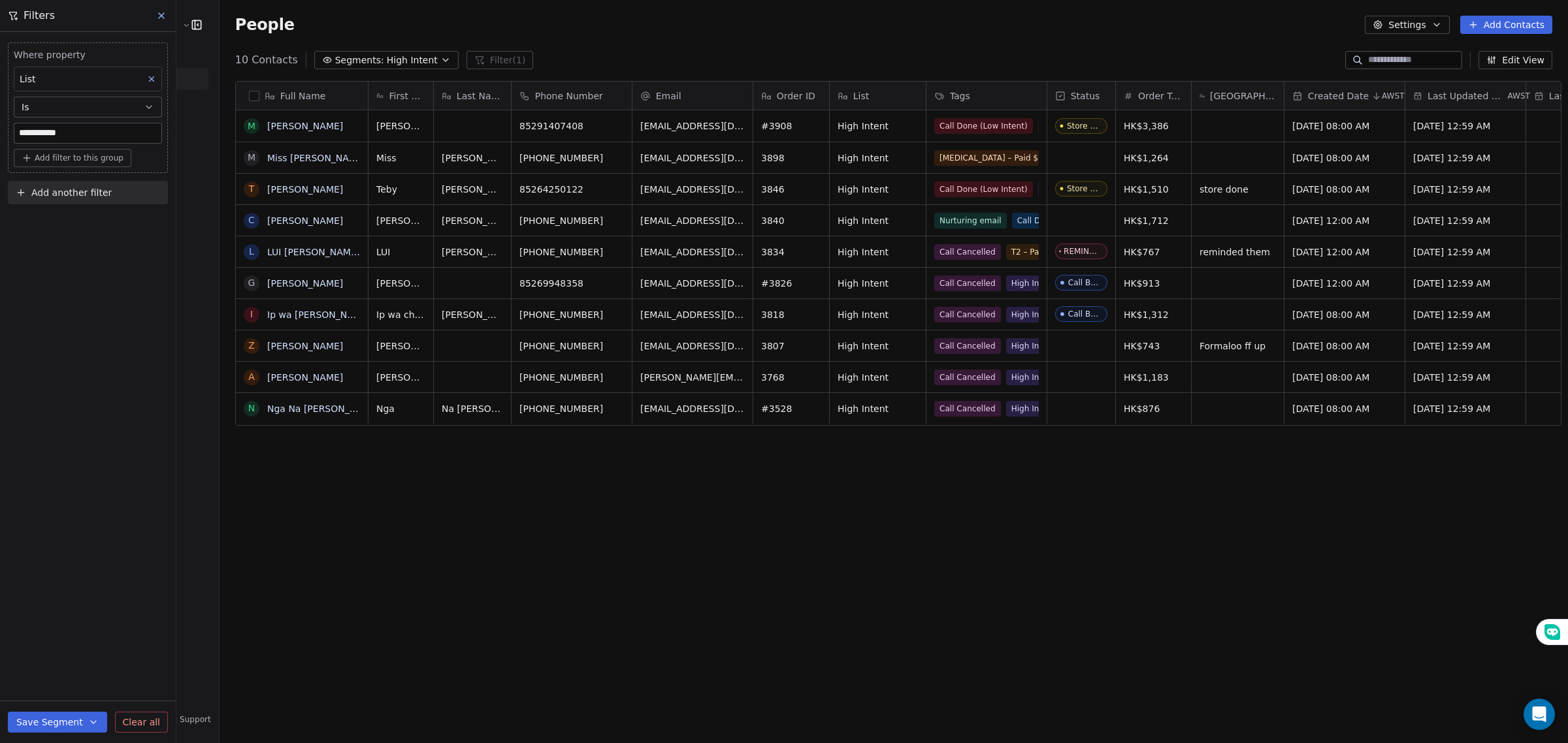
click at [108, 78] on div "List" at bounding box center [88, 79] width 148 height 25
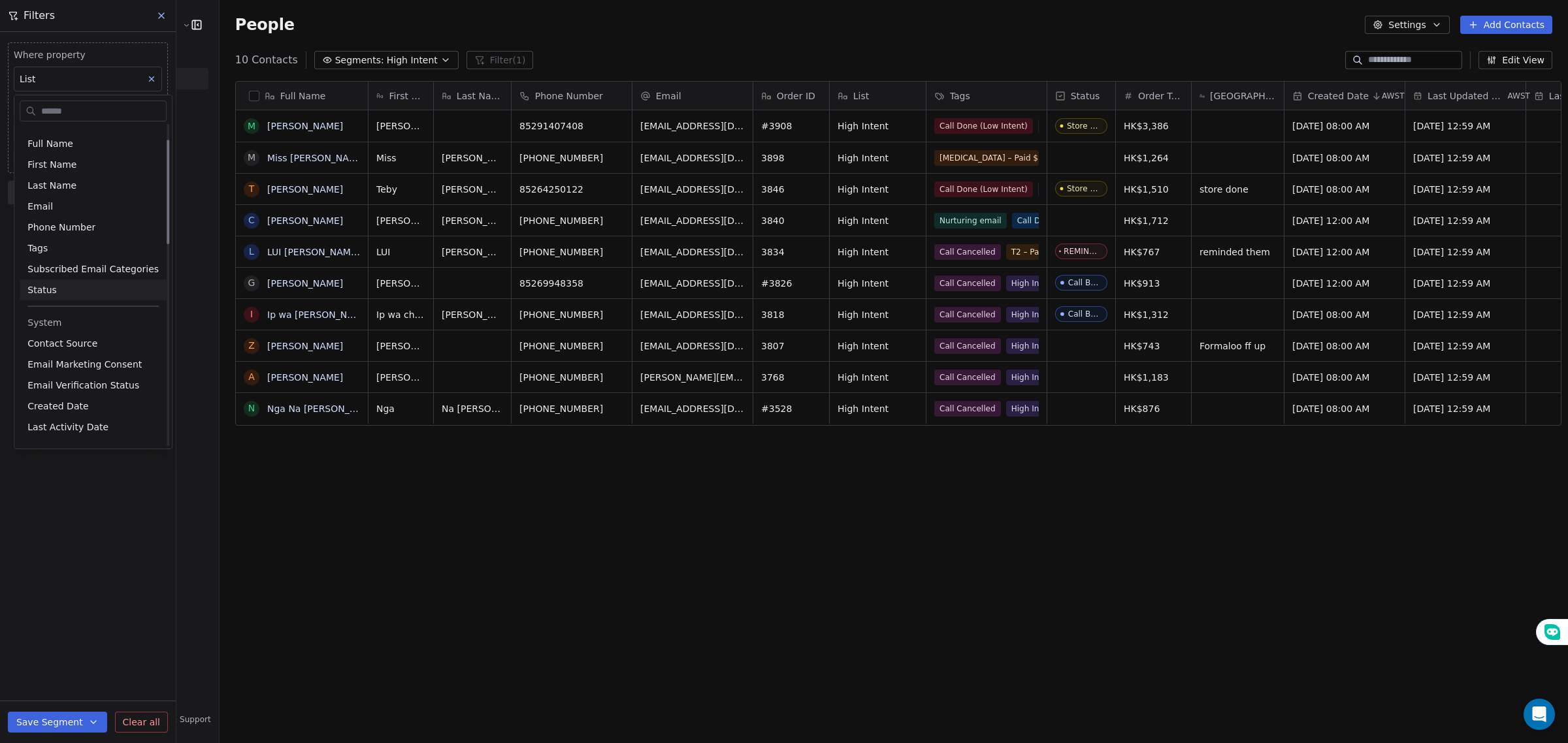
scroll to position [0, 0]
drag, startPoint x: 66, startPoint y: 515, endPoint x: 69, endPoint y: 497, distance: 18.2
click at [69, 509] on html "**********" at bounding box center [784, 371] width 1568 height 743
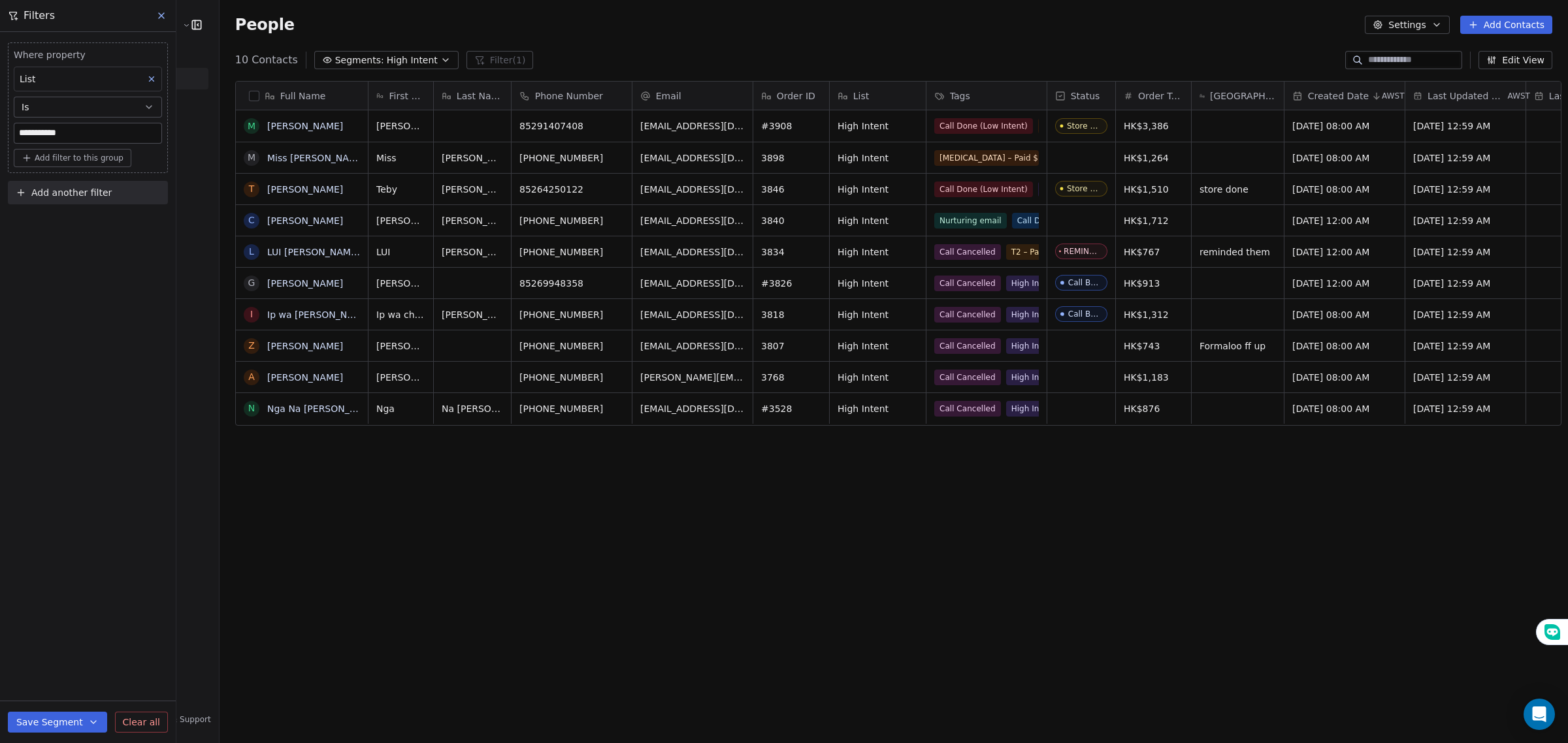
click at [116, 76] on div "List" at bounding box center [88, 79] width 148 height 25
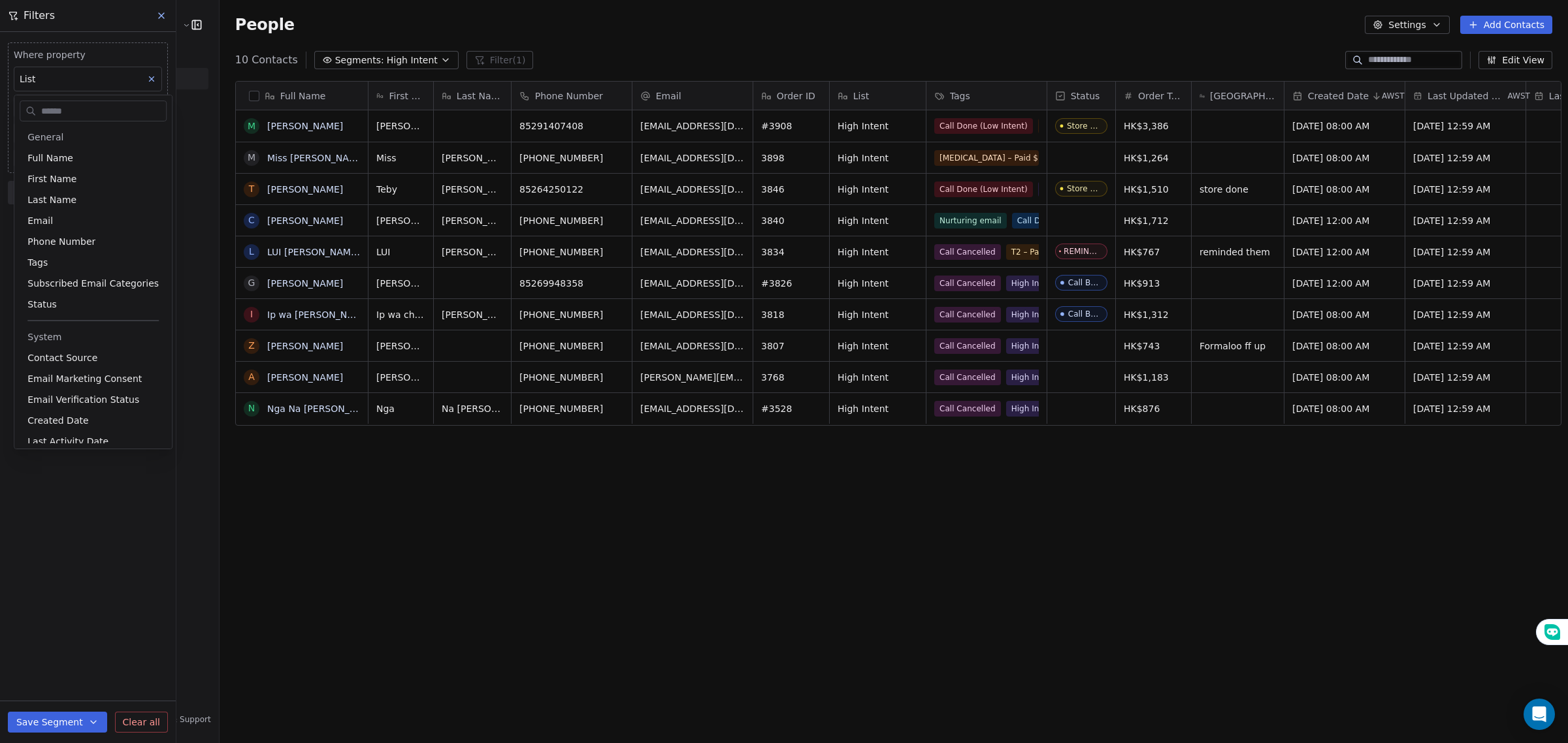
scroll to position [292, 0]
click at [360, 57] on html "**********" at bounding box center [784, 371] width 1568 height 743
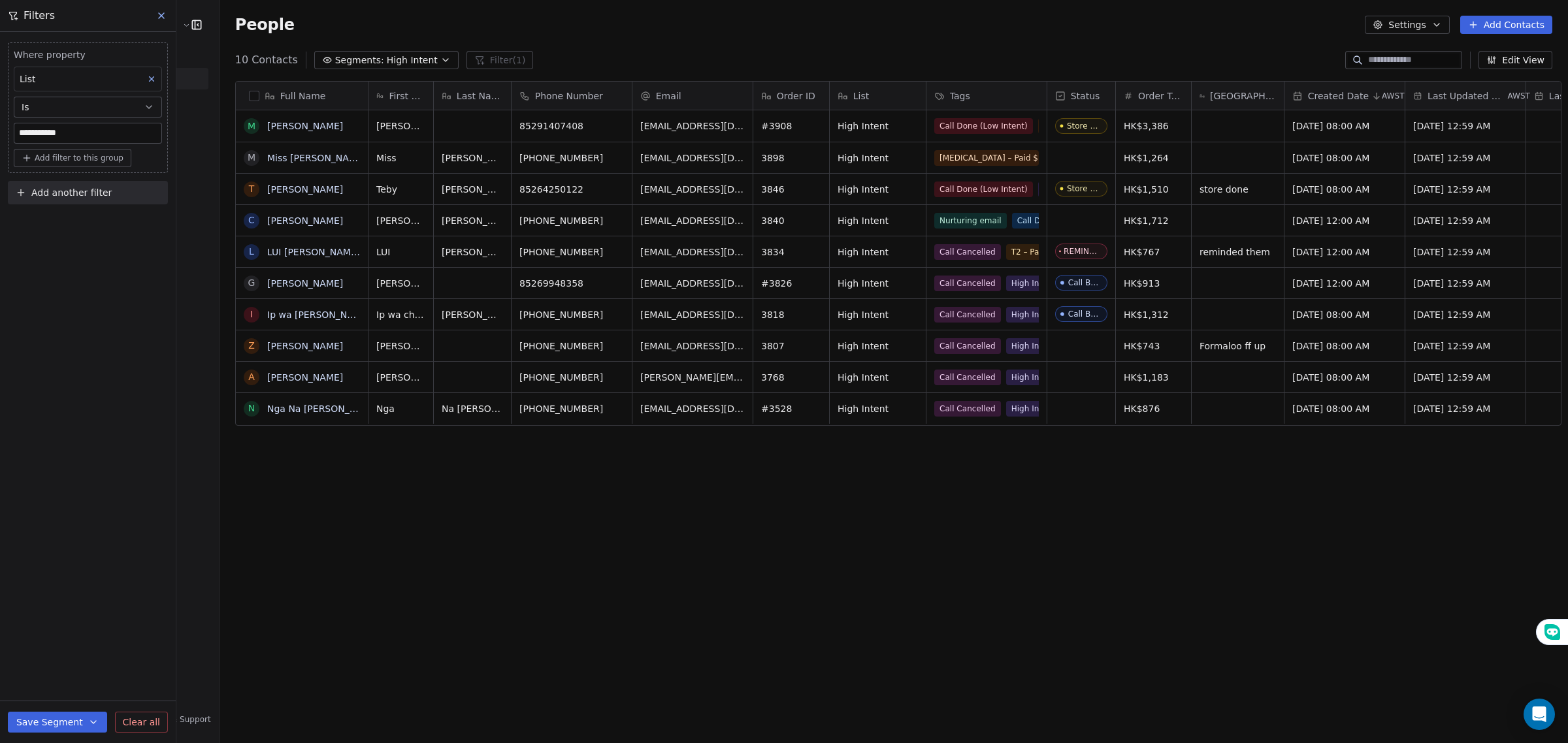
click at [361, 65] on span "Segments:" at bounding box center [360, 61] width 49 height 14
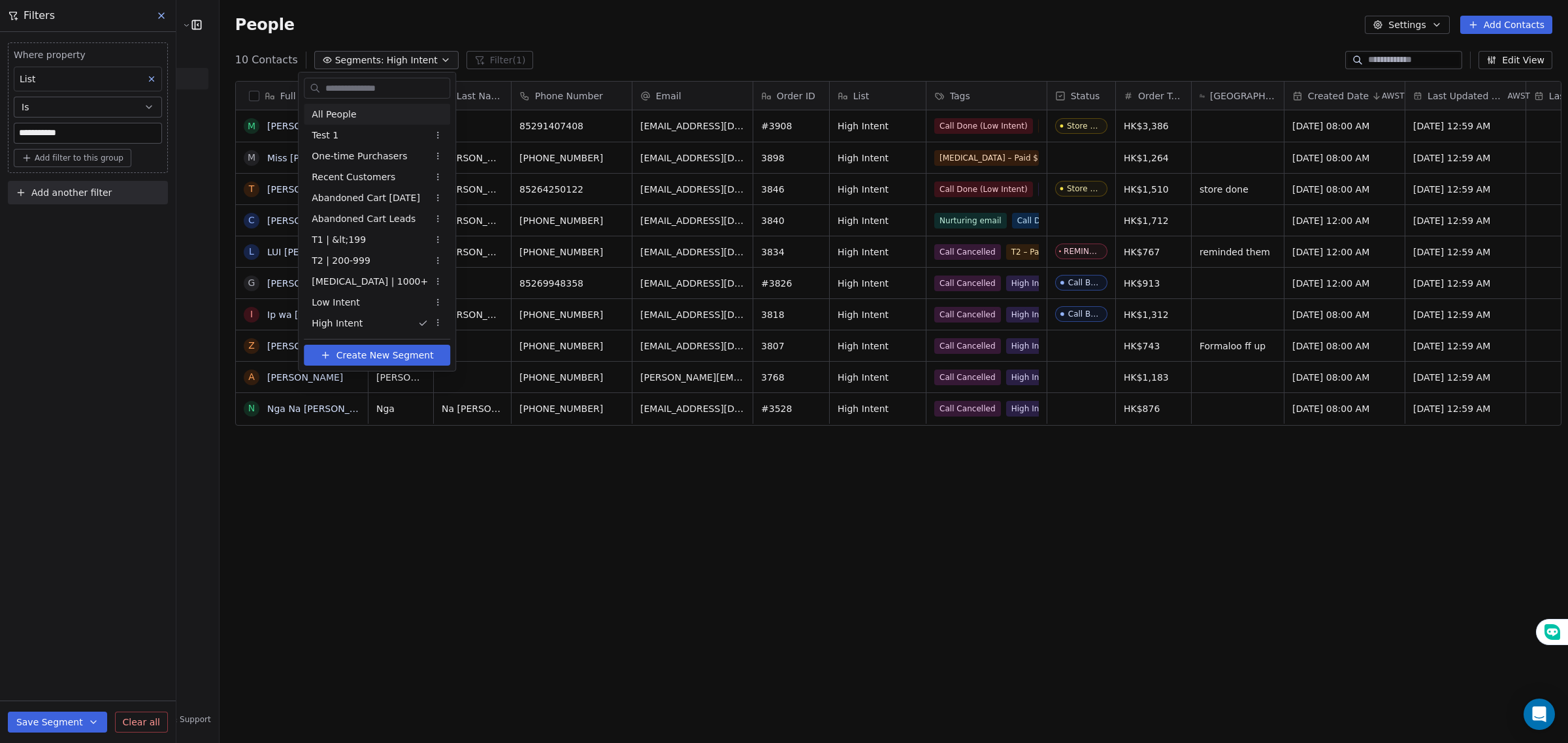
click at [360, 111] on div "All People" at bounding box center [377, 114] width 147 height 21
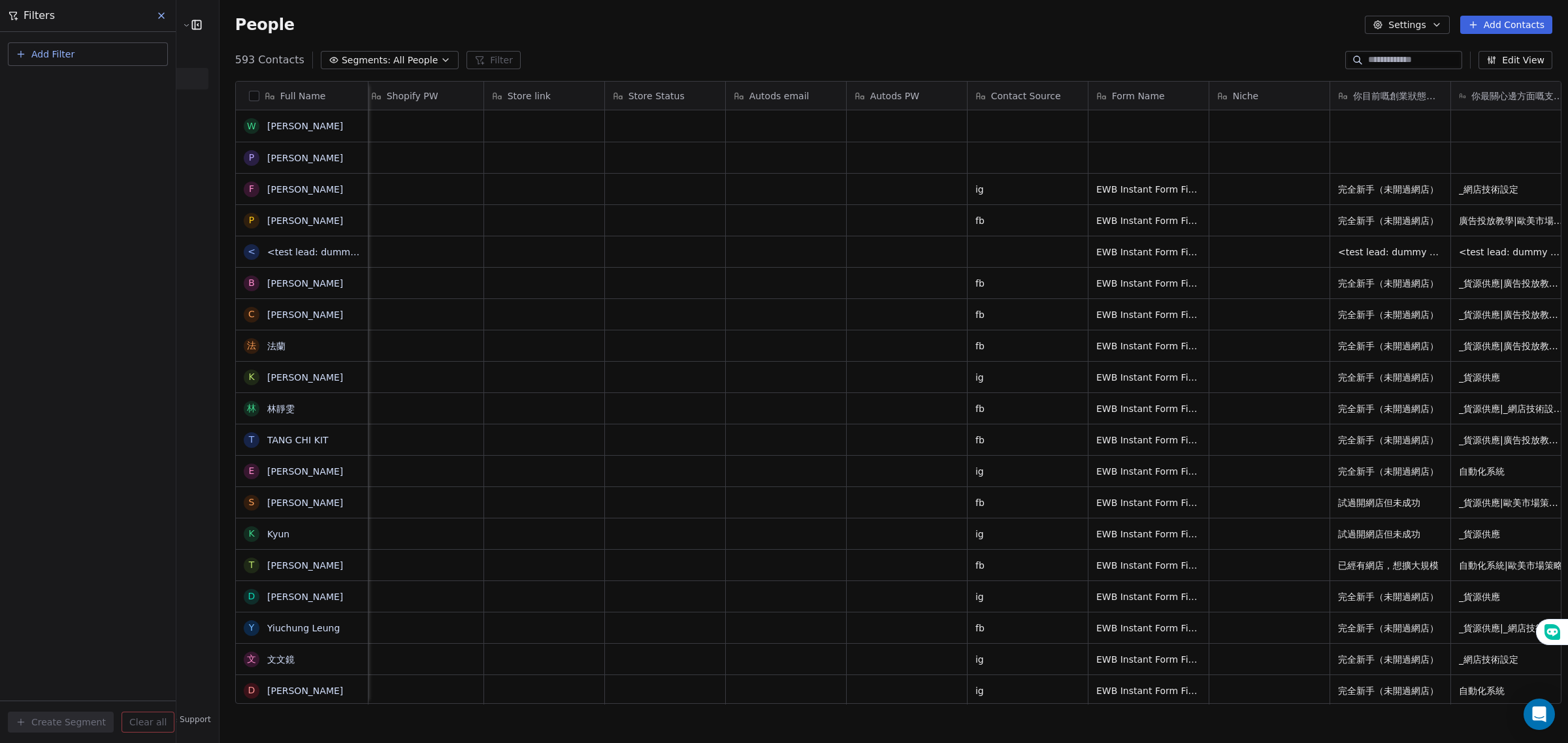
scroll to position [0, 1856]
click at [53, 50] on span "Add Filter" at bounding box center [52, 55] width 43 height 14
click at [108, 87] on div "Contact properties" at bounding box center [88, 85] width 133 height 14
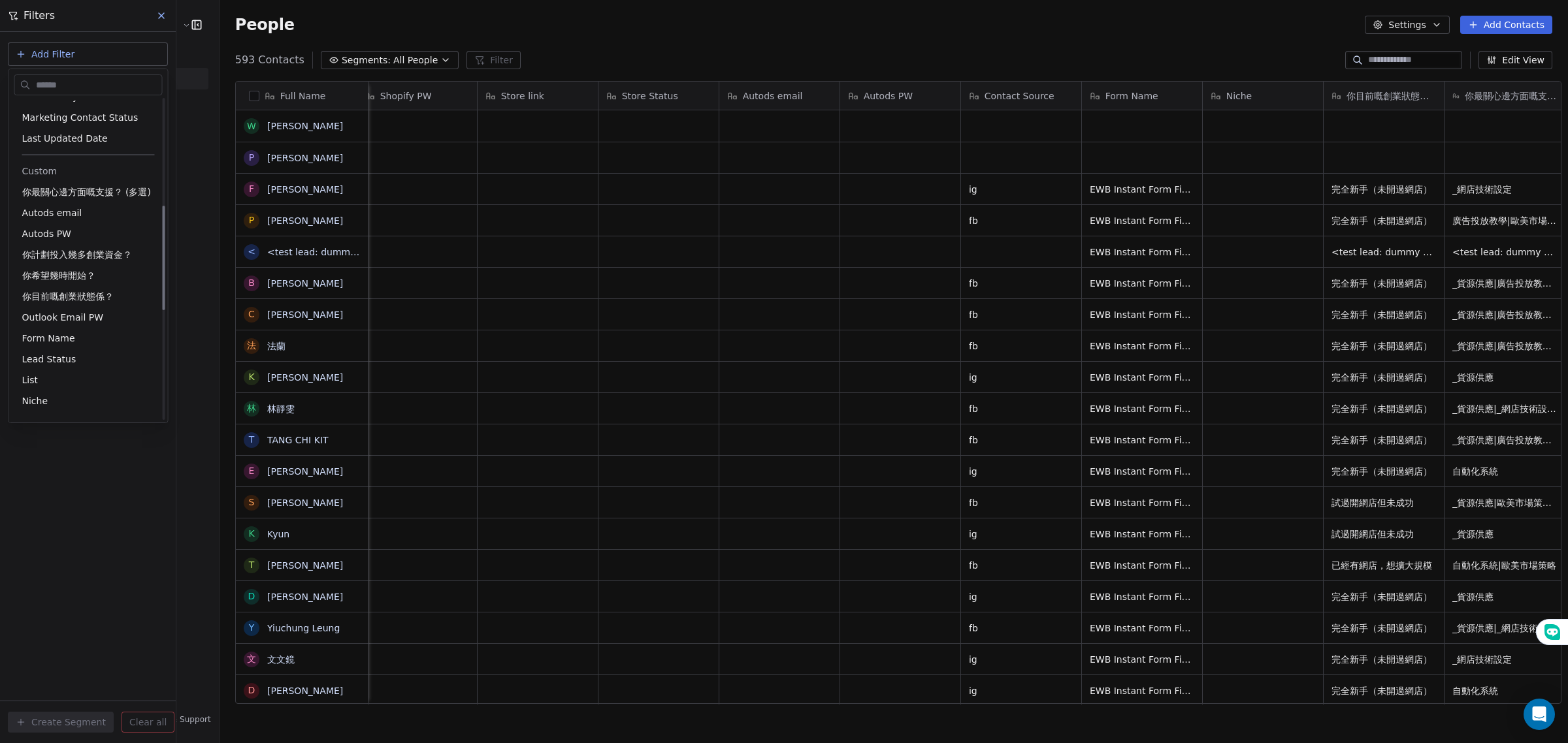
scroll to position [327, 0]
click at [82, 320] on div "Form Name" at bounding box center [88, 330] width 148 height 21
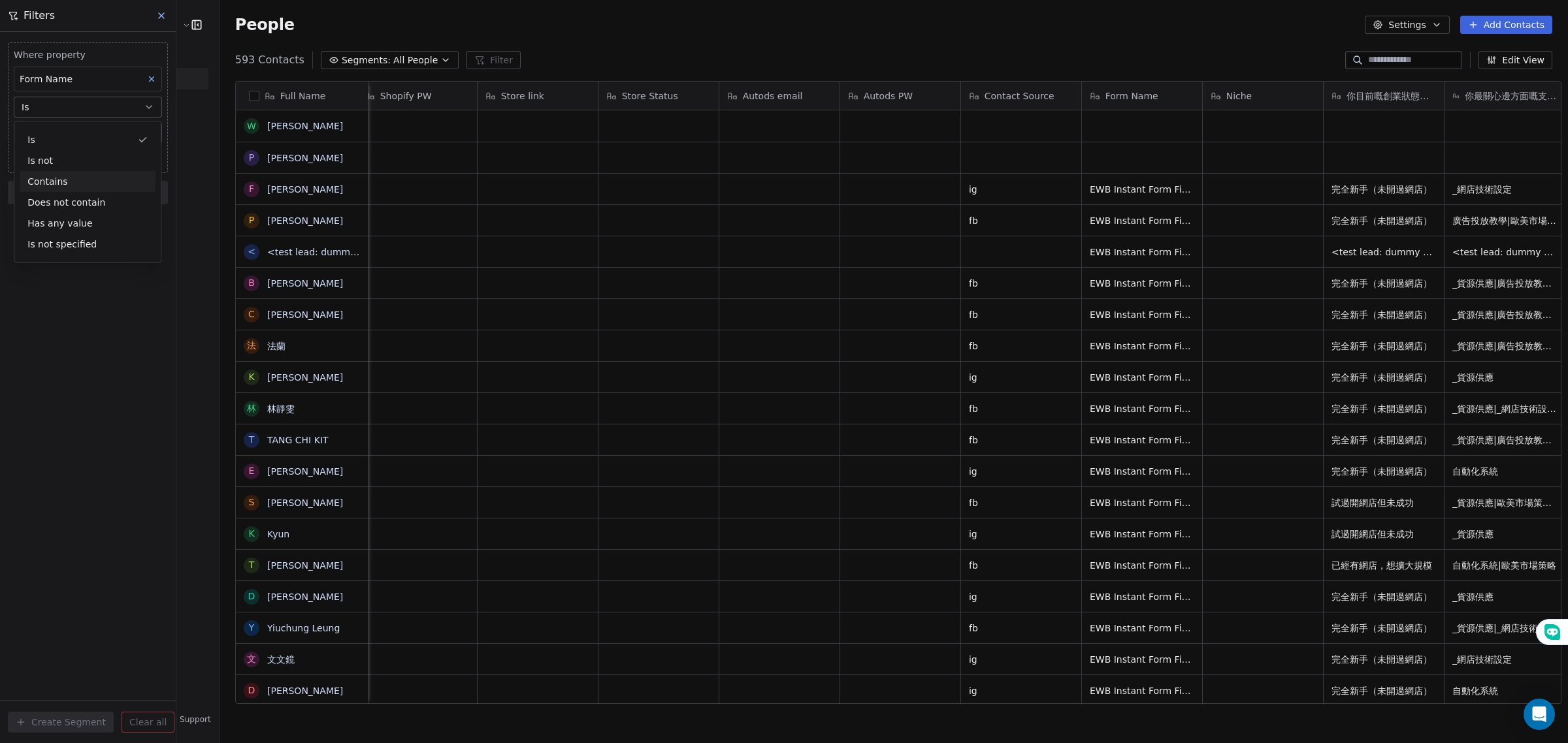
click at [67, 179] on div "Contains" at bounding box center [87, 181] width 136 height 21
click at [1207, 182] on icon "grid" at bounding box center [1211, 187] width 10 height 10
click at [101, 134] on input at bounding box center [87, 133] width 147 height 19
paste input "**********"
type input "**********"
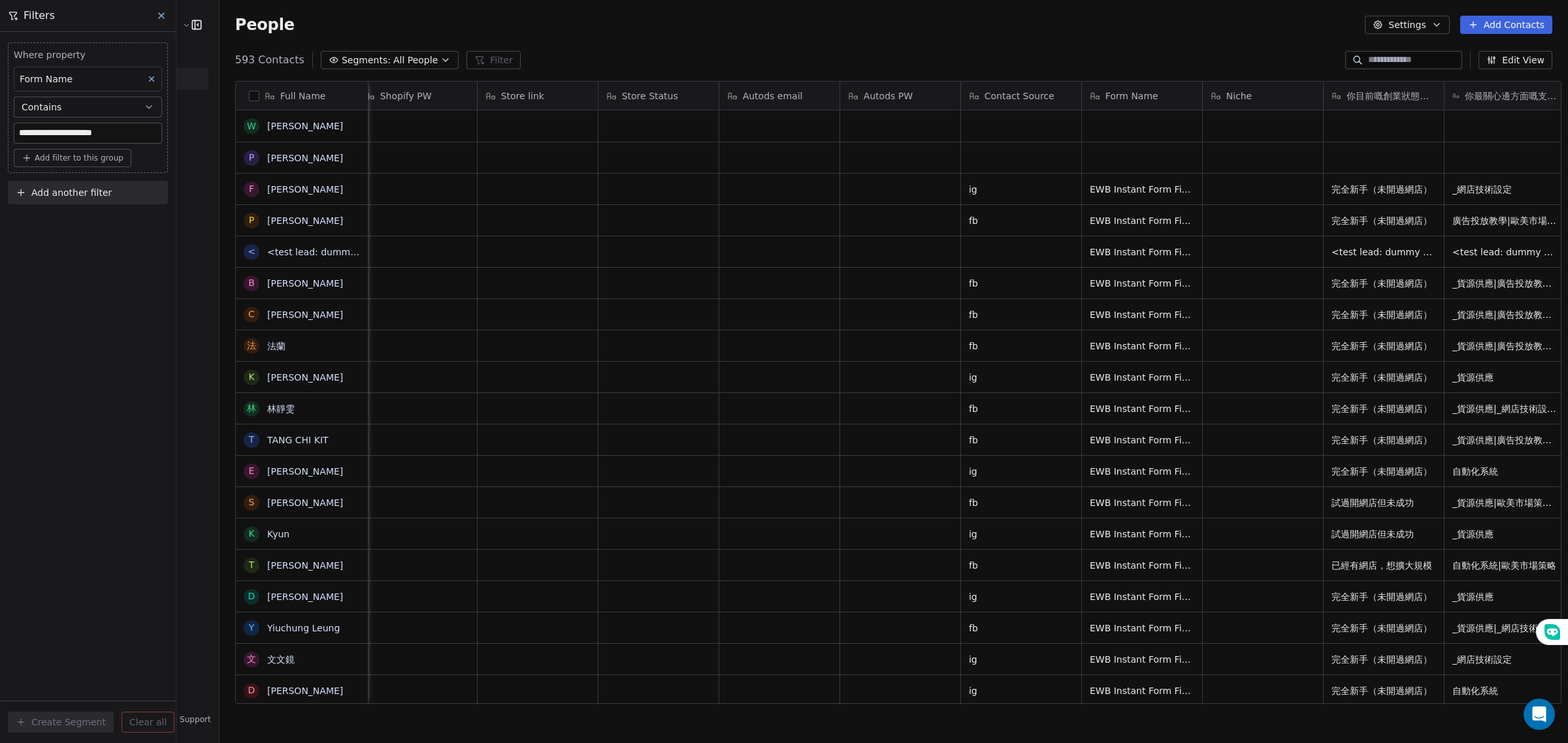
click at [106, 211] on div "**********" at bounding box center [87, 387] width 176 height 711
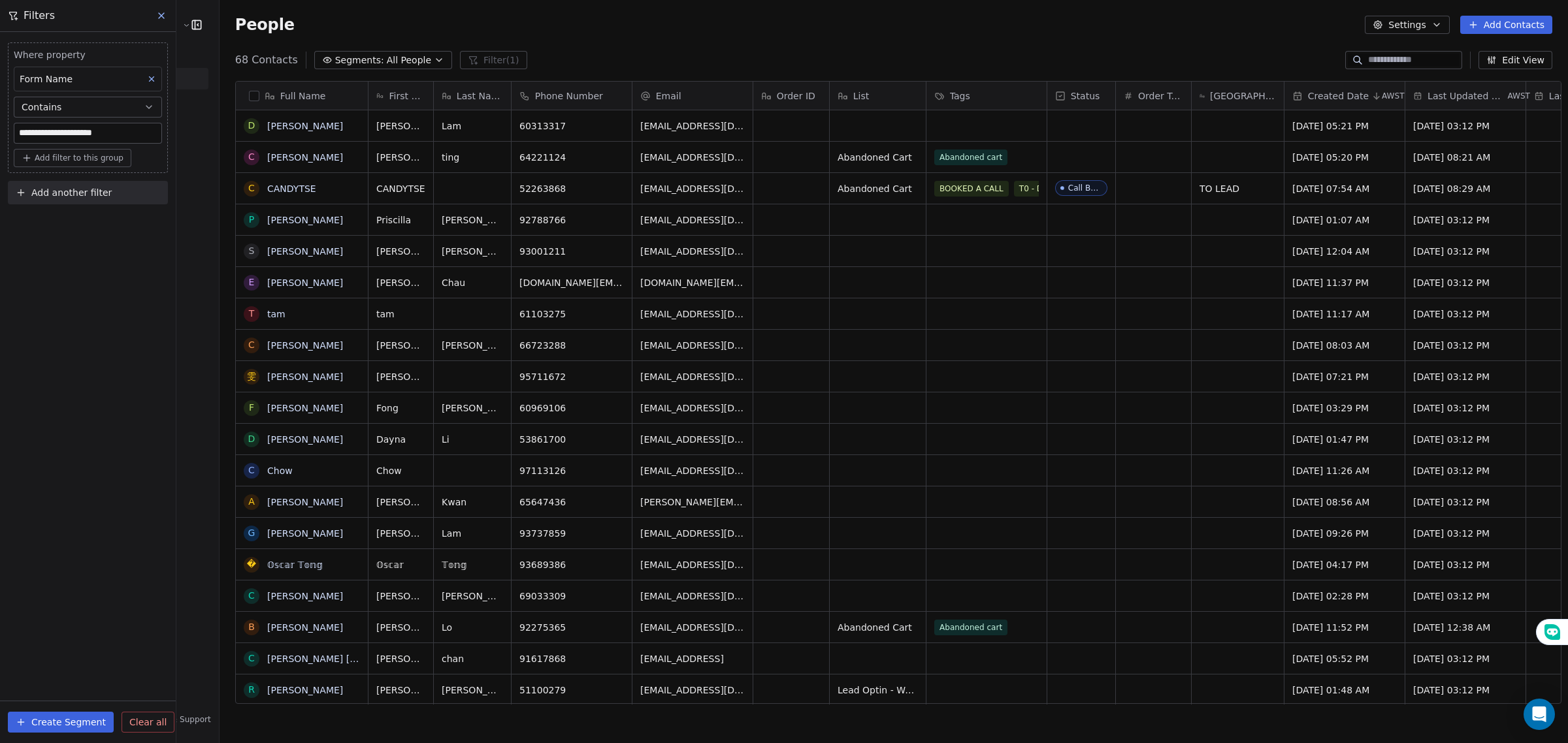
scroll to position [12, 0]
click at [62, 720] on button "Create Segment" at bounding box center [61, 722] width 106 height 21
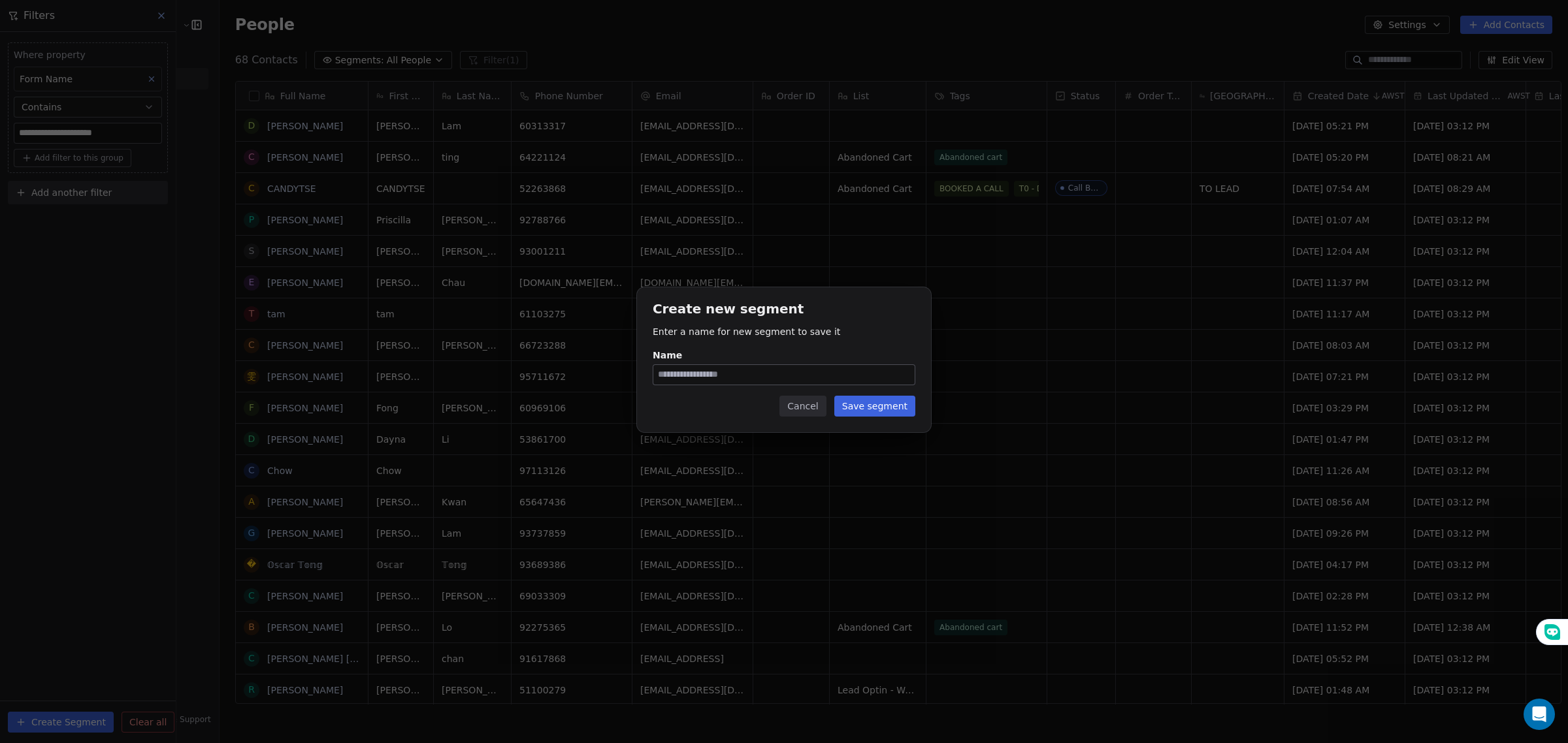
click at [690, 377] on input "Name" at bounding box center [783, 374] width 261 height 19
type input "**********"
click at [867, 416] on button "Save segment" at bounding box center [874, 405] width 81 height 21
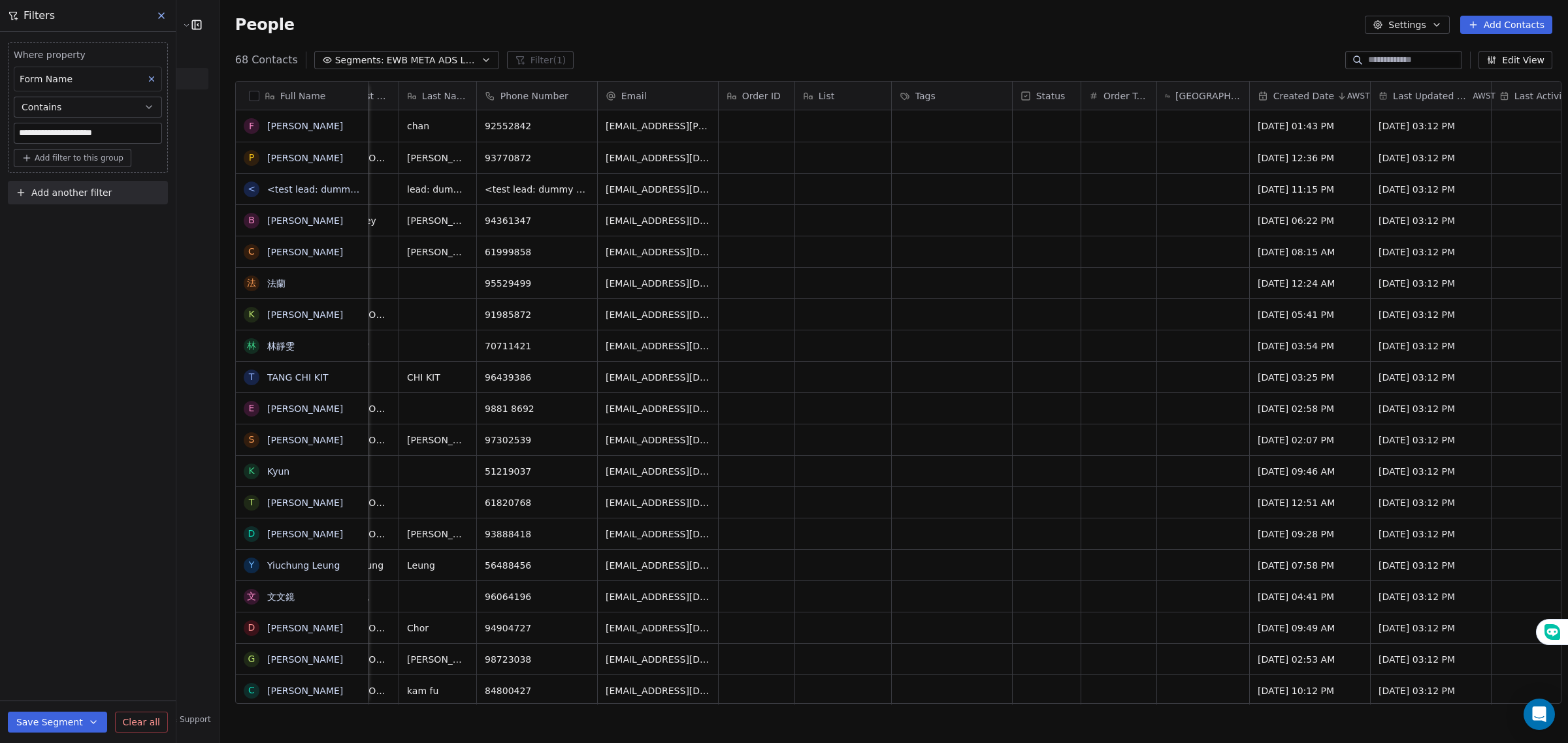
scroll to position [0, 0]
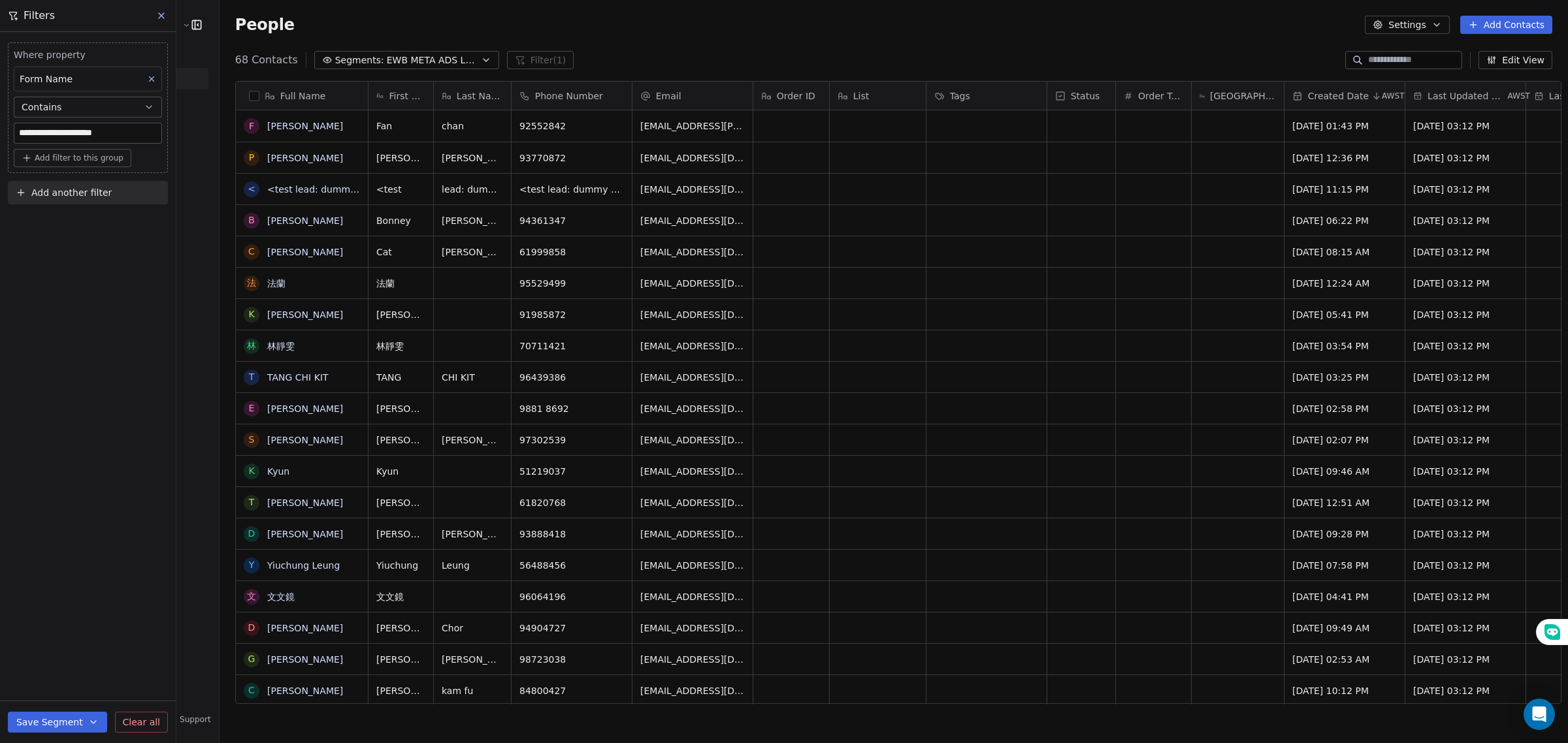
click at [969, 98] on div "Tags" at bounding box center [984, 96] width 102 height 13
click at [974, 126] on span "Manage property" at bounding box center [981, 124] width 78 height 13
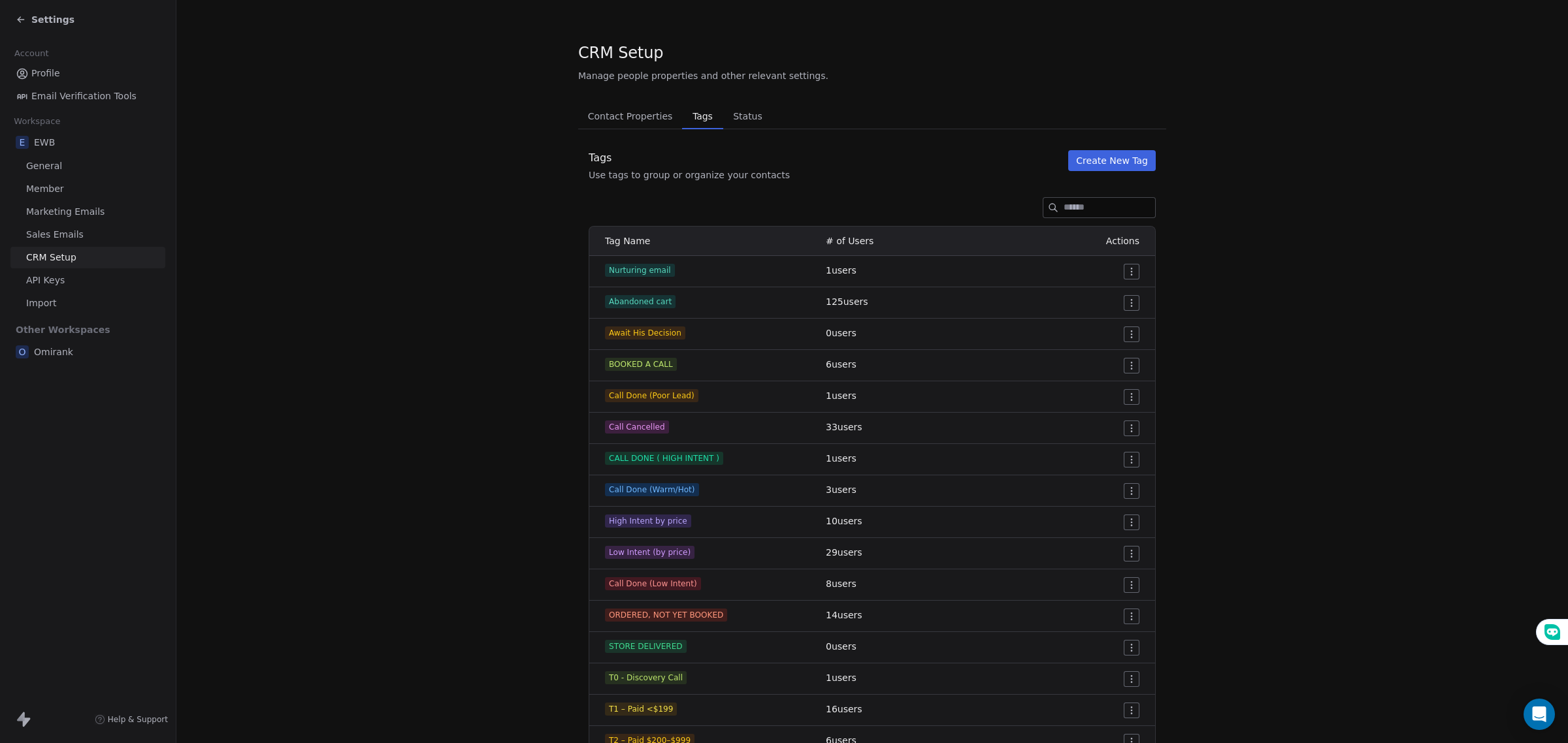
click at [1095, 165] on button "Create New Tag" at bounding box center [1112, 161] width 87 height 21
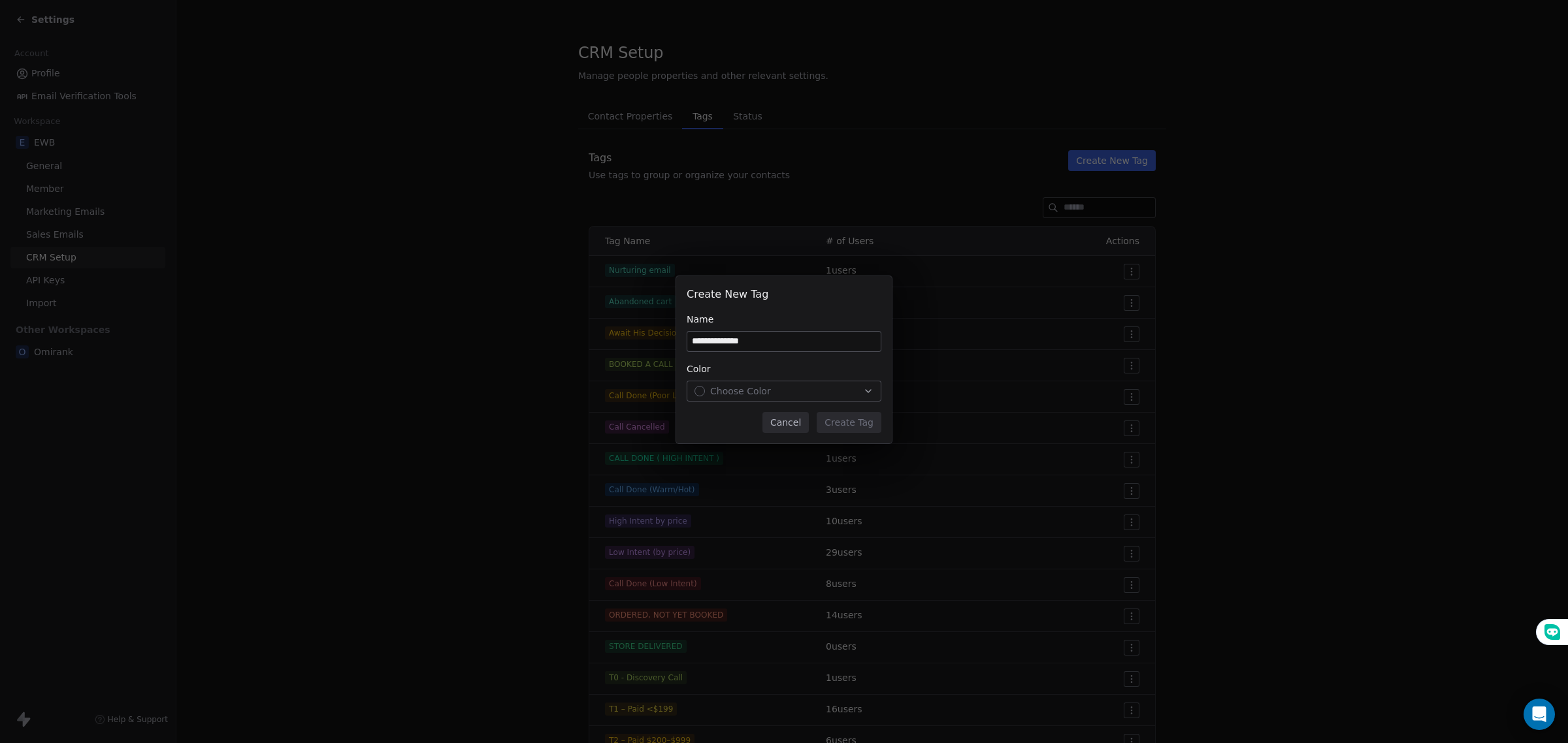
type input "**********"
click at [805, 389] on div "Choose Color" at bounding box center [783, 391] width 179 height 13
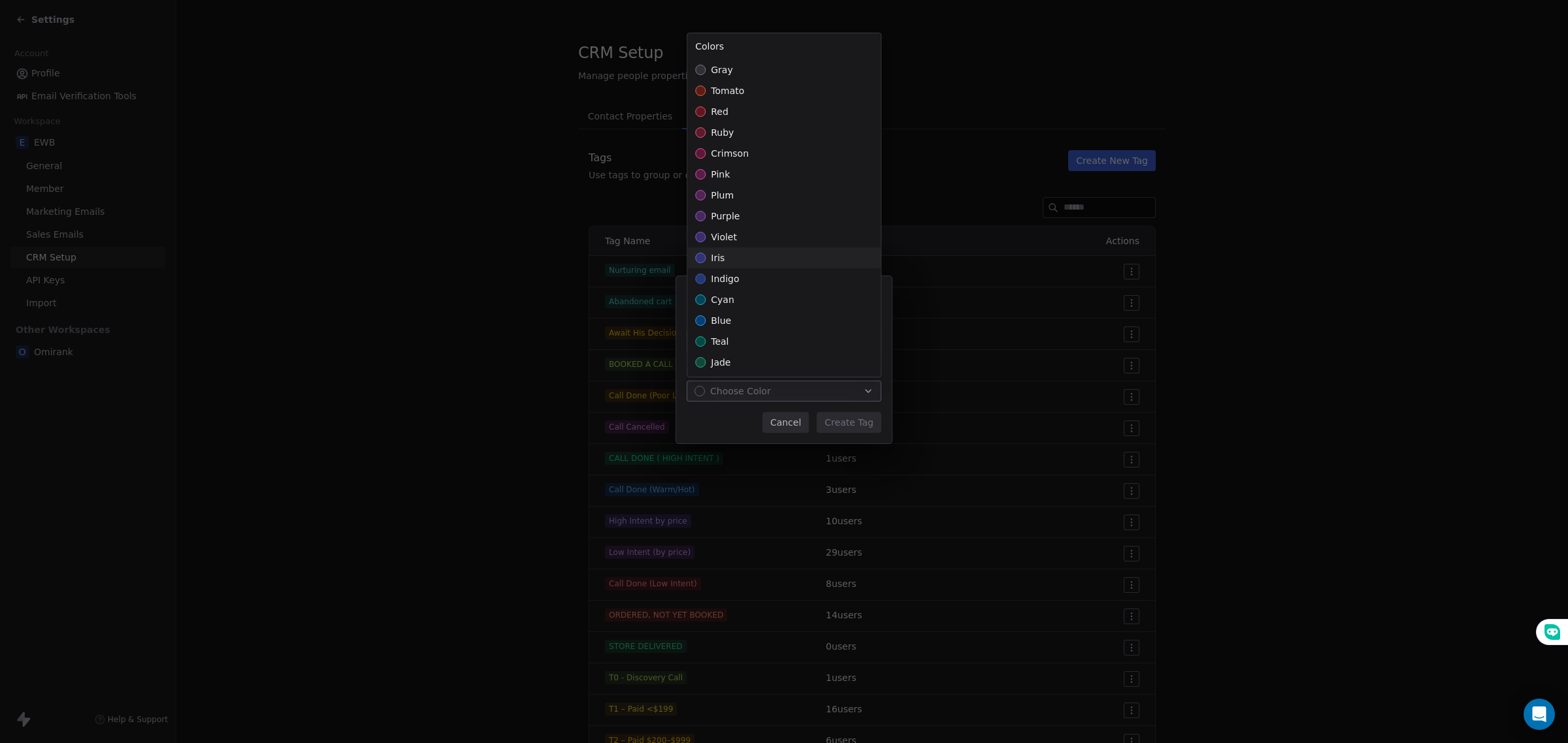
click at [743, 260] on div "iris" at bounding box center [784, 257] width 193 height 21
click at [718, 152] on span "crimson" at bounding box center [729, 153] width 38 height 13
click at [834, 416] on div "**********" at bounding box center [784, 371] width 1568 height 232
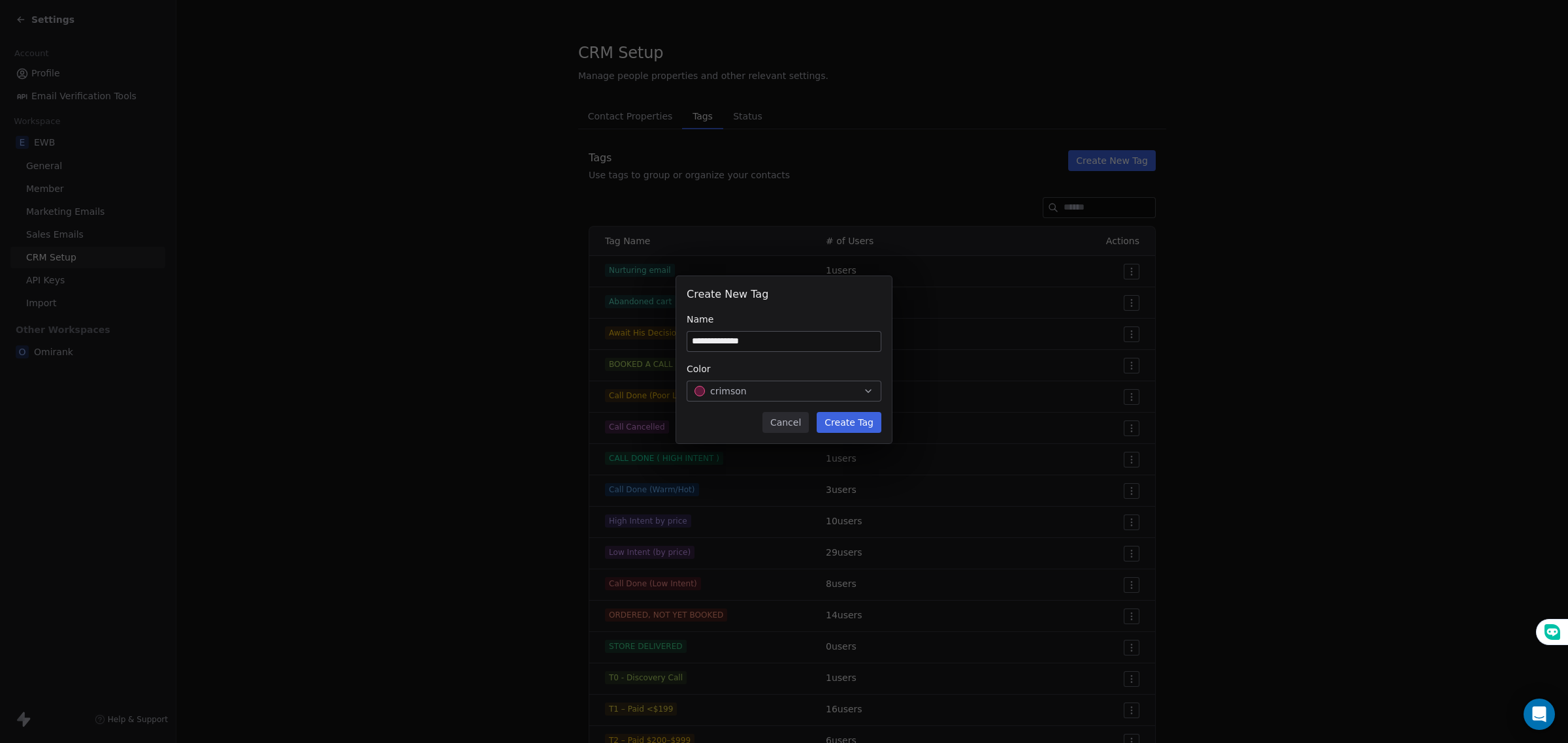
click at [834, 416] on button "Create Tag" at bounding box center [849, 422] width 65 height 21
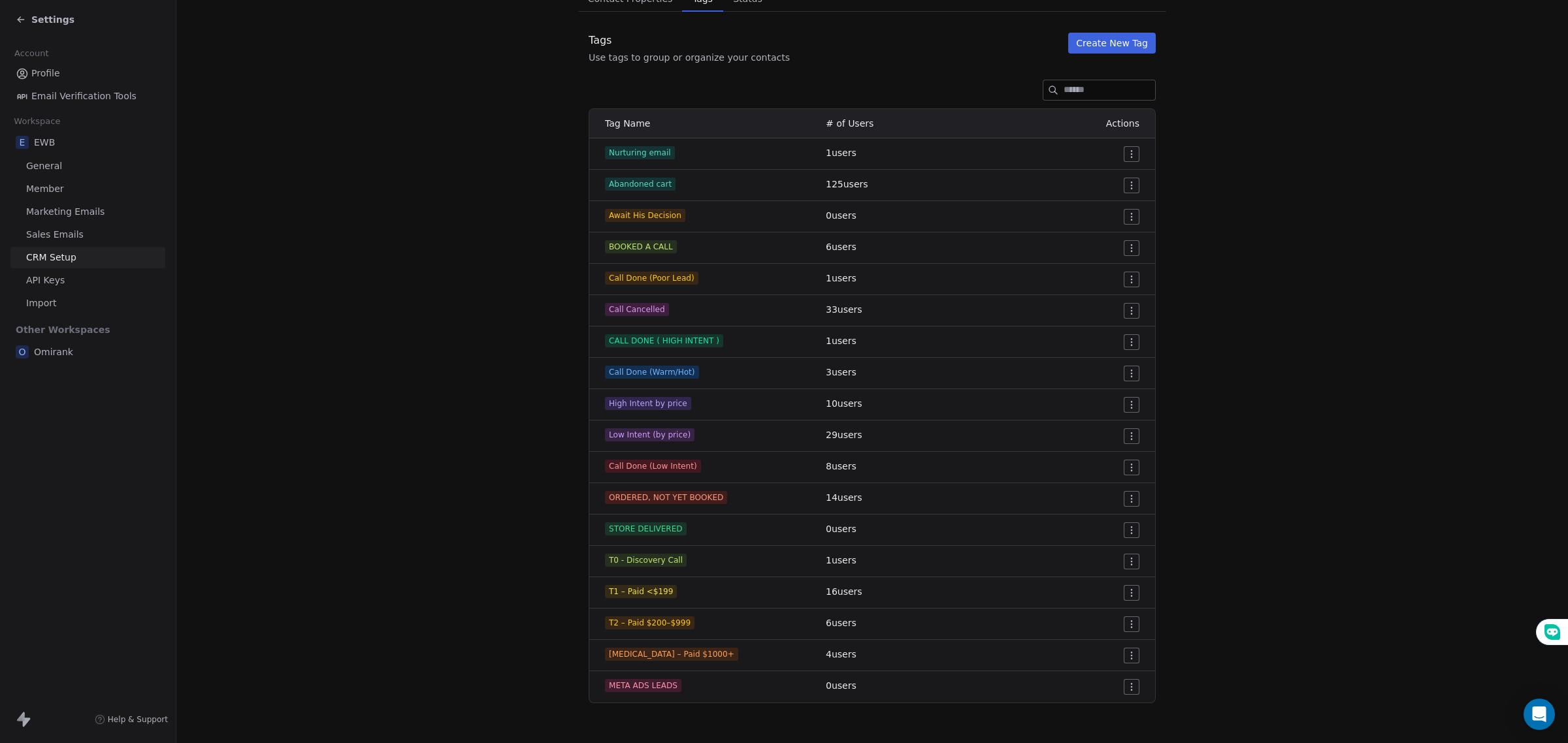
scroll to position [119, 0]
drag, startPoint x: 342, startPoint y: 220, endPoint x: 203, endPoint y: 134, distance: 163.5
click at [342, 220] on section "CRM Setup Manage people properties and other relevant settings. Contact Propert…" at bounding box center [872, 313] width 1392 height 862
click at [23, 13] on div "Settings" at bounding box center [44, 19] width 59 height 13
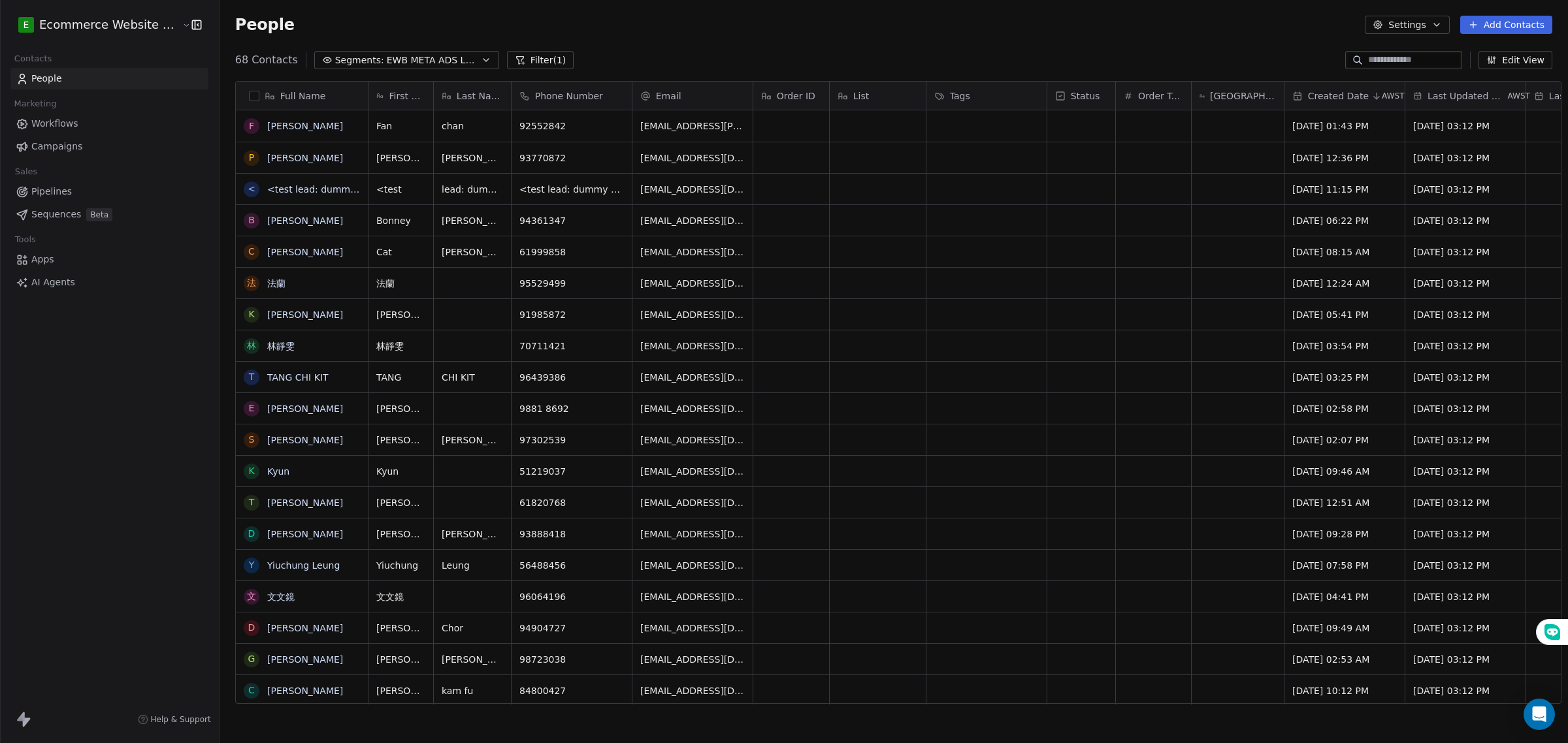
scroll to position [641, 1346]
click at [456, 60] on span "EWB META ADS LEADS" at bounding box center [432, 61] width 91 height 14
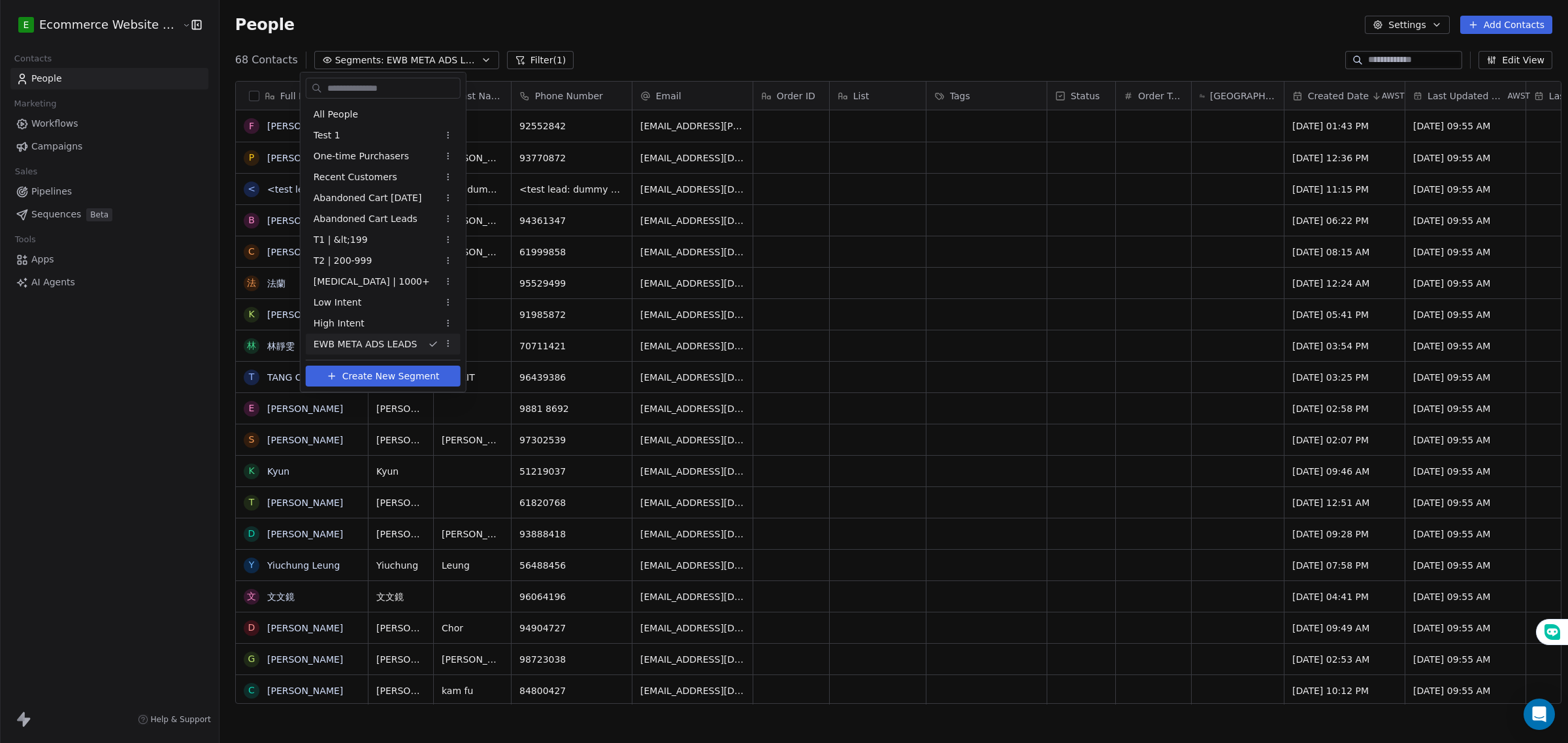
click at [518, 58] on html "E Ecommerce Website Builder Contacts People Marketing Workflows Campaigns Sales…" at bounding box center [784, 371] width 1568 height 743
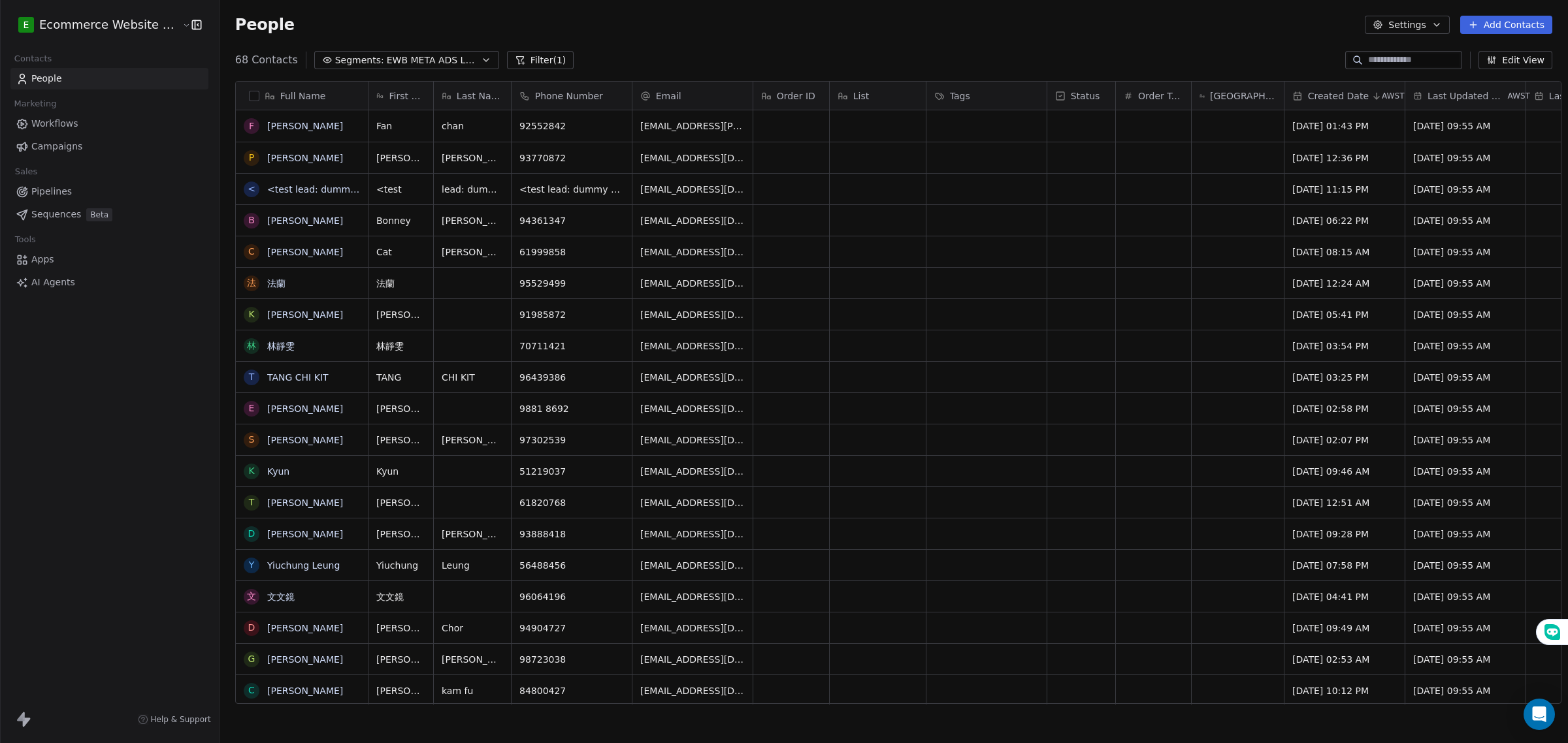
click at [249, 99] on button "button" at bounding box center [254, 95] width 10 height 10
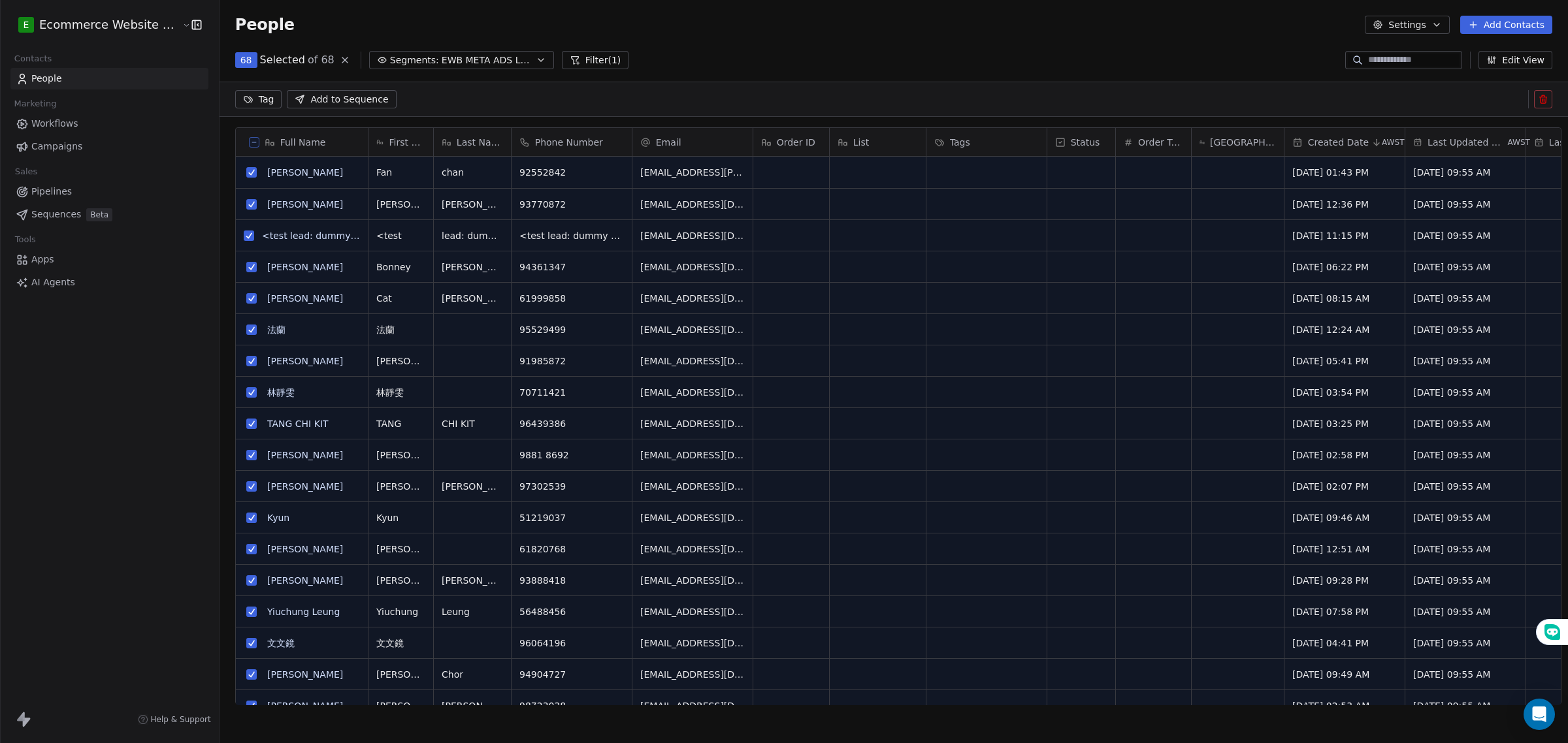
scroll to position [596, 1346]
click at [250, 99] on html "E Ecommerce Website Builder Contacts People Marketing Workflows Campaigns Sales…" at bounding box center [784, 371] width 1568 height 743
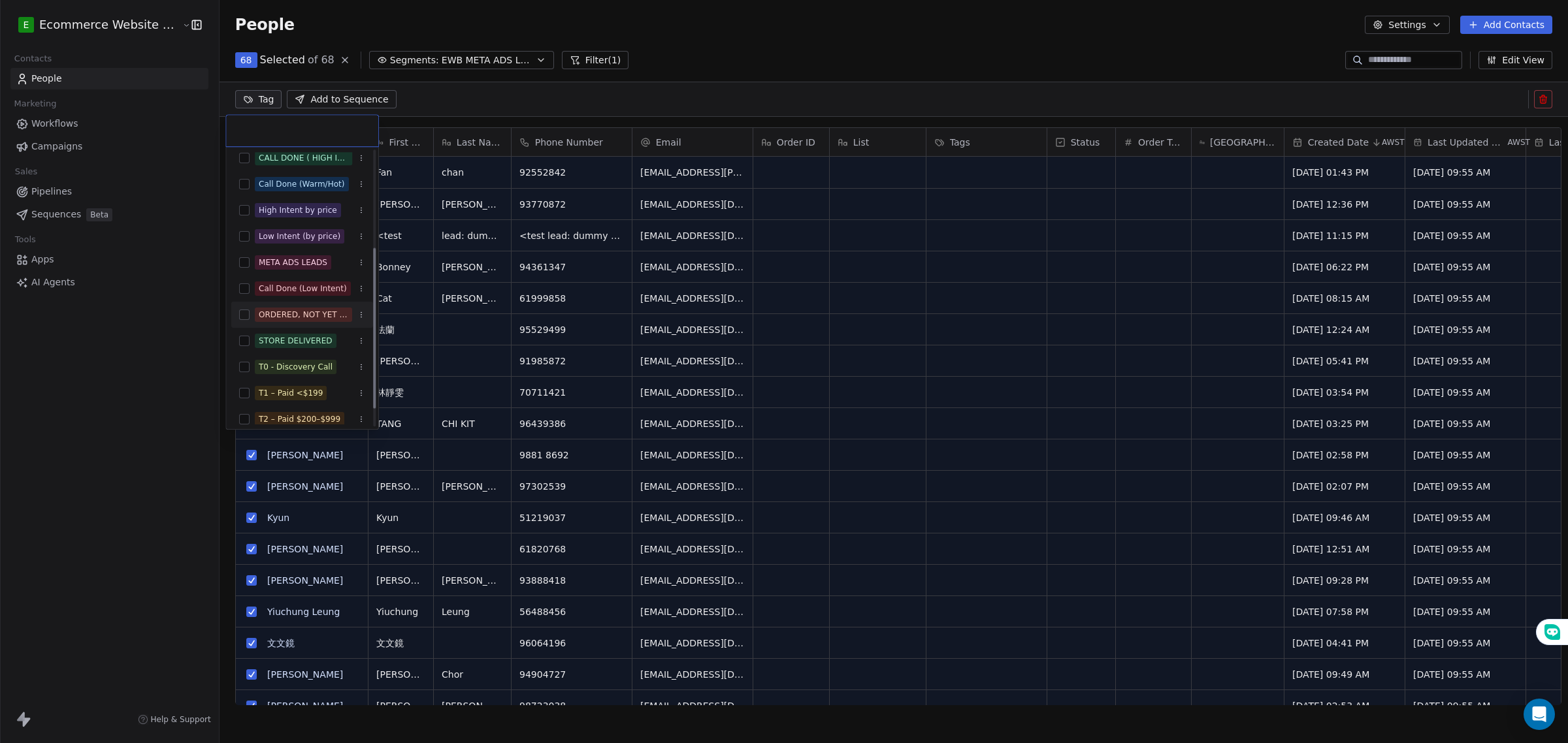
scroll to position [198, 0]
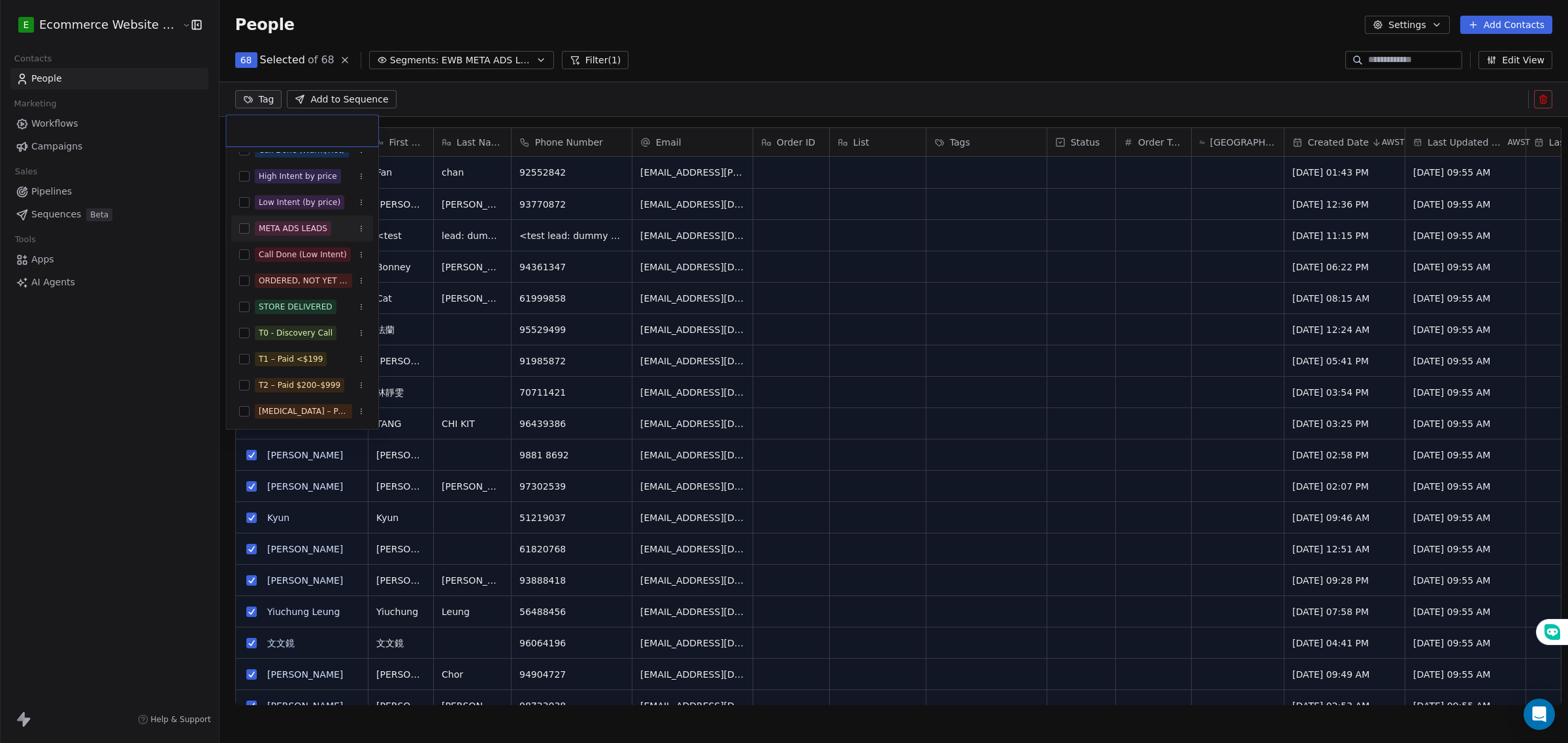
click at [246, 227] on button "Suggestions" at bounding box center [243, 228] width 10 height 10
click at [129, 422] on html "E Ecommerce Website Builder Contacts People Marketing Workflows Campaigns Sales…" at bounding box center [784, 371] width 1568 height 743
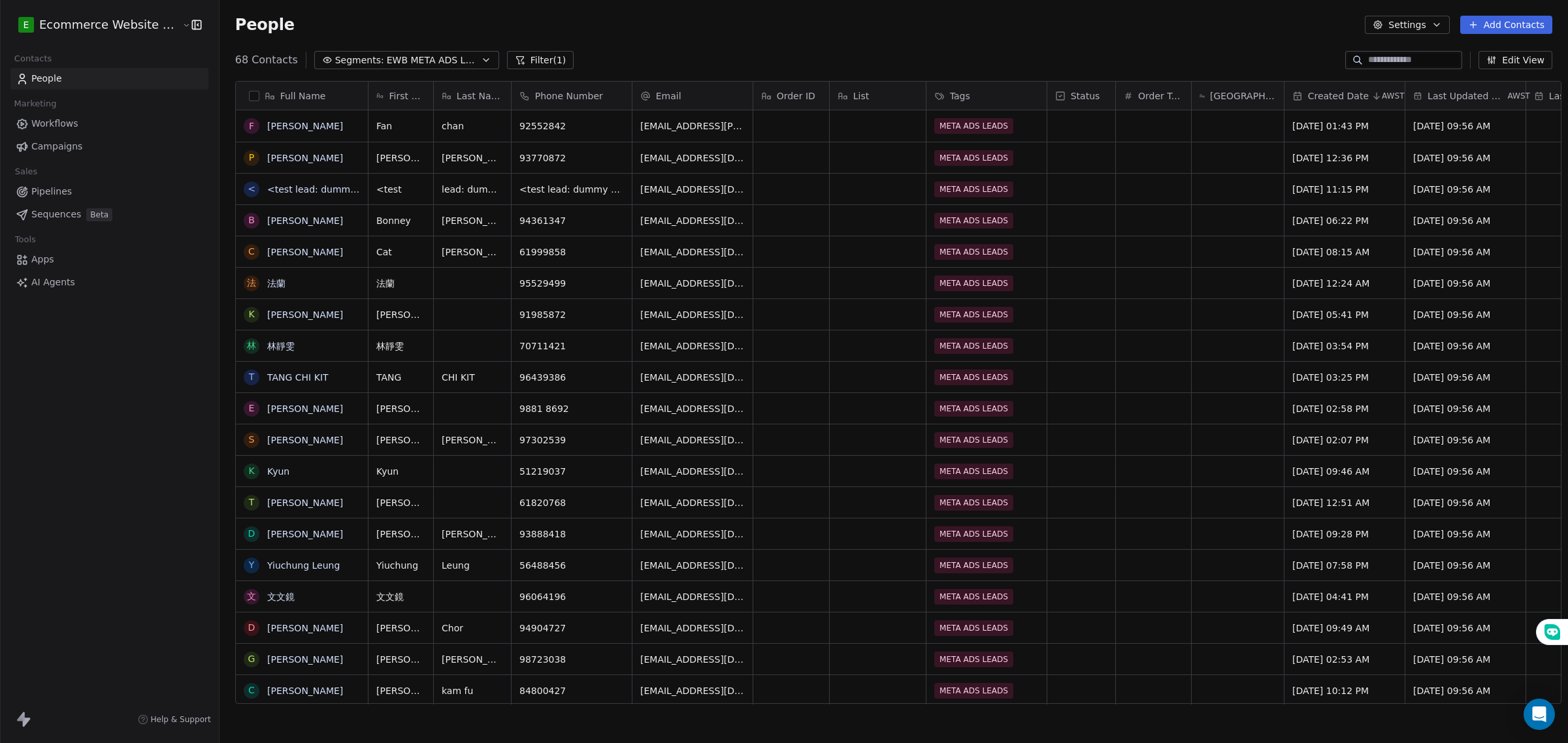
scroll to position [0, 0]
click at [118, 363] on div "E Ecommerce Website Builder Contacts People Marketing Workflows Campaigns Sales…" at bounding box center [109, 371] width 219 height 743
click at [195, 23] on icon "button" at bounding box center [195, 24] width 0 height 9
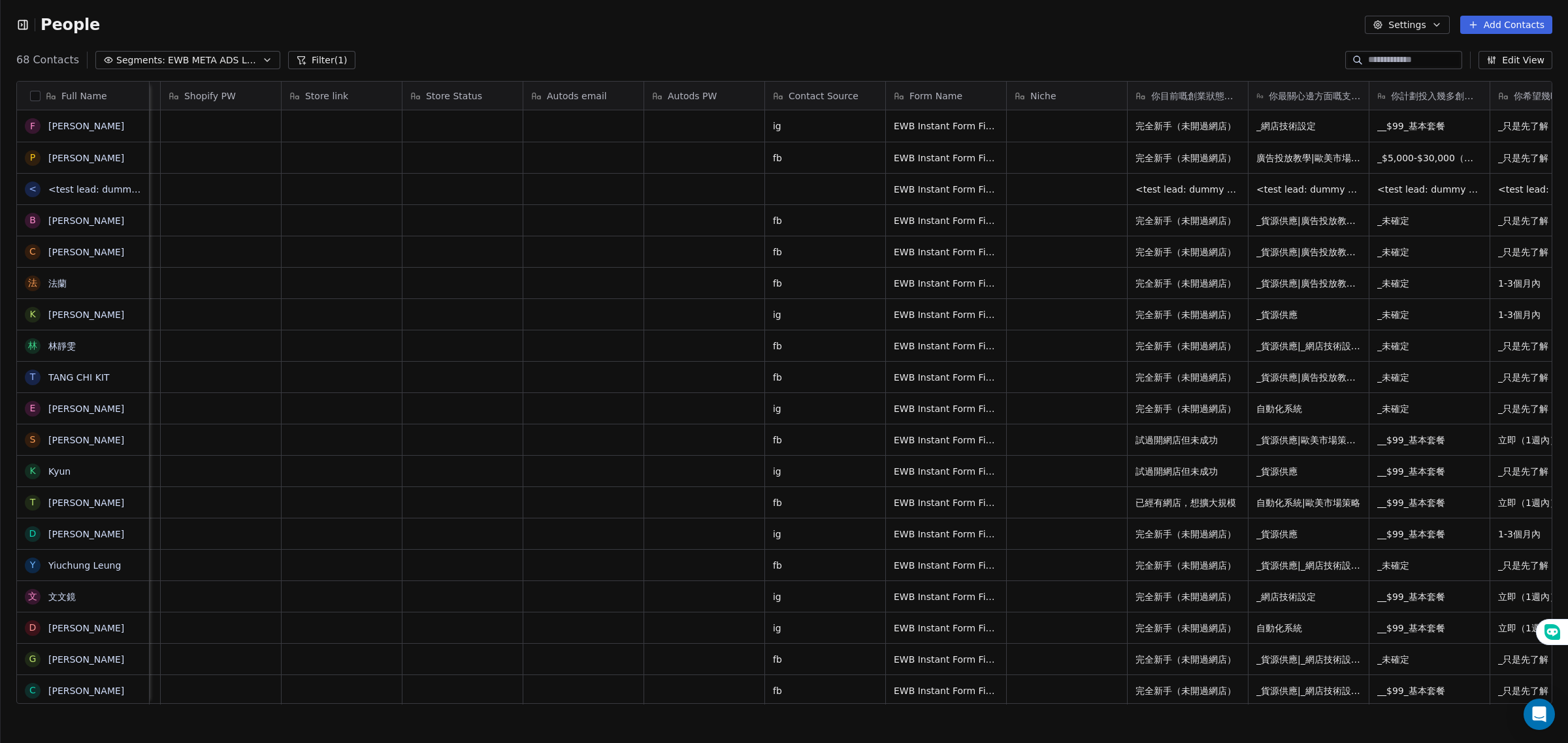
scroll to position [0, 2177]
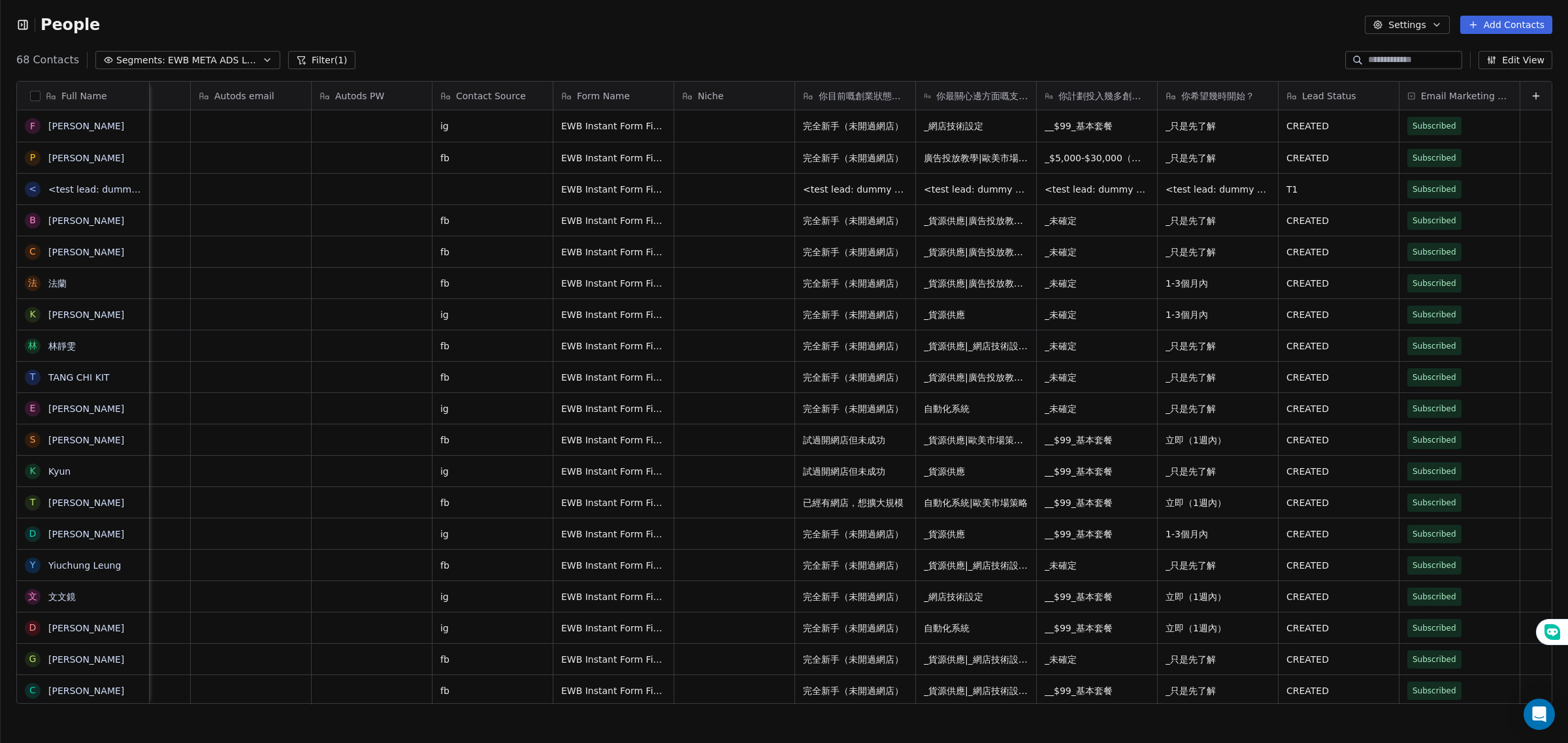
click at [168, 63] on span "EWB META ADS LEADS" at bounding box center [213, 61] width 91 height 14
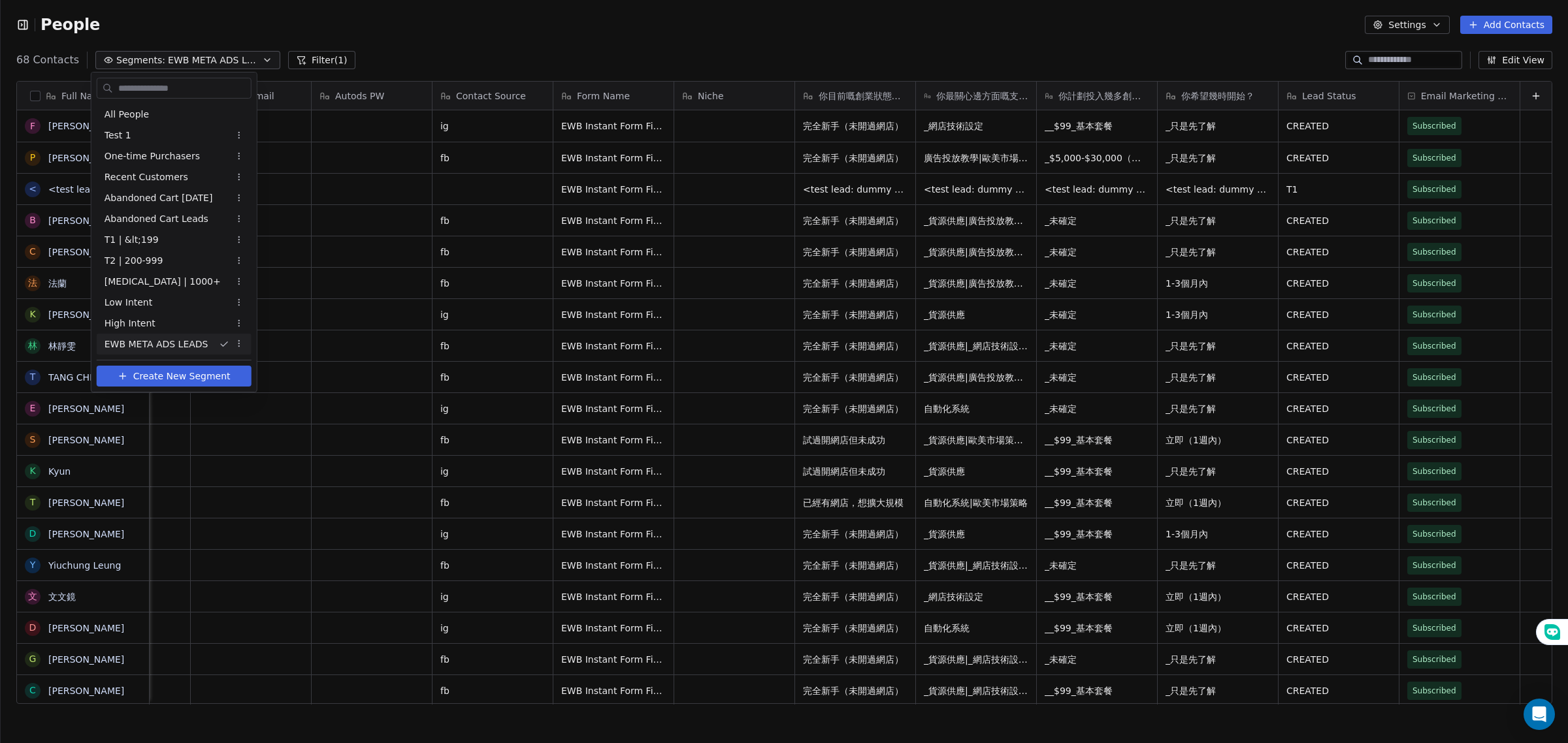
click at [161, 63] on html "People Settings Add Contacts 68 Contacts Segments: EWB META ADS LEADS Filter (1…" at bounding box center [784, 371] width 1568 height 743
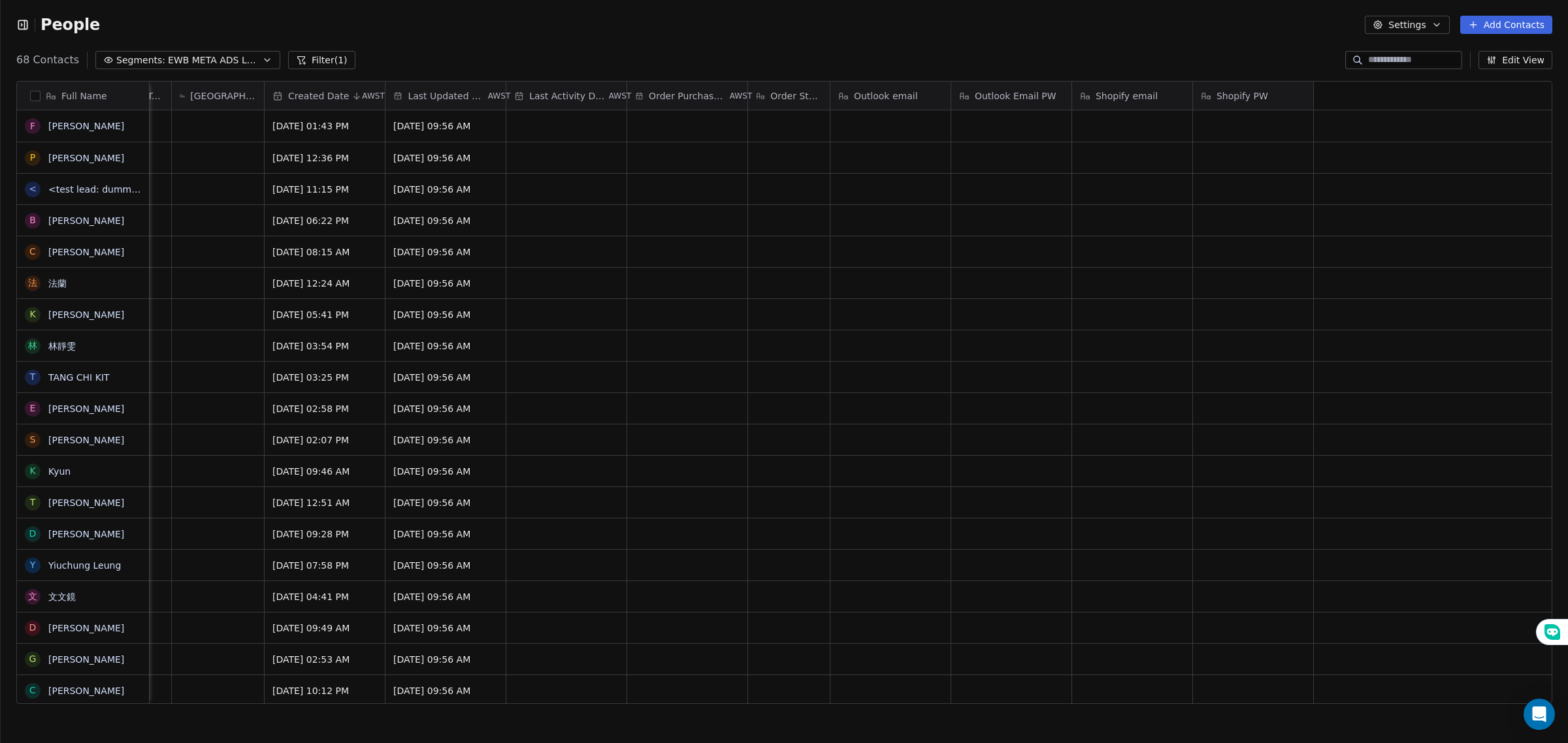
scroll to position [0, 0]
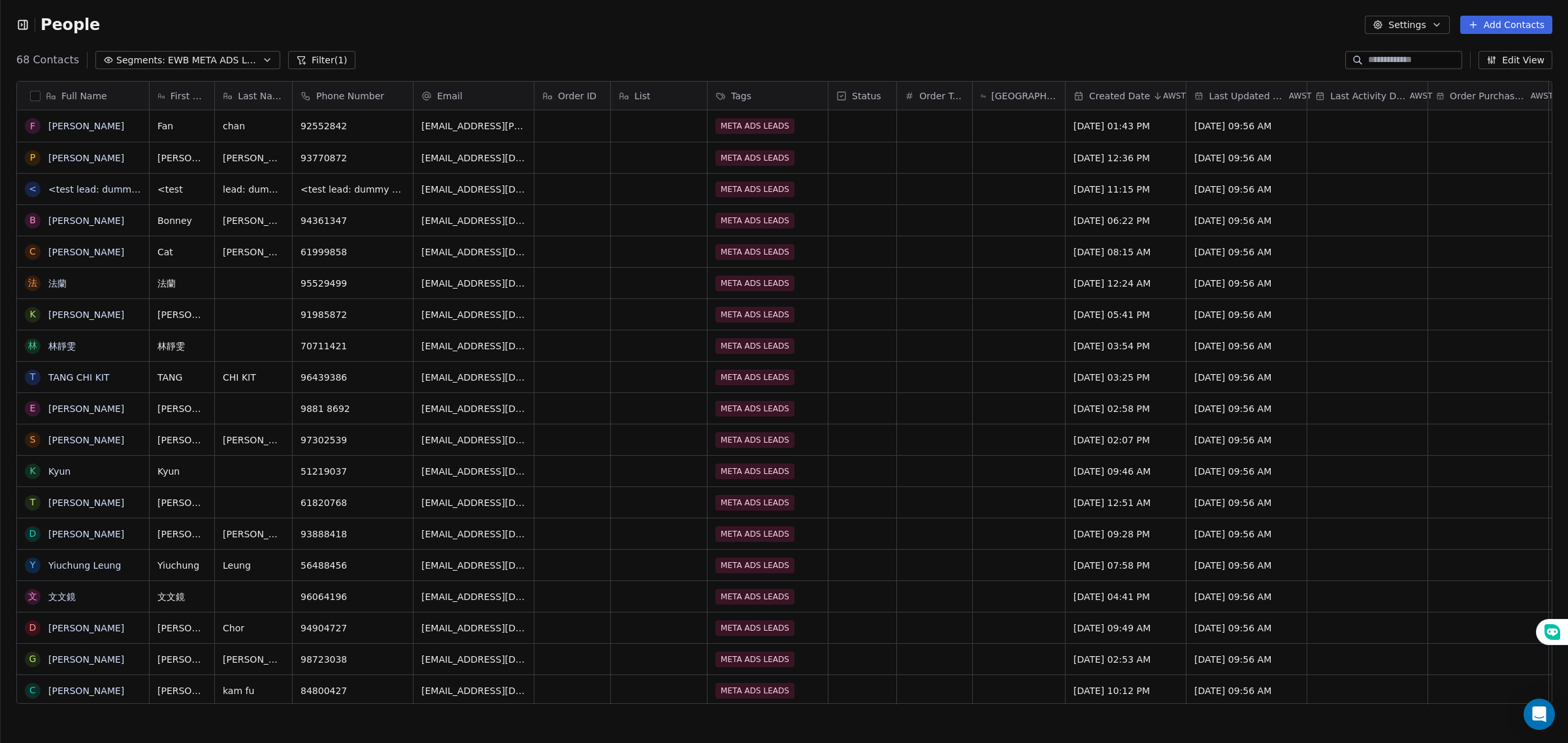
click at [26, 31] on div "People" at bounding box center [58, 24] width 83 height 19
click at [48, 23] on span "People" at bounding box center [70, 24] width 59 height 19
click at [30, 20] on icon "button" at bounding box center [23, 24] width 13 height 13
click at [30, 20] on html "People Settings Add Contacts 68 Contacts Segments: EWB META ADS LEADS Filter (1…" at bounding box center [784, 371] width 1568 height 743
click at [23, 22] on html "People Settings Add Contacts 68 Contacts Segments: EWB META ADS LEADS Filter (1…" at bounding box center [784, 371] width 1568 height 743
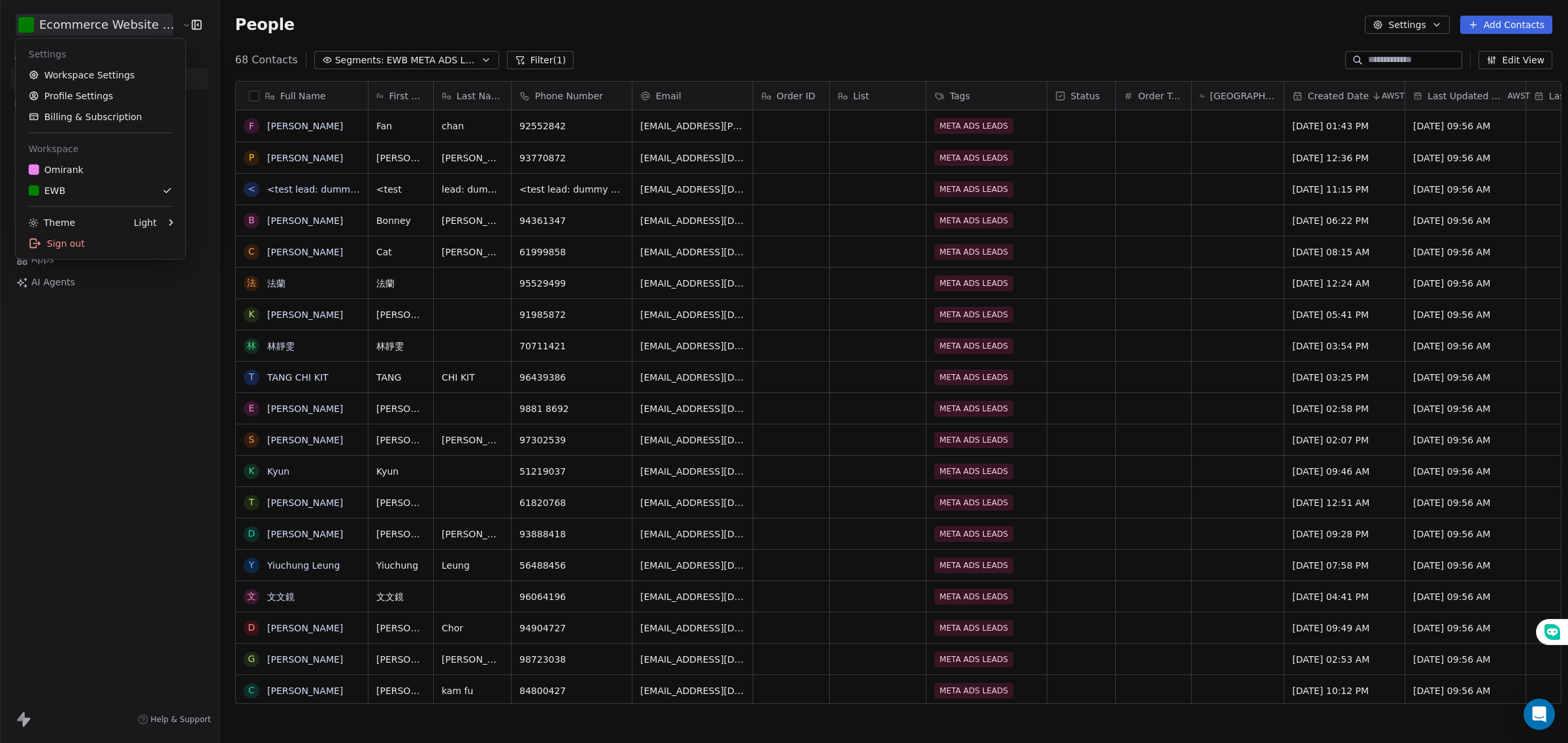
scroll to position [641, 1346]
click at [102, 224] on div "Theme Light" at bounding box center [93, 222] width 128 height 13
click at [229, 225] on div "Dark" at bounding box center [229, 221] width 87 height 21
click at [151, 222] on div "Dark" at bounding box center [146, 222] width 22 height 13
click at [203, 222] on icon at bounding box center [198, 222] width 10 height 10
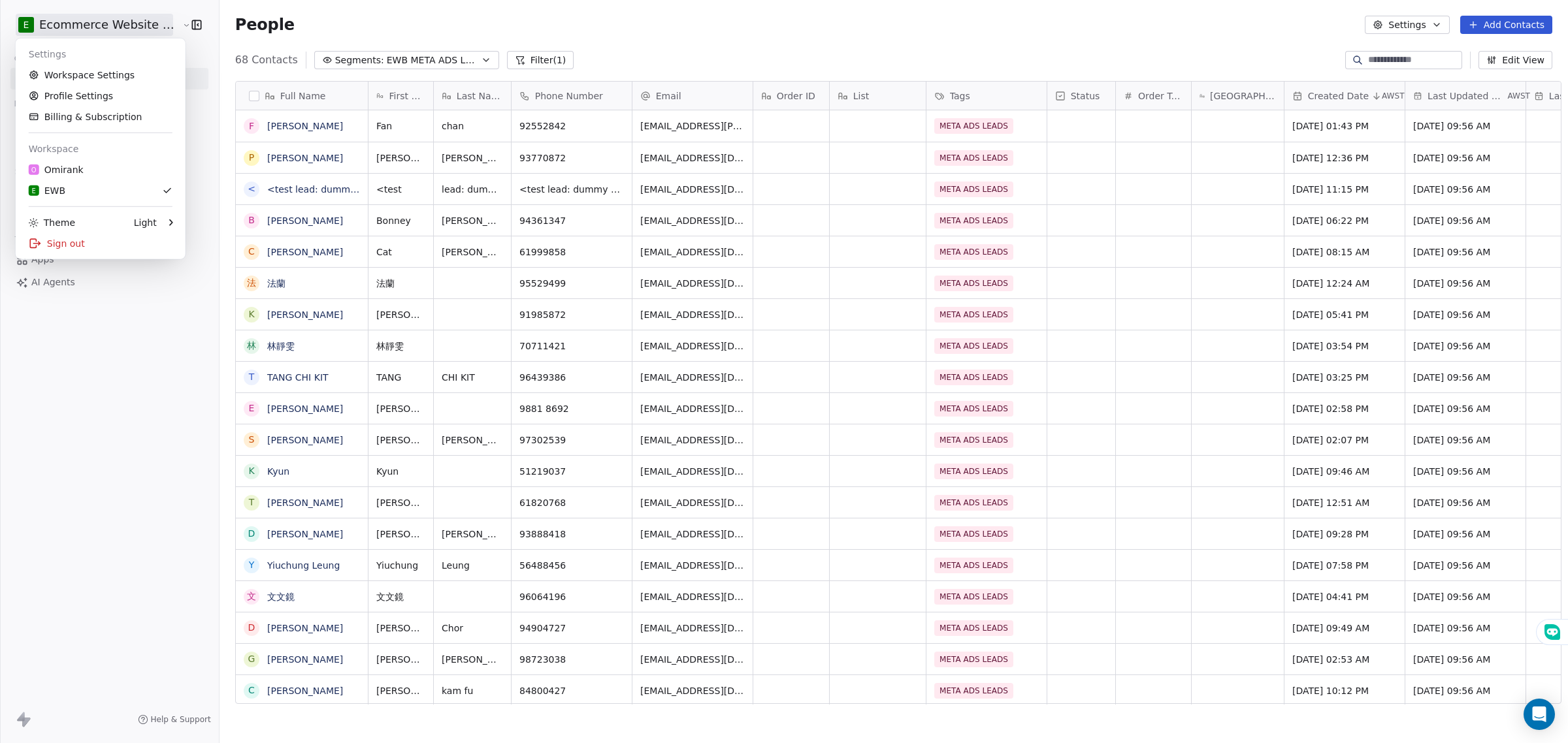
click at [168, 387] on html "E Ecommerce Website Builder Contacts People Marketing Workflows Campaigns Sales…" at bounding box center [784, 371] width 1568 height 743
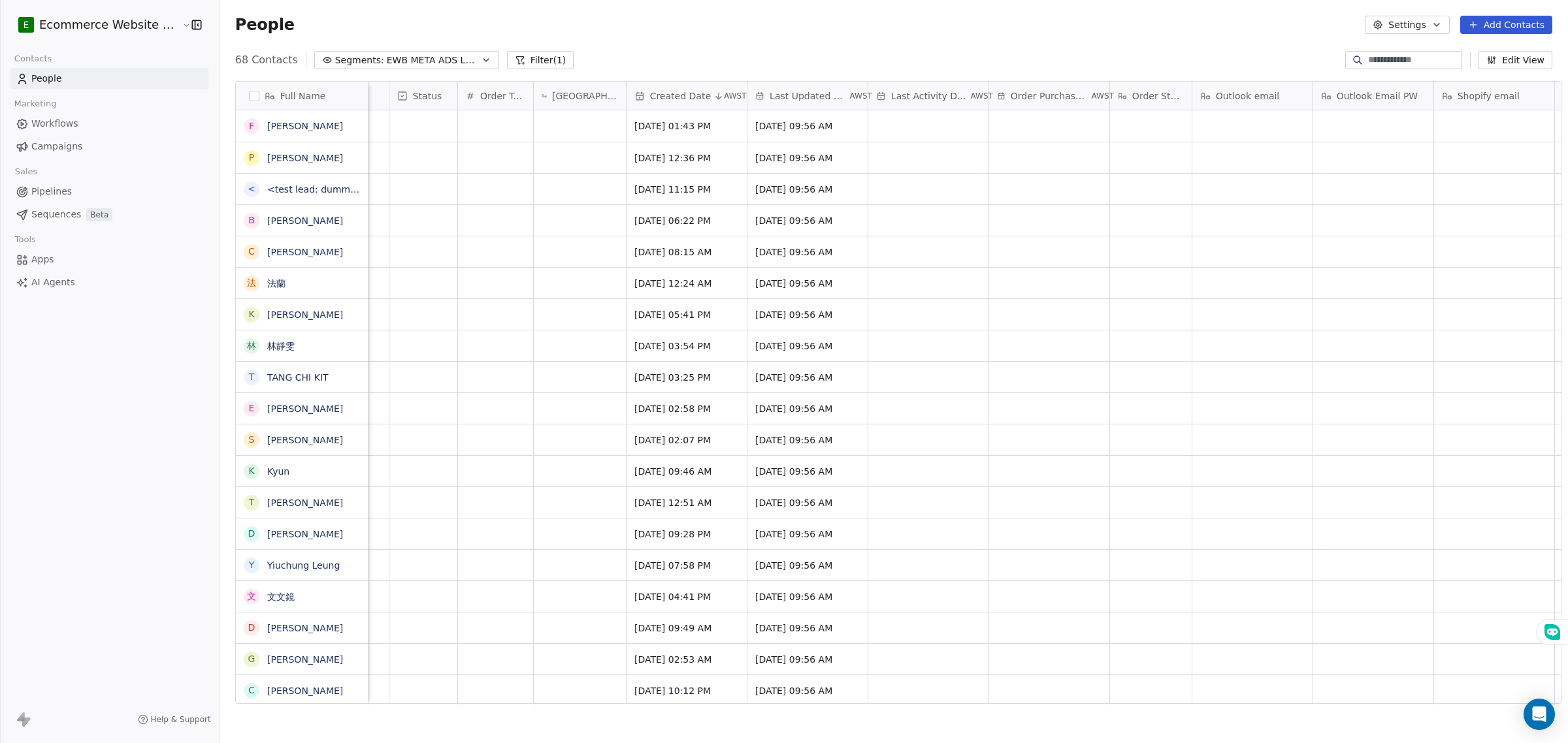
scroll to position [0, 652]
click at [94, 25] on html "E Ecommerce Website Builder Contacts People Marketing Workflows Campaigns Sales…" at bounding box center [784, 371] width 1568 height 743
click at [94, 77] on link "Workspace Settings" at bounding box center [101, 75] width 159 height 21
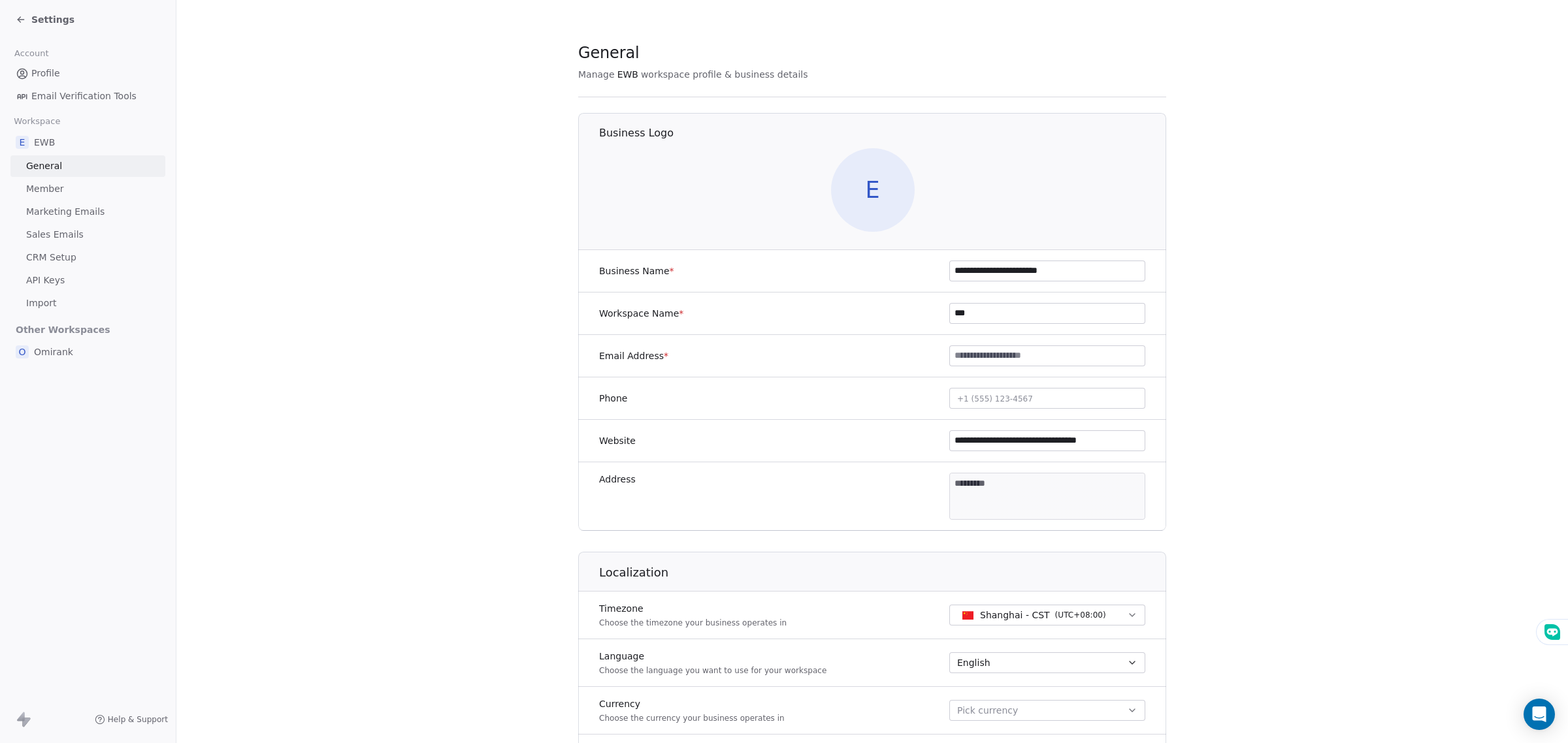
click at [838, 203] on span "E" at bounding box center [872, 189] width 83 height 83
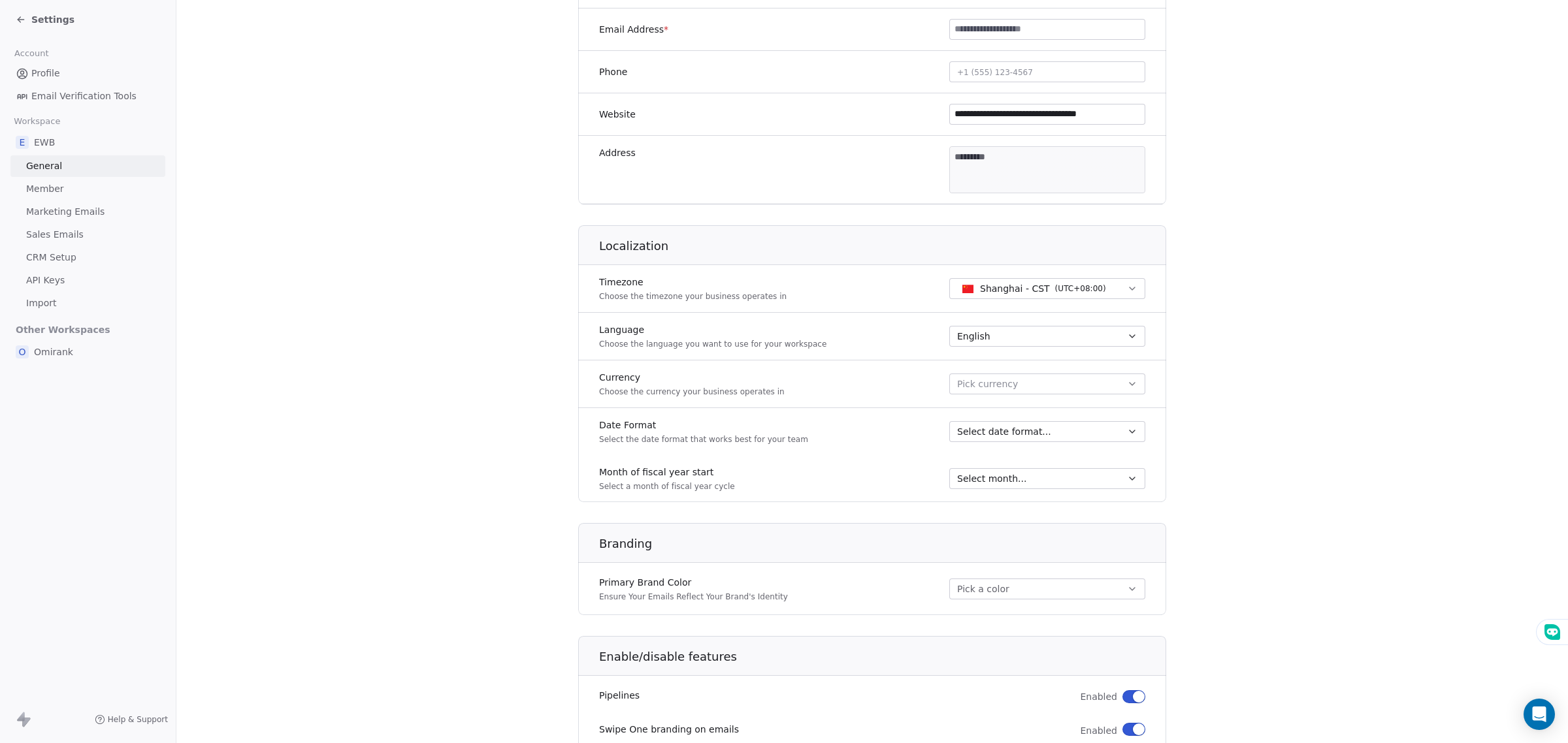
scroll to position [377, 0]
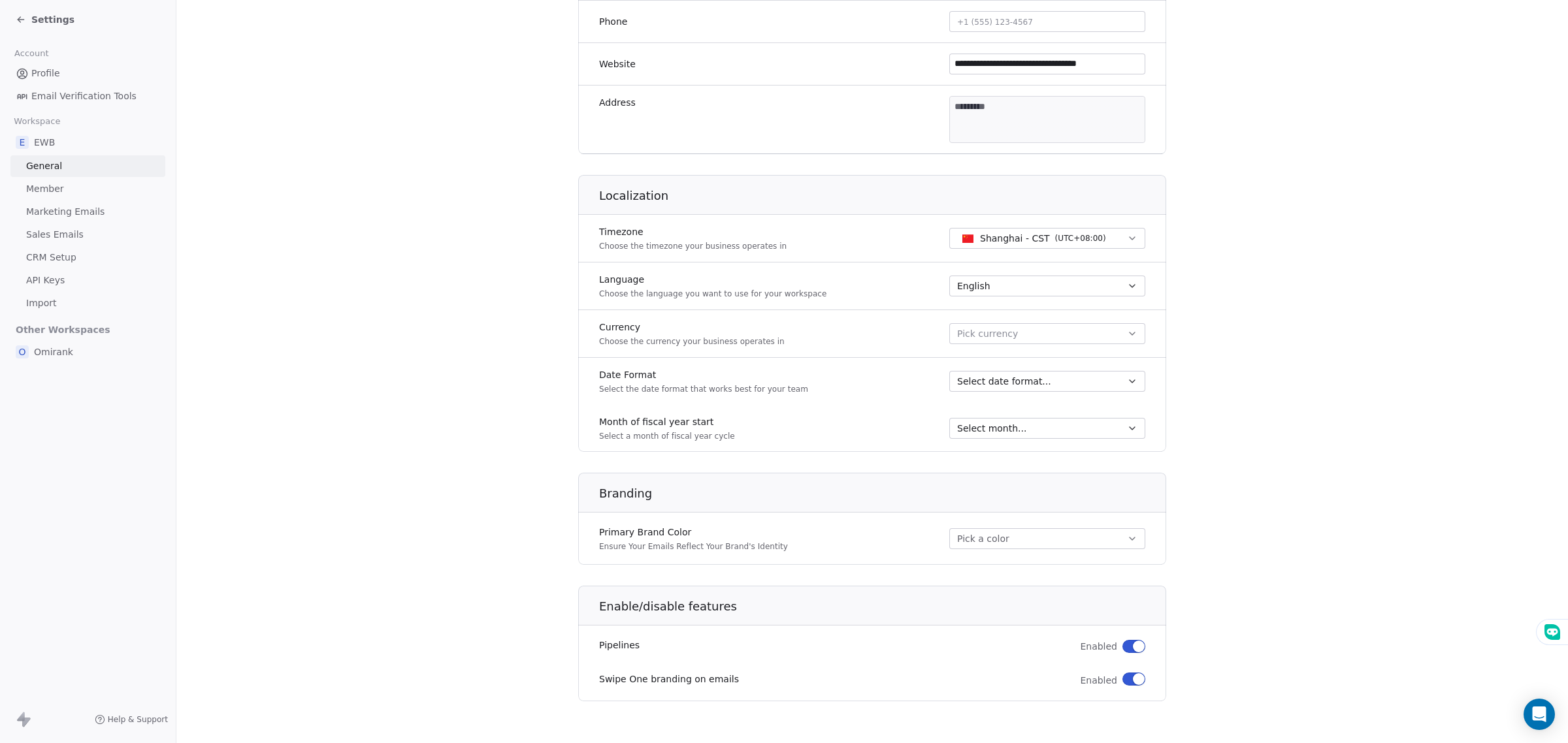
click at [984, 548] on button "Pick a color" at bounding box center [1047, 538] width 196 height 21
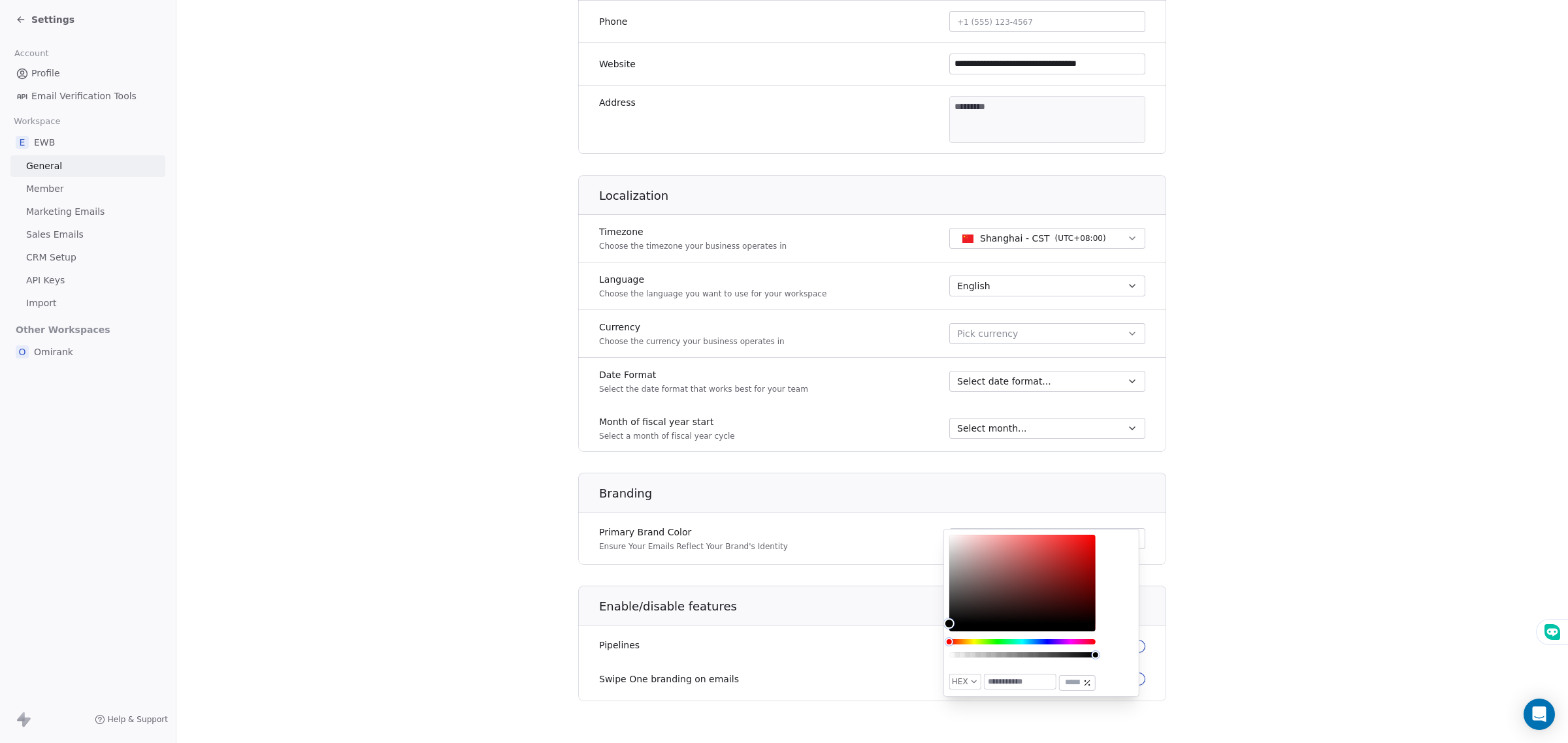
click at [520, 485] on section "**********" at bounding box center [872, 183] width 1392 height 1120
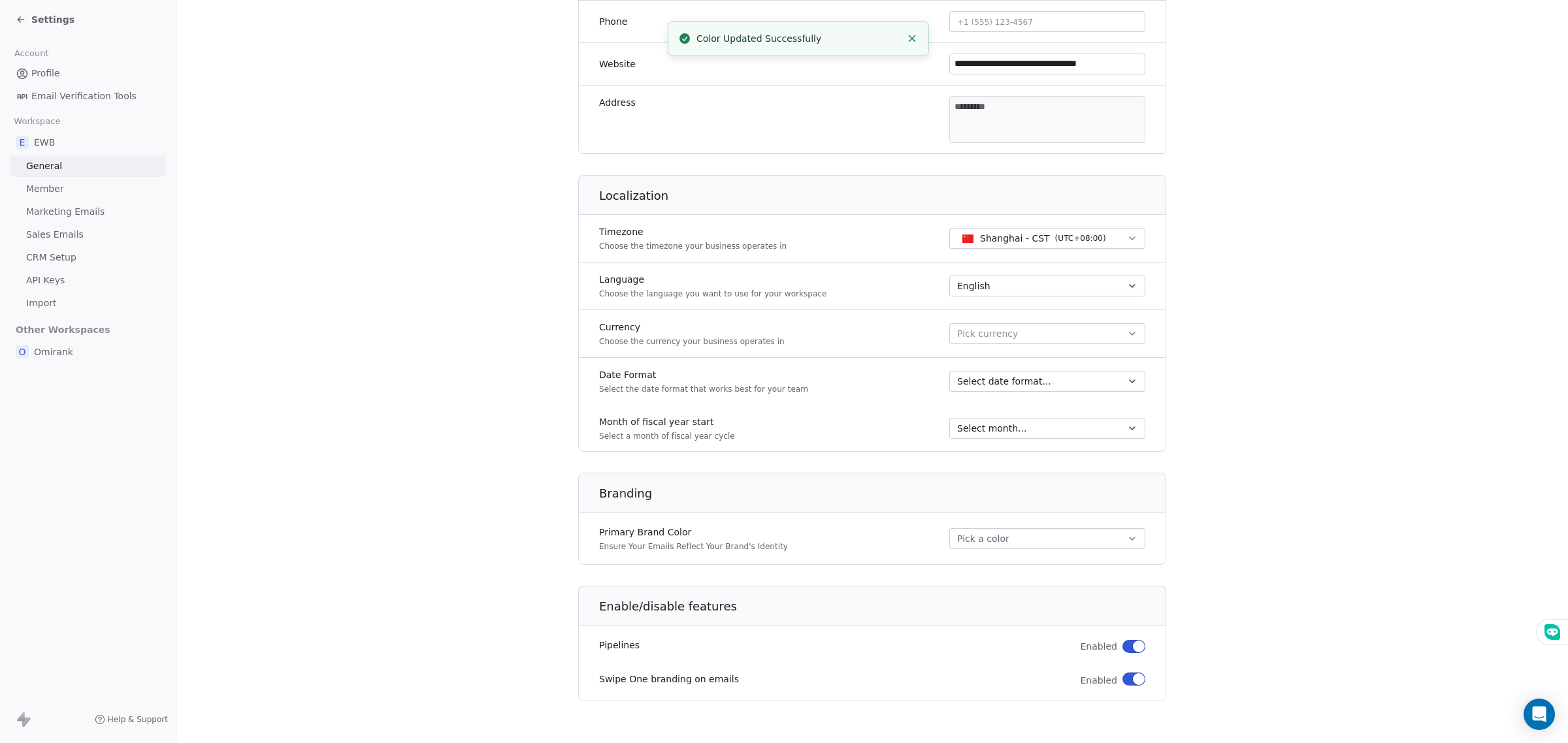
click at [439, 523] on section "**********" at bounding box center [872, 183] width 1392 height 1120
click at [49, 196] on link "Member" at bounding box center [87, 189] width 154 height 22
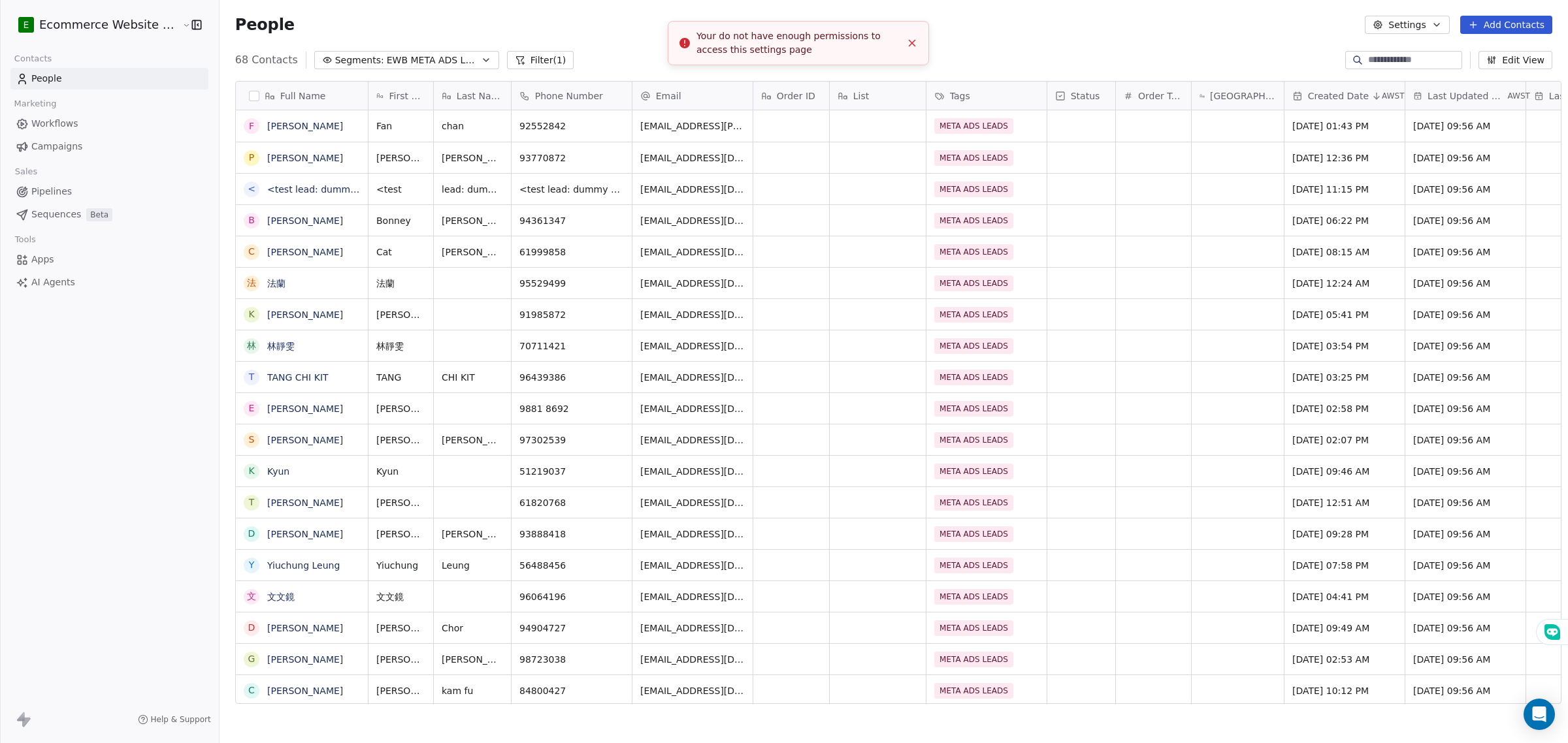
scroll to position [641, 1346]
click at [119, 77] on link "People" at bounding box center [109, 79] width 198 height 22
click at [119, 27] on html "E Ecommerce Website Builder Contacts People Marketing Workflows Campaigns Sales…" at bounding box center [784, 371] width 1568 height 743
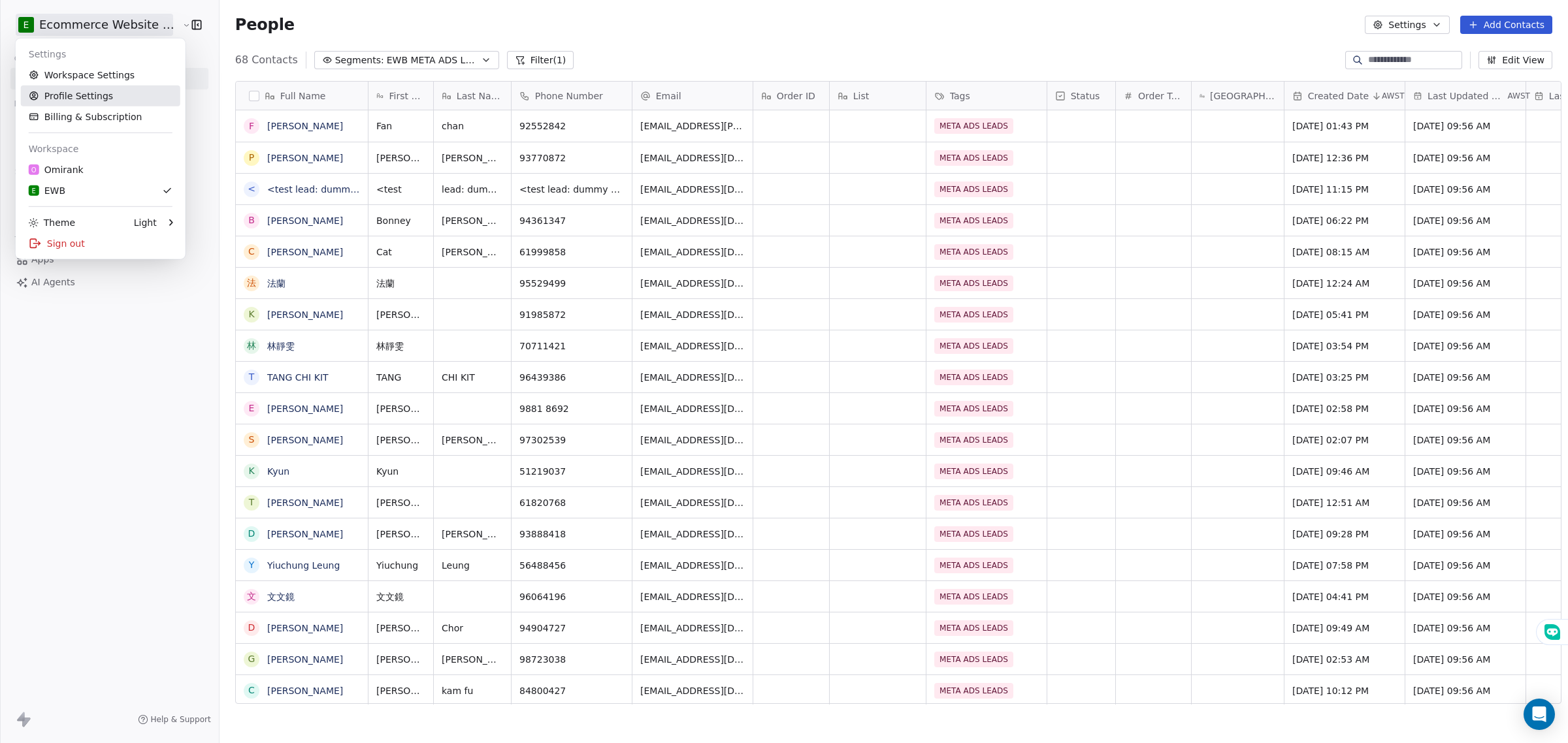
click at [124, 100] on link "Profile Settings" at bounding box center [101, 96] width 159 height 21
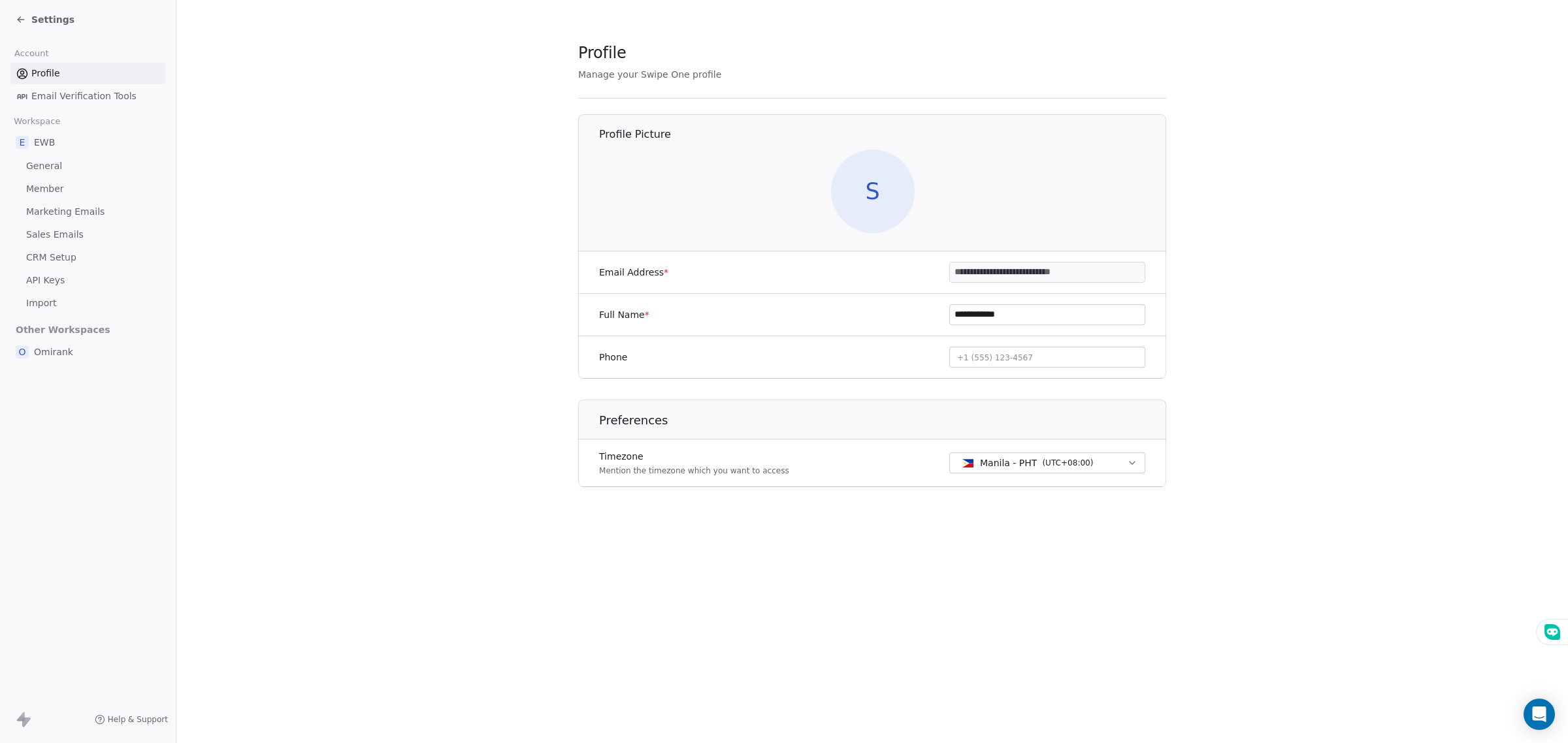
click at [18, 20] on icon at bounding box center [20, 19] width 10 height 10
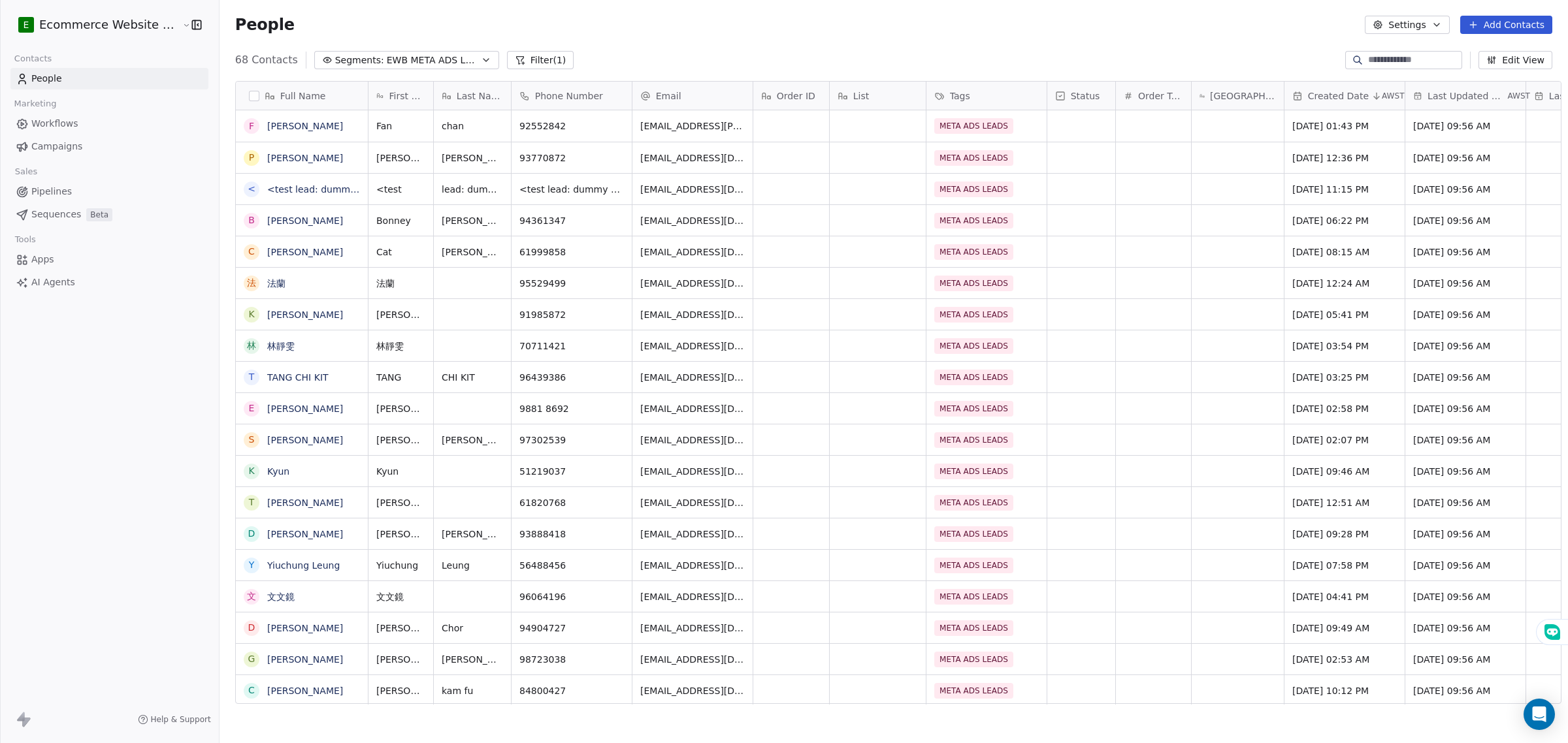
scroll to position [641, 1346]
click at [74, 253] on link "Apps" at bounding box center [109, 260] width 198 height 22
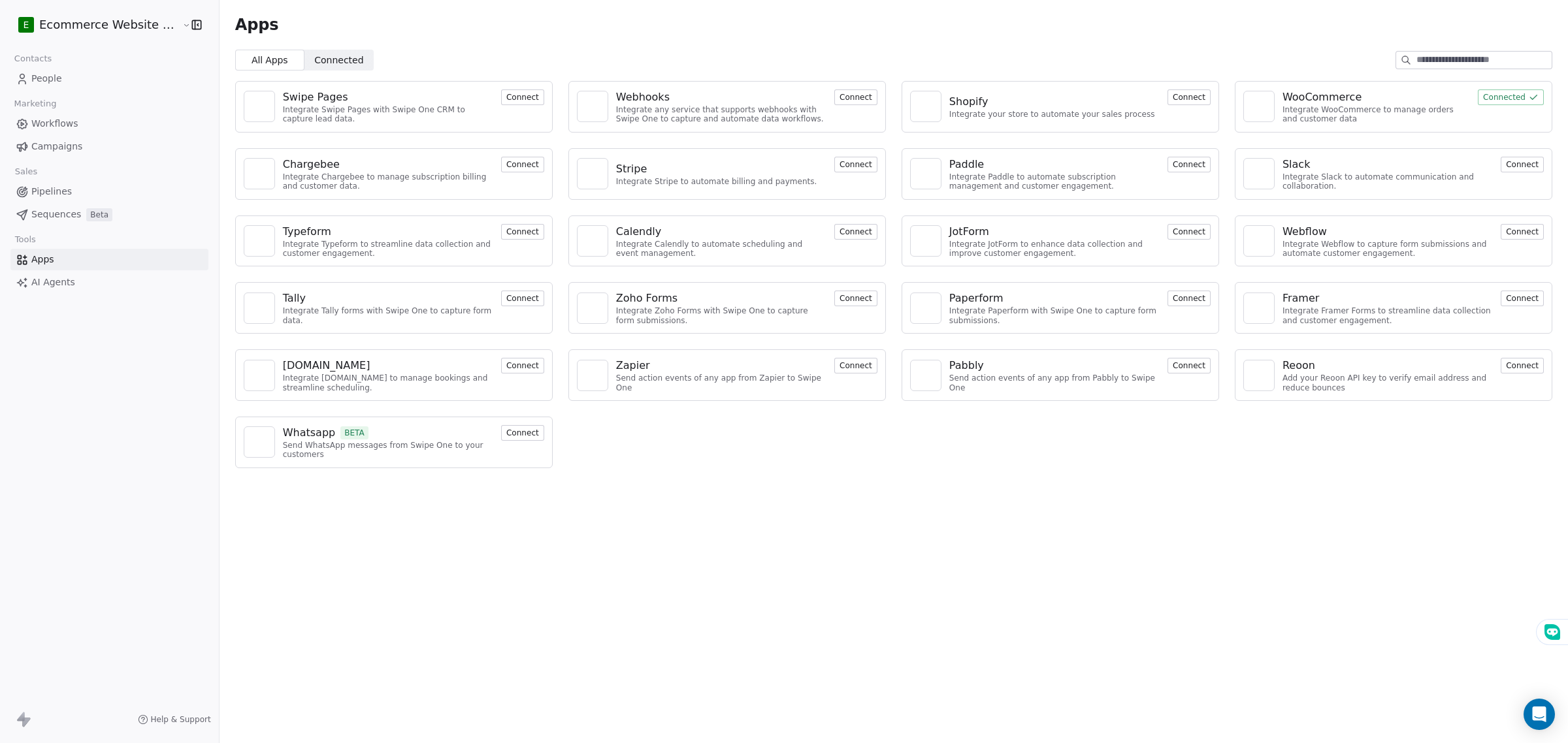
click at [848, 361] on button "Connect" at bounding box center [855, 366] width 43 height 16
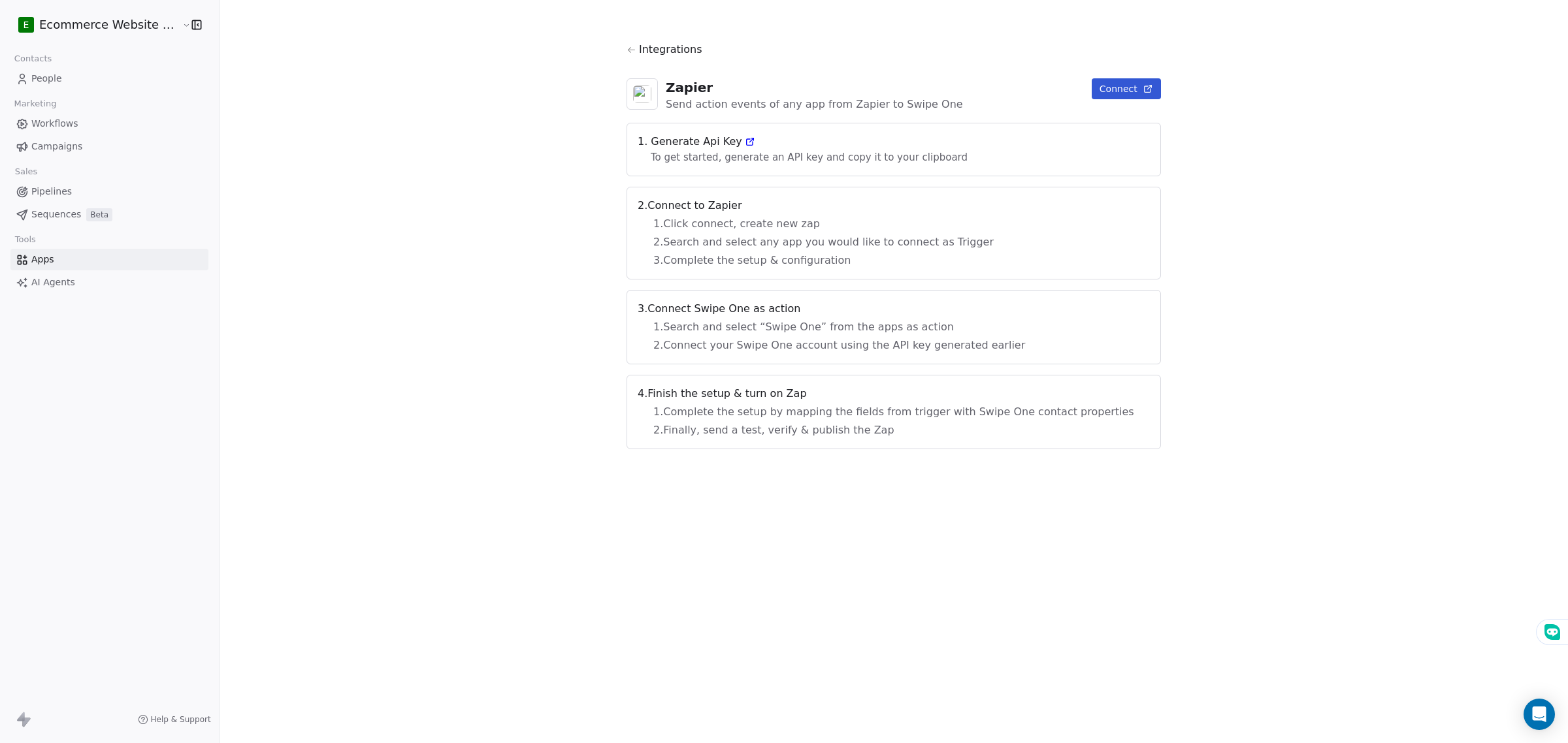
click at [752, 142] on icon at bounding box center [749, 142] width 6 height 6
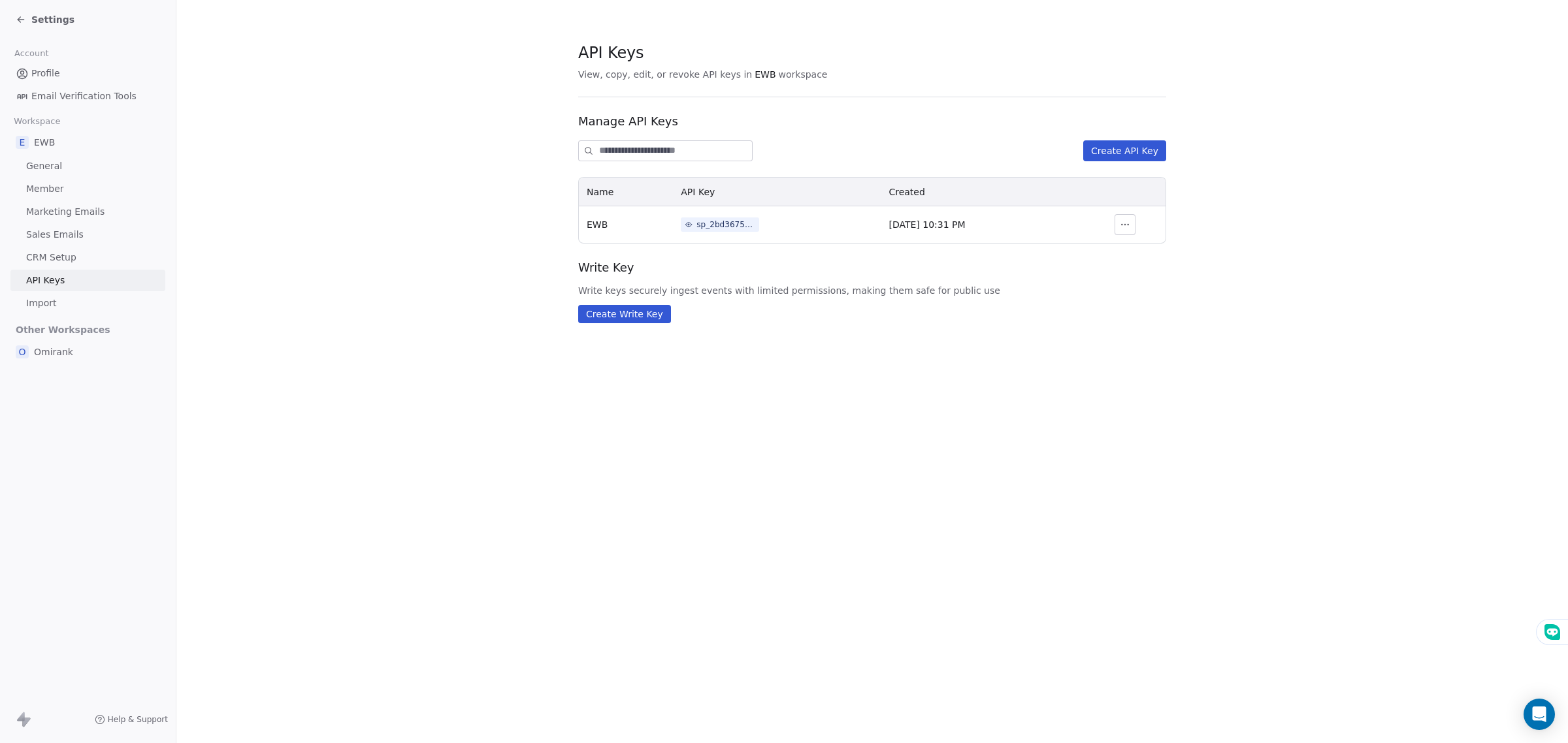
click at [729, 221] on div "sp_2bd3675ba7e84f639f6c0efd84a75b27" at bounding box center [725, 225] width 59 height 12
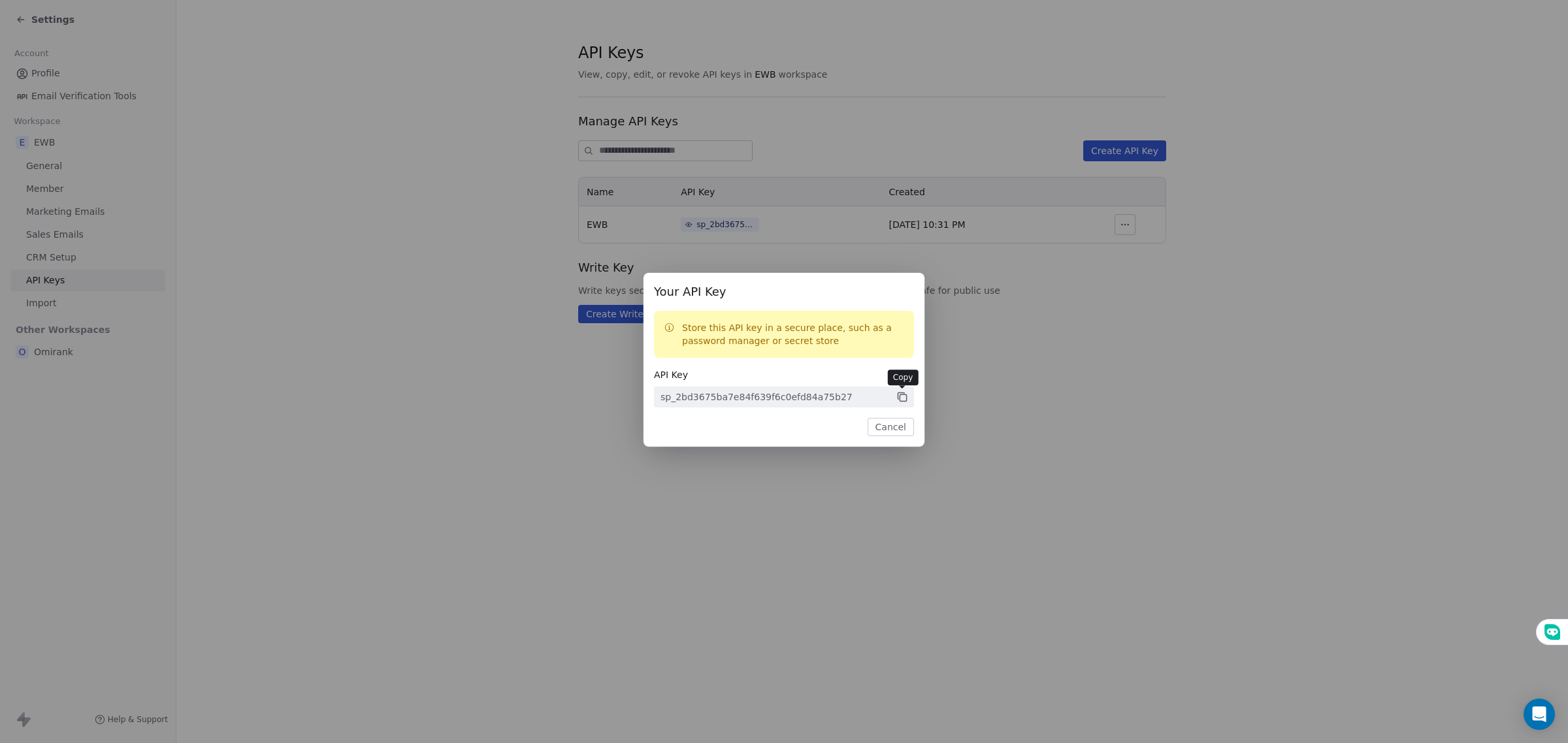
click at [899, 396] on icon at bounding box center [903, 398] width 6 height 6
click at [896, 395] on span "sp_2bd3675ba7e84f639f6c0efd84a75b27" at bounding box center [783, 397] width 260 height 21
click at [897, 395] on icon at bounding box center [900, 395] width 6 height 6
click at [774, 396] on div "sp_2bd3675ba7e84f639f6c0efd84a75b27" at bounding box center [757, 397] width 192 height 13
drag, startPoint x: 844, startPoint y: 394, endPoint x: 655, endPoint y: 393, distance: 189.0
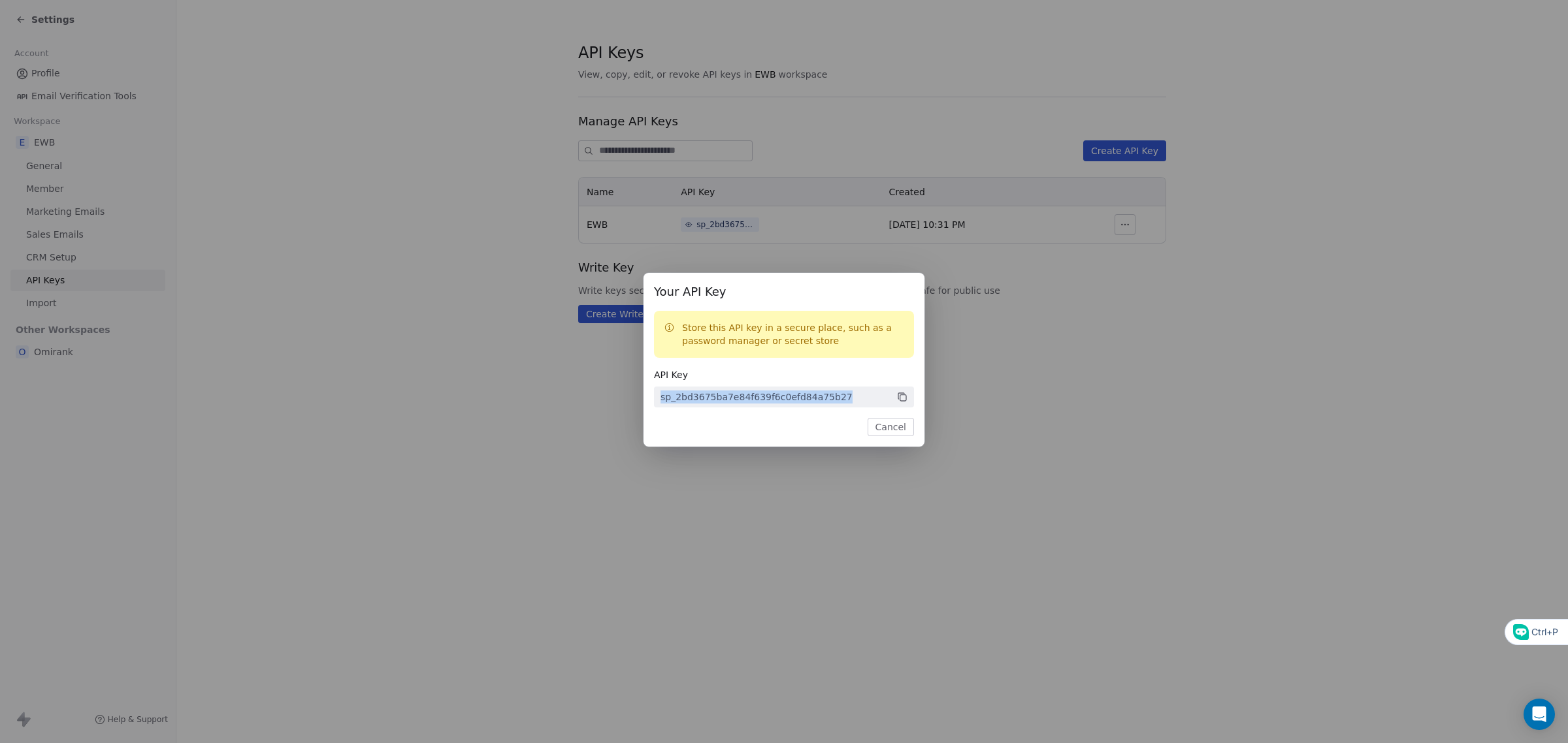
click at [655, 393] on span "sp_2bd3675ba7e84f639f6c0efd84a75b27" at bounding box center [783, 397] width 260 height 21
copy div "sp_2bd3675ba7e84f639f6c0efd84a75b27"
click at [776, 508] on div "Your API Key Store this API key in a secure place, such as a password manager o…" at bounding box center [784, 371] width 1568 height 743
